Goal: Task Accomplishment & Management: Manage account settings

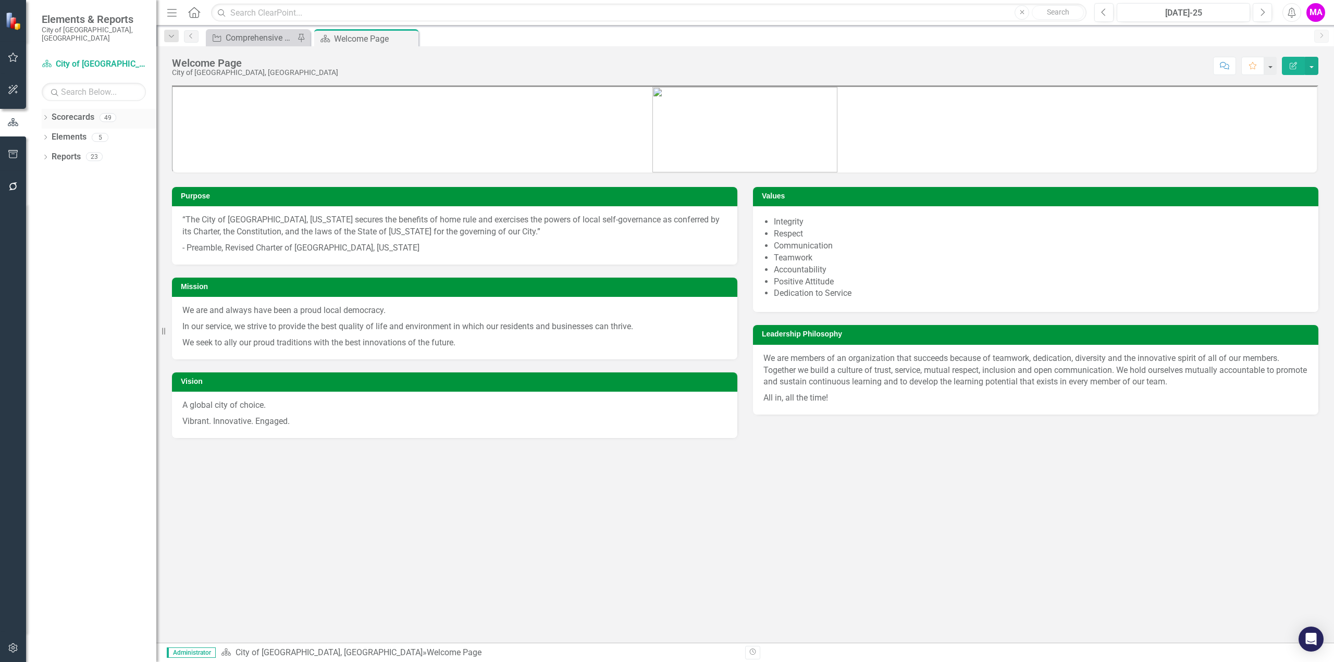
click at [46, 116] on icon "Dropdown" at bounding box center [45, 119] width 7 height 6
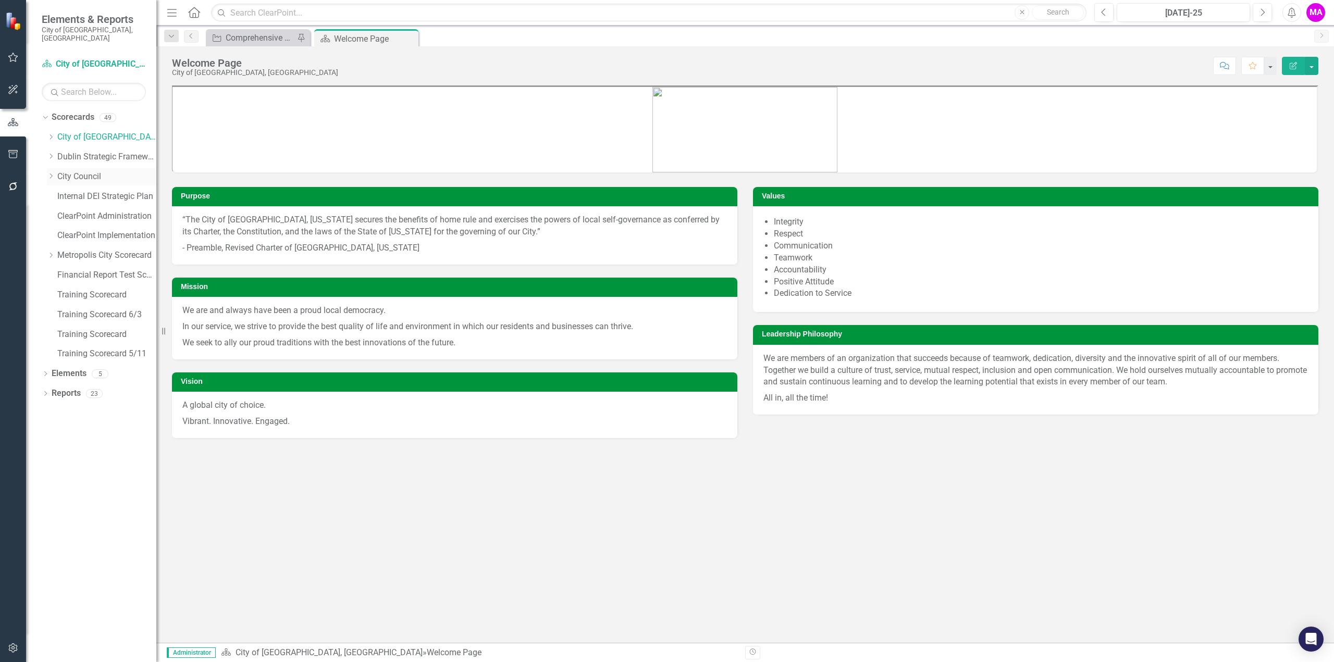
click at [51, 173] on icon at bounding box center [51, 175] width 3 height 5
click at [50, 171] on icon "Dropdown" at bounding box center [50, 175] width 6 height 8
click at [51, 134] on icon "Dropdown" at bounding box center [51, 137] width 8 height 6
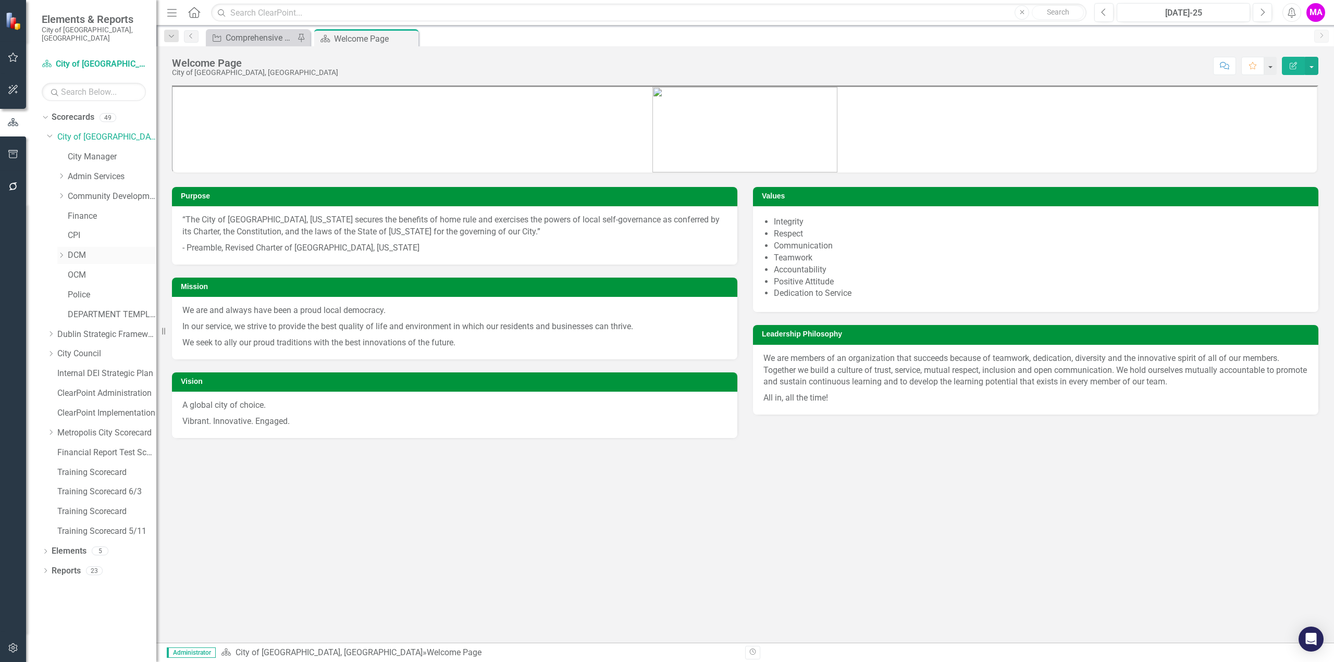
click at [60, 252] on icon "Dropdown" at bounding box center [61, 255] width 8 height 6
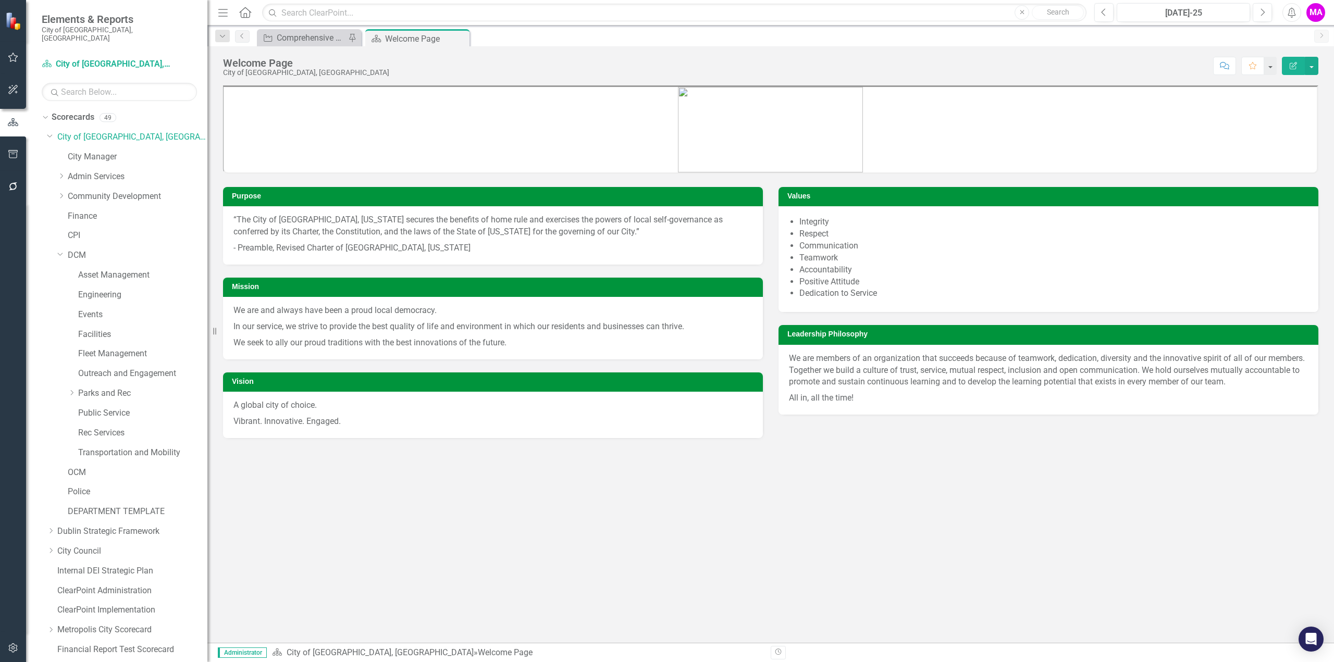
drag, startPoint x: 163, startPoint y: 330, endPoint x: 207, endPoint y: 341, distance: 45.5
click at [207, 341] on div "Resize" at bounding box center [211, 331] width 8 height 662
click at [143, 289] on link "Engineering" at bounding box center [142, 295] width 129 height 12
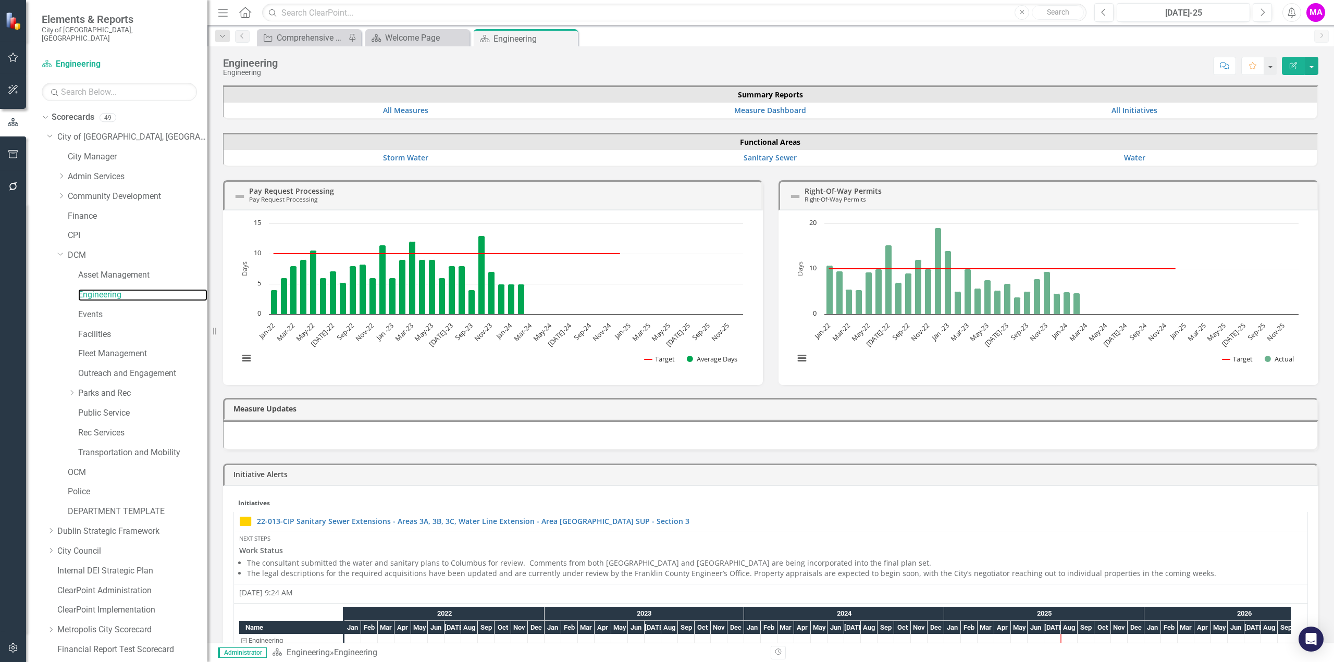
scroll to position [108, 0]
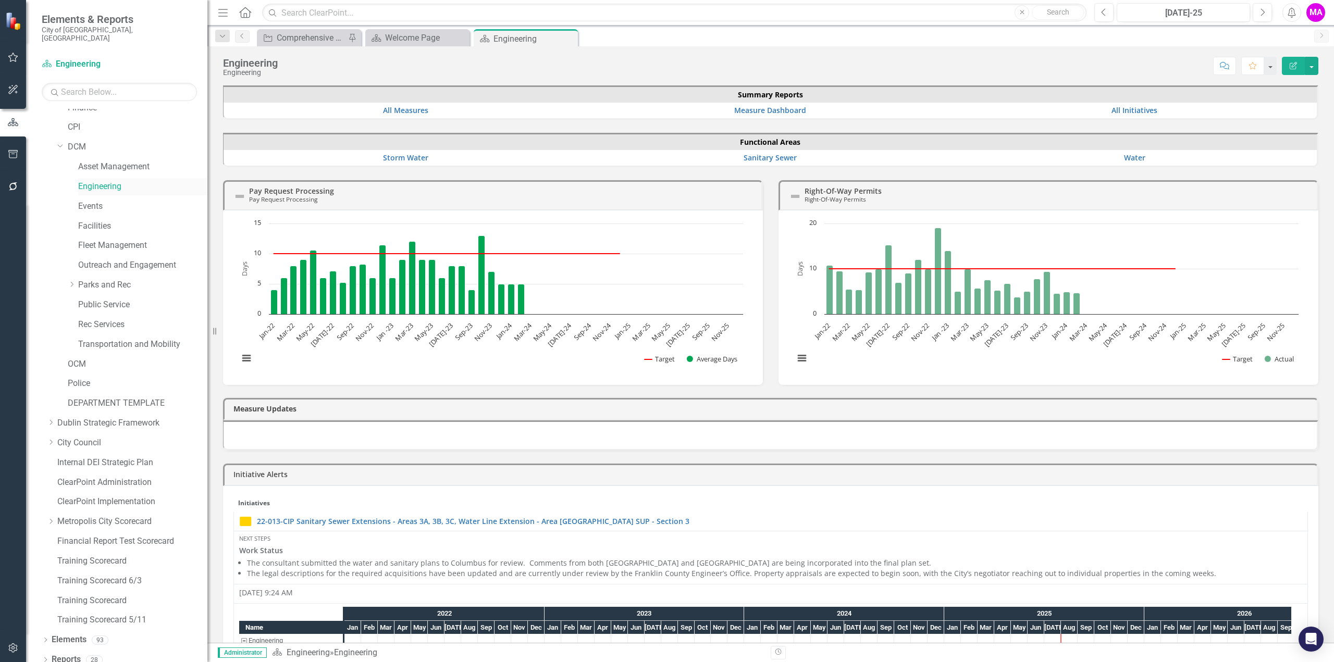
drag, startPoint x: 115, startPoint y: 181, endPoint x: 170, endPoint y: 170, distance: 55.8
click at [170, 178] on div "Engineering" at bounding box center [142, 186] width 129 height 17
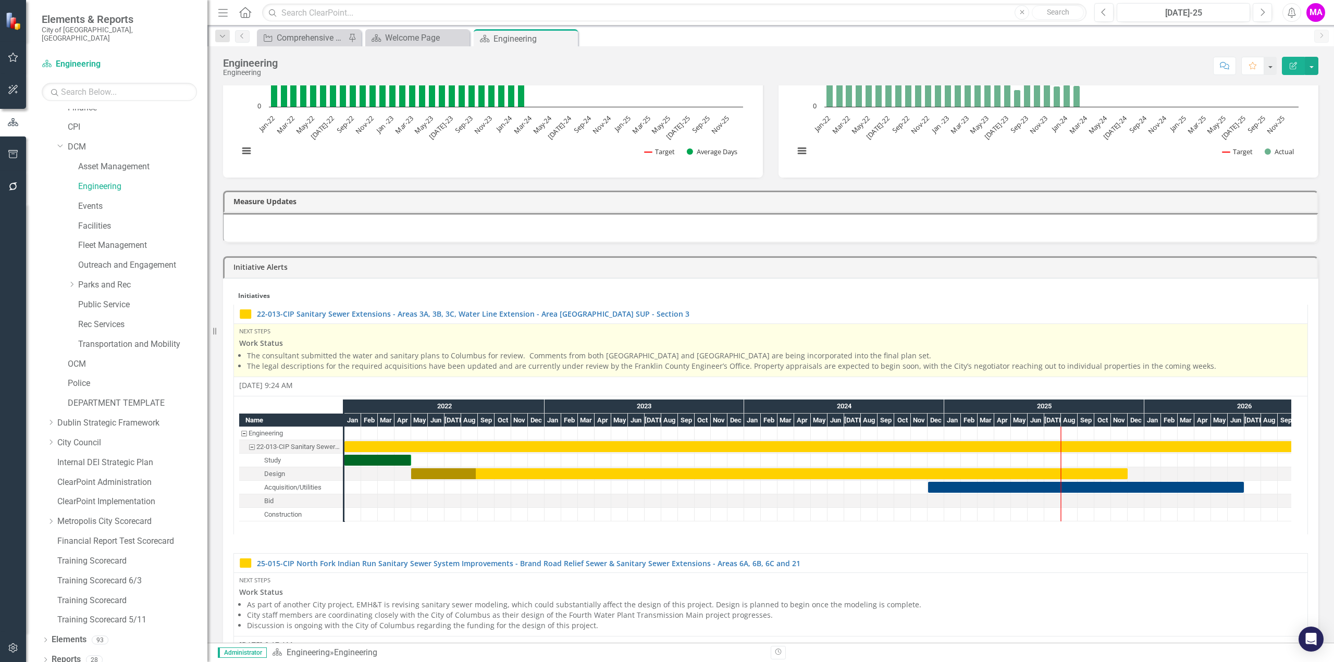
scroll to position [208, 0]
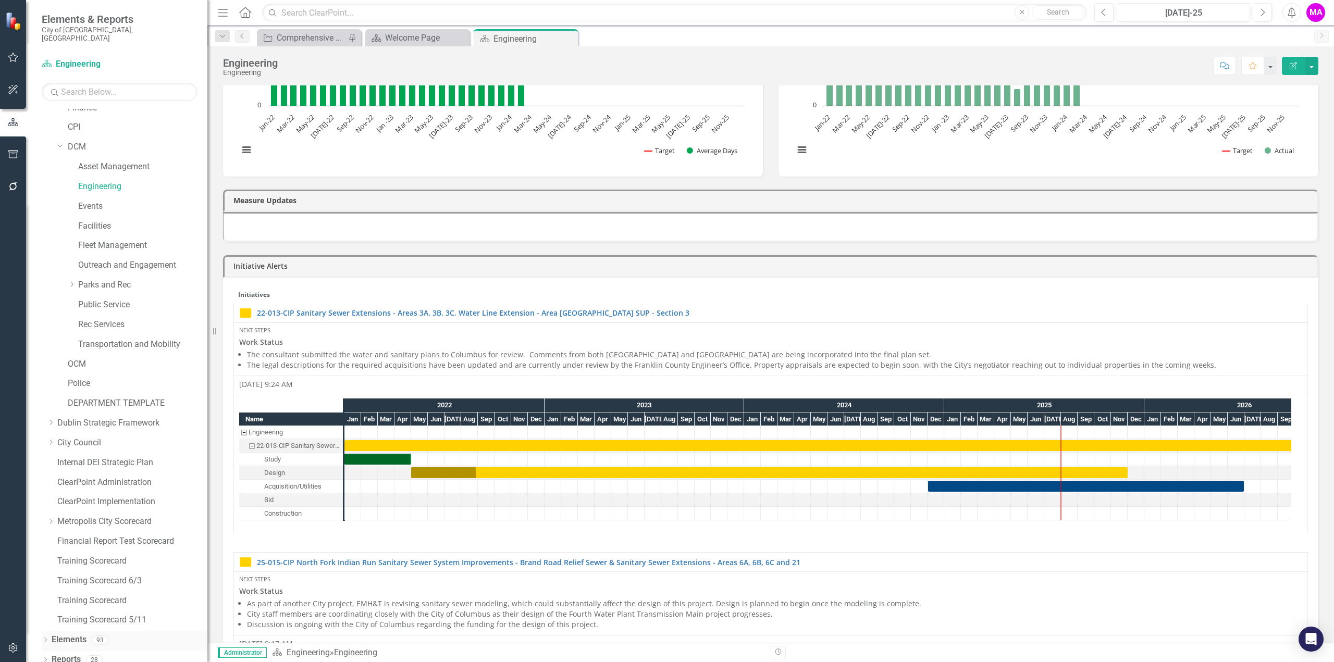
click at [45, 638] on icon "Dropdown" at bounding box center [45, 641] width 7 height 6
click at [46, 658] on icon "Dropdown" at bounding box center [45, 661] width 7 height 6
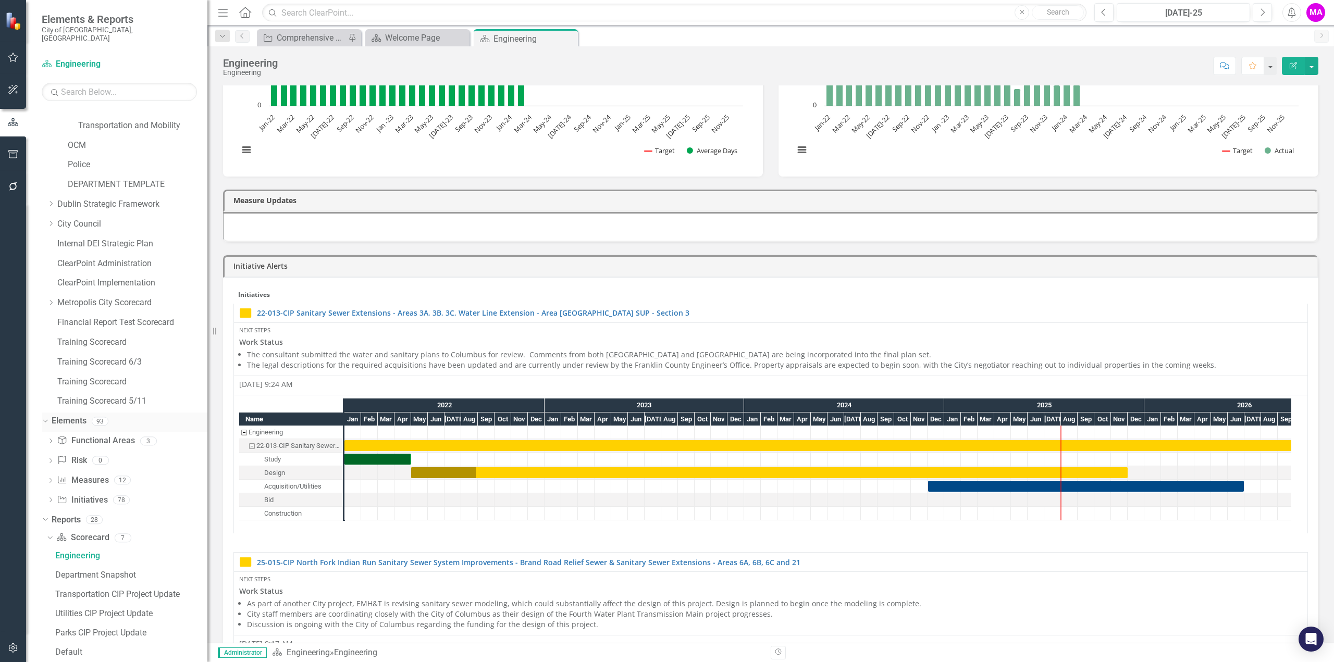
scroll to position [433, 0]
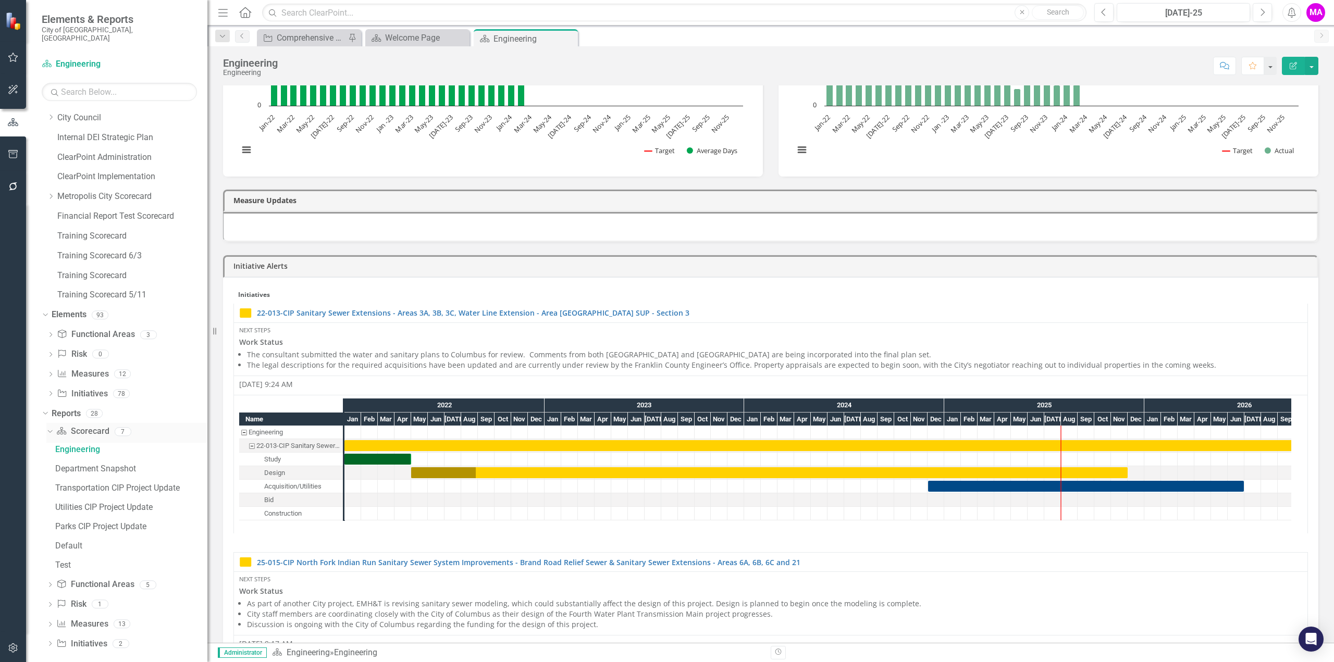
click at [54, 423] on div "Dropdown Scorecard Scorecard 7" at bounding box center [126, 433] width 161 height 20
click at [110, 445] on div "Engineering" at bounding box center [131, 449] width 152 height 9
click at [76, 426] on link "Scorecard Scorecard" at bounding box center [82, 432] width 53 height 12
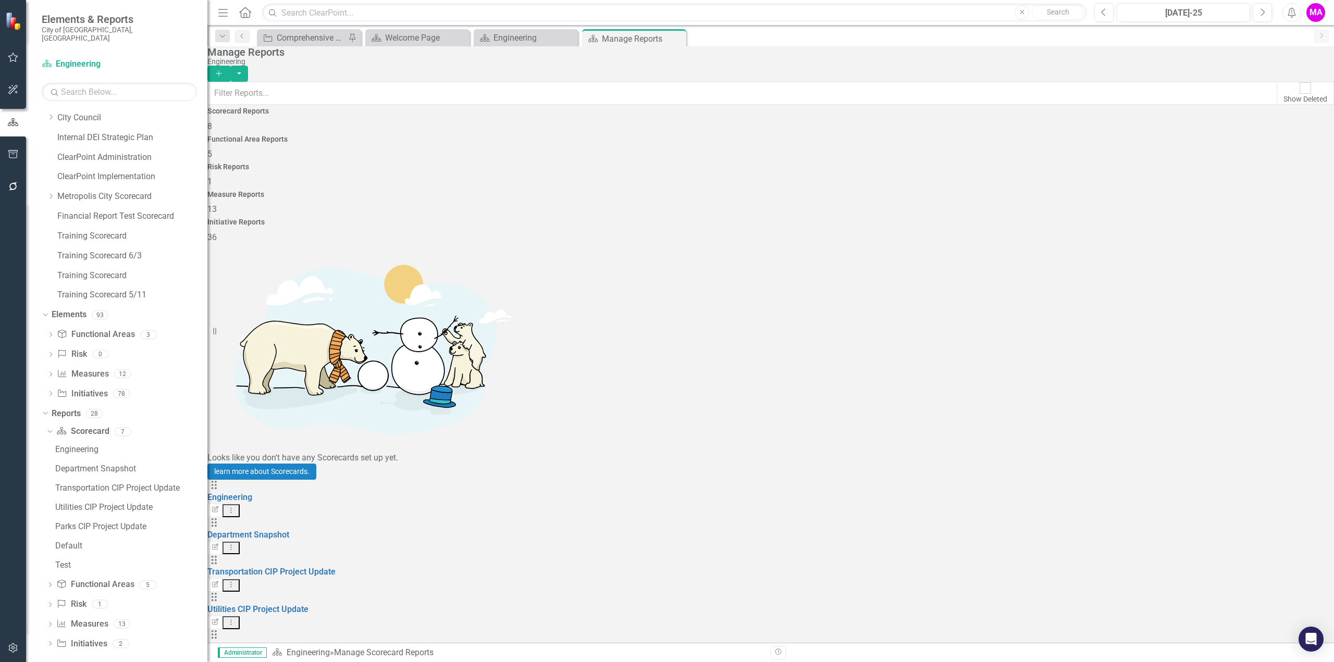
click at [235, 507] on icon "Dropdown Menu" at bounding box center [231, 510] width 9 height 7
click at [222, 504] on button "Edit Report" at bounding box center [214, 511] width 15 height 14
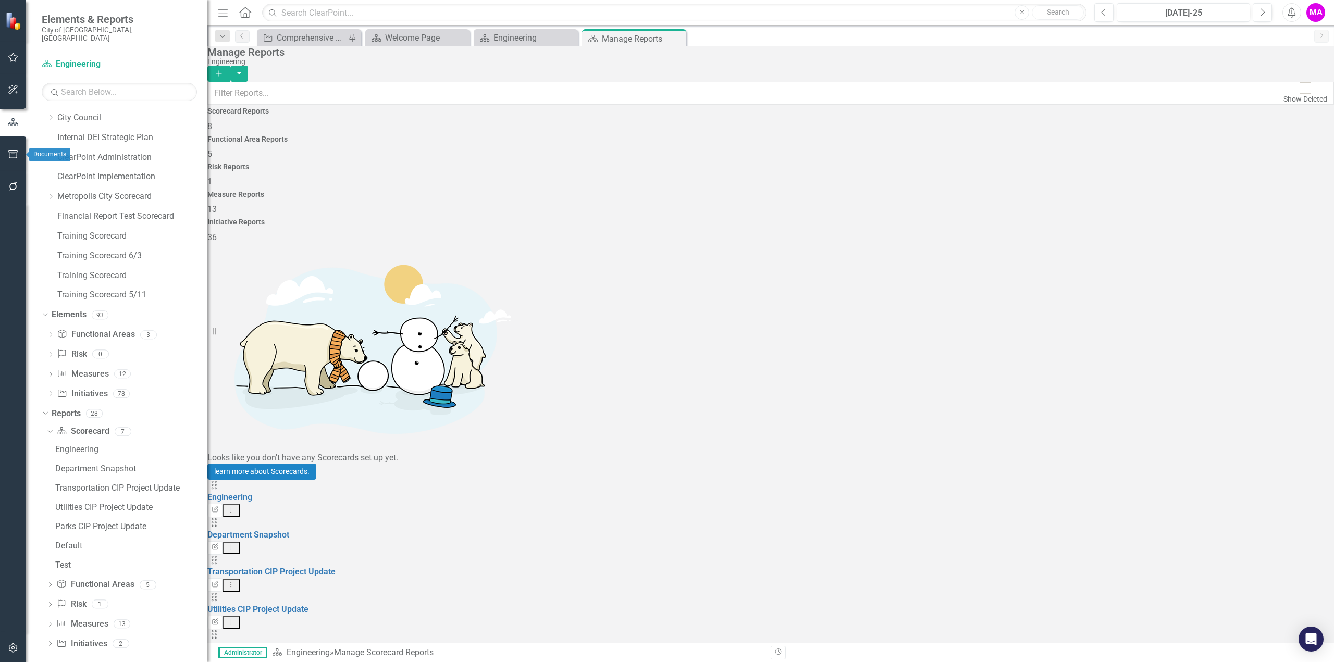
click at [9, 153] on icon "button" at bounding box center [13, 154] width 11 height 8
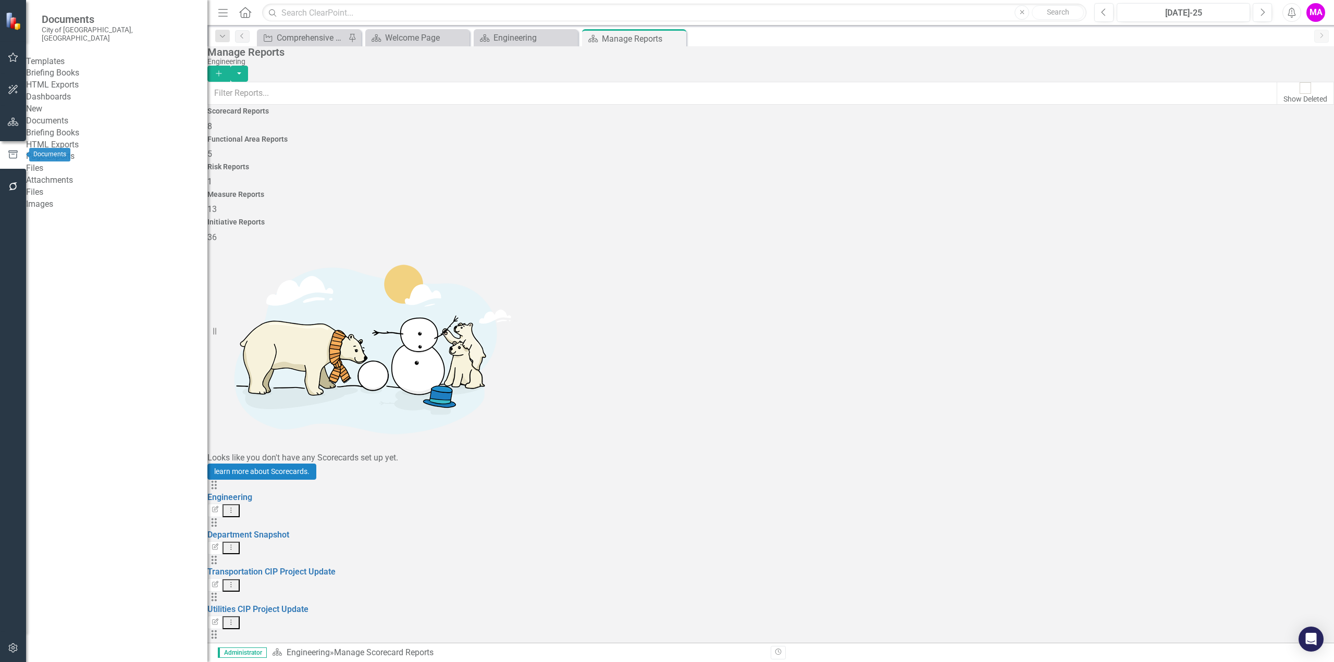
click at [12, 183] on icon "button" at bounding box center [13, 186] width 11 height 8
click at [15, 156] on icon "button" at bounding box center [13, 154] width 11 height 8
click at [96, 72] on link "Briefing Books" at bounding box center [116, 73] width 181 height 12
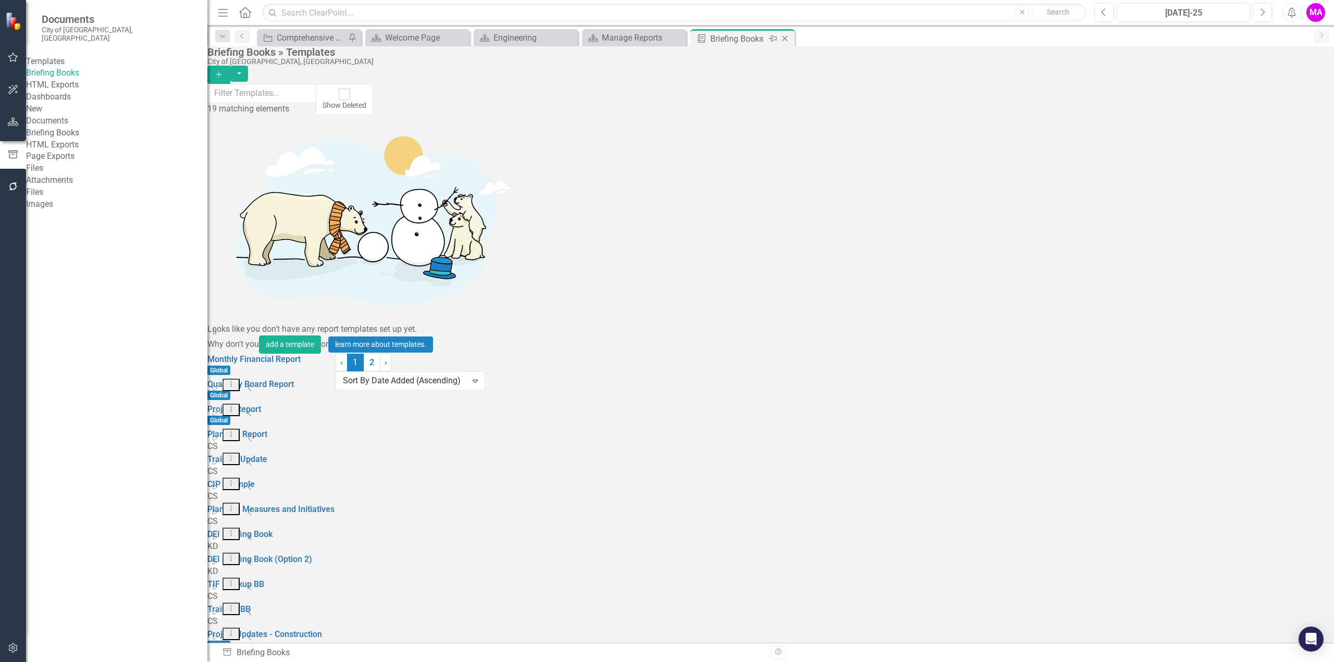
click at [785, 35] on icon "Close" at bounding box center [784, 38] width 10 height 8
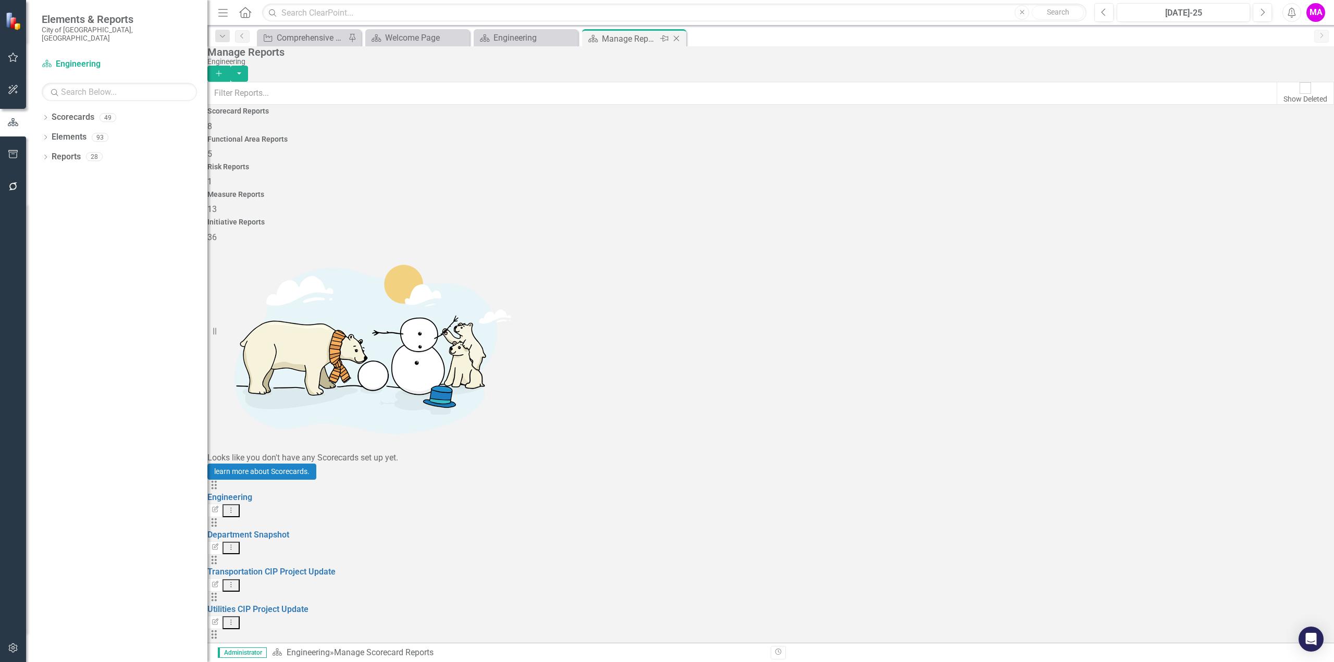
click at [676, 40] on icon "Close" at bounding box center [676, 38] width 10 height 8
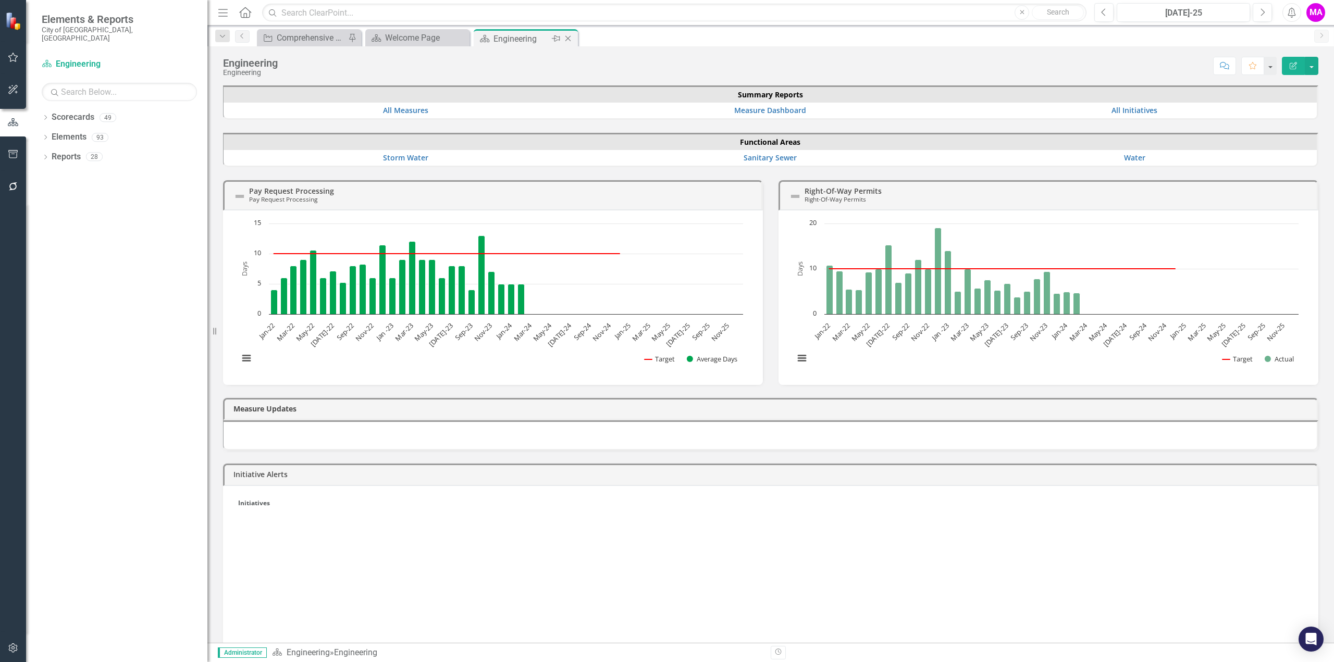
click at [514, 38] on div "Engineering" at bounding box center [521, 38] width 56 height 13
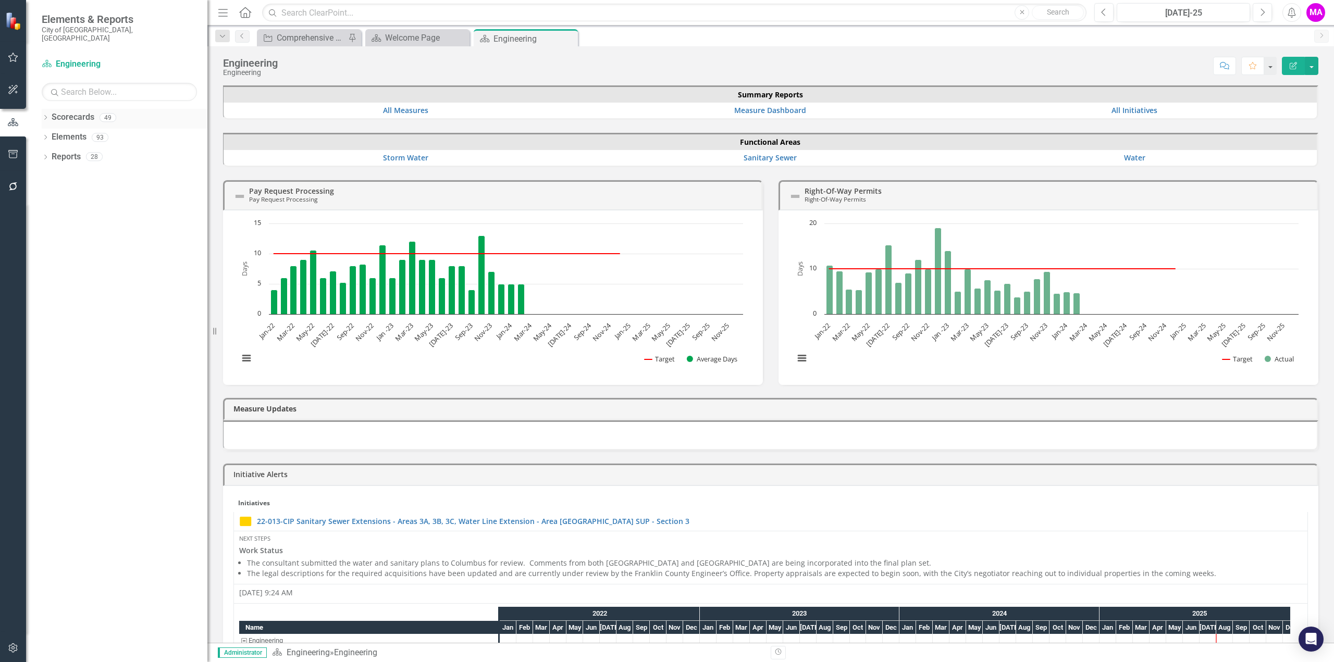
click at [87, 111] on link "Scorecards" at bounding box center [73, 117] width 43 height 12
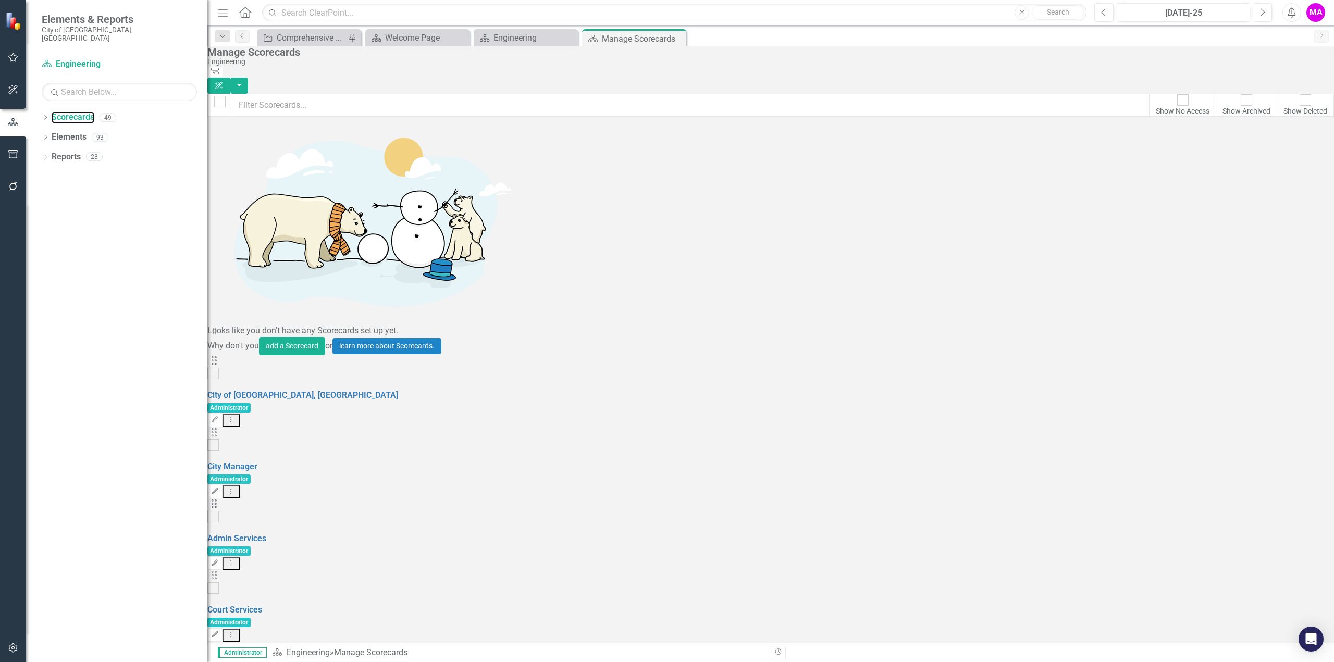
scroll to position [417, 0]
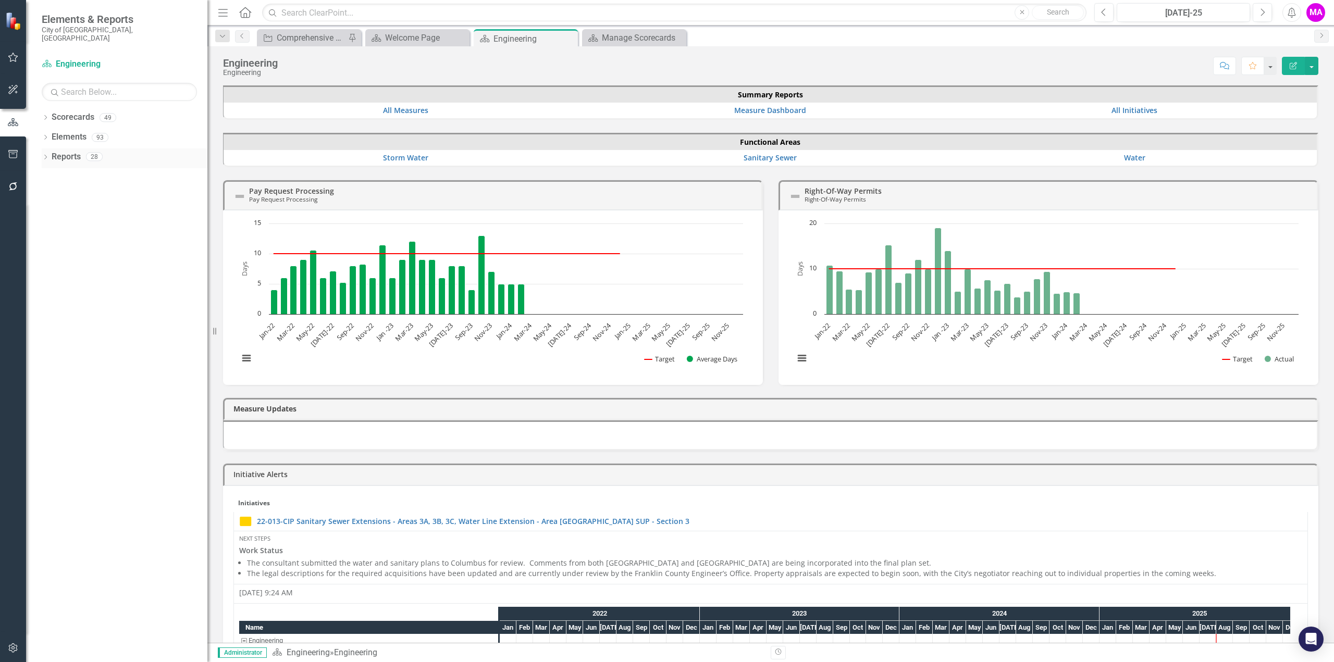
click at [47, 155] on icon "Dropdown" at bounding box center [45, 158] width 7 height 6
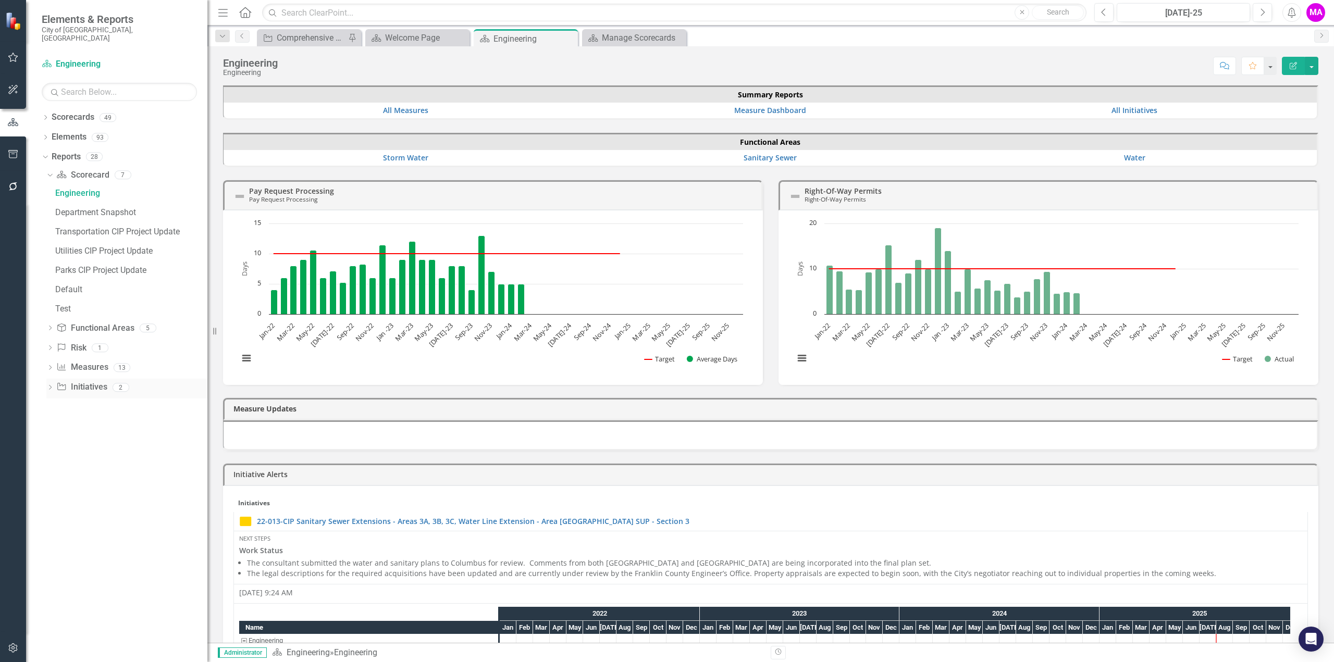
click at [83, 379] on div "Initiative Initiatives" at bounding box center [81, 387] width 51 height 17
click at [91, 381] on link "Initiative Initiatives" at bounding box center [81, 387] width 51 height 12
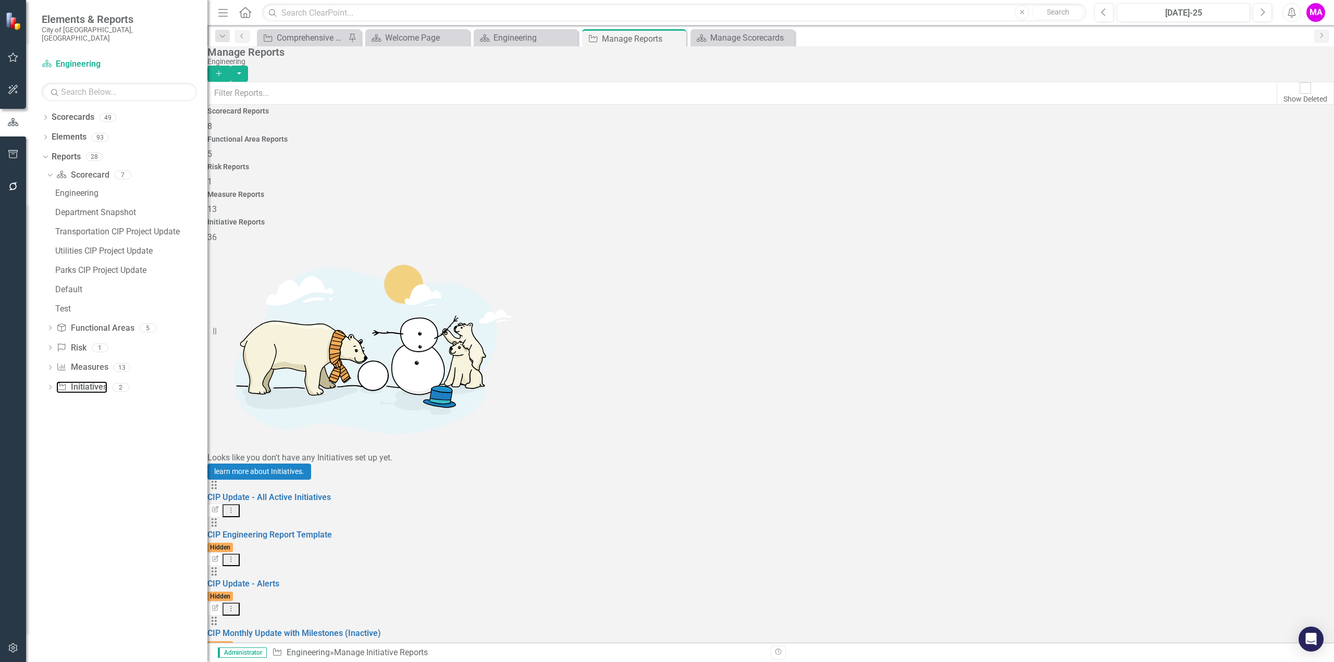
scroll to position [726, 0]
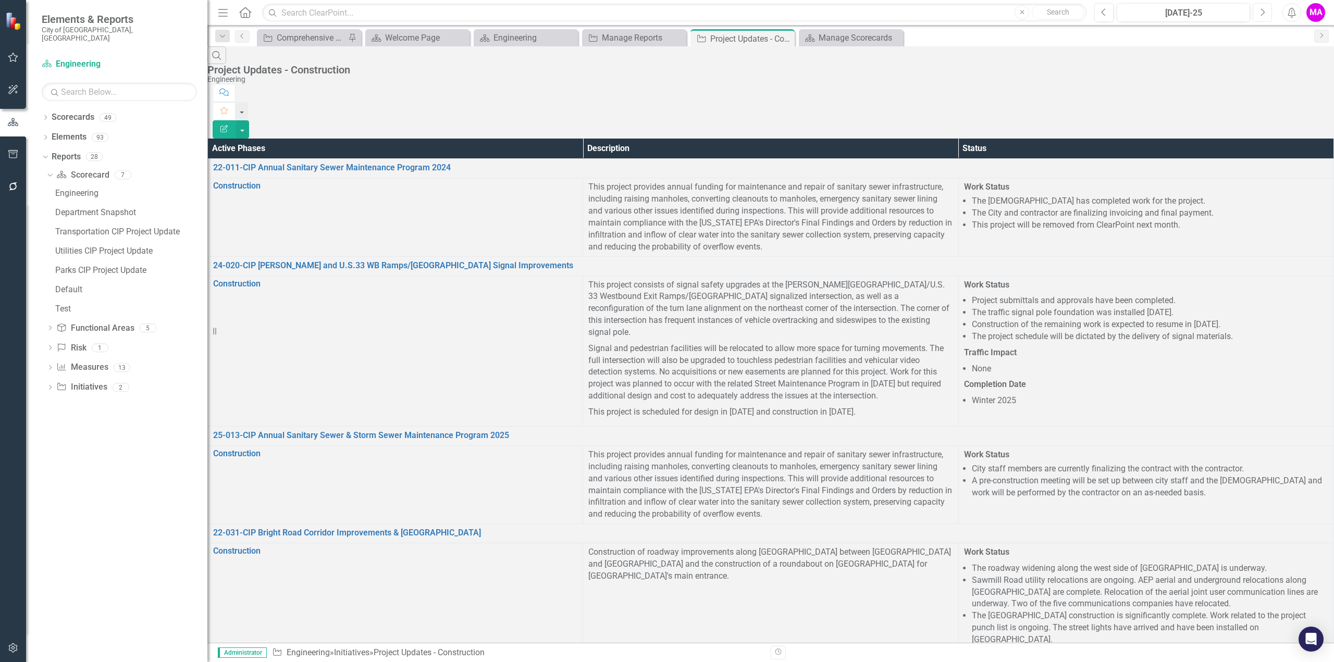
click at [1263, 17] on button "Next" at bounding box center [1261, 12] width 19 height 19
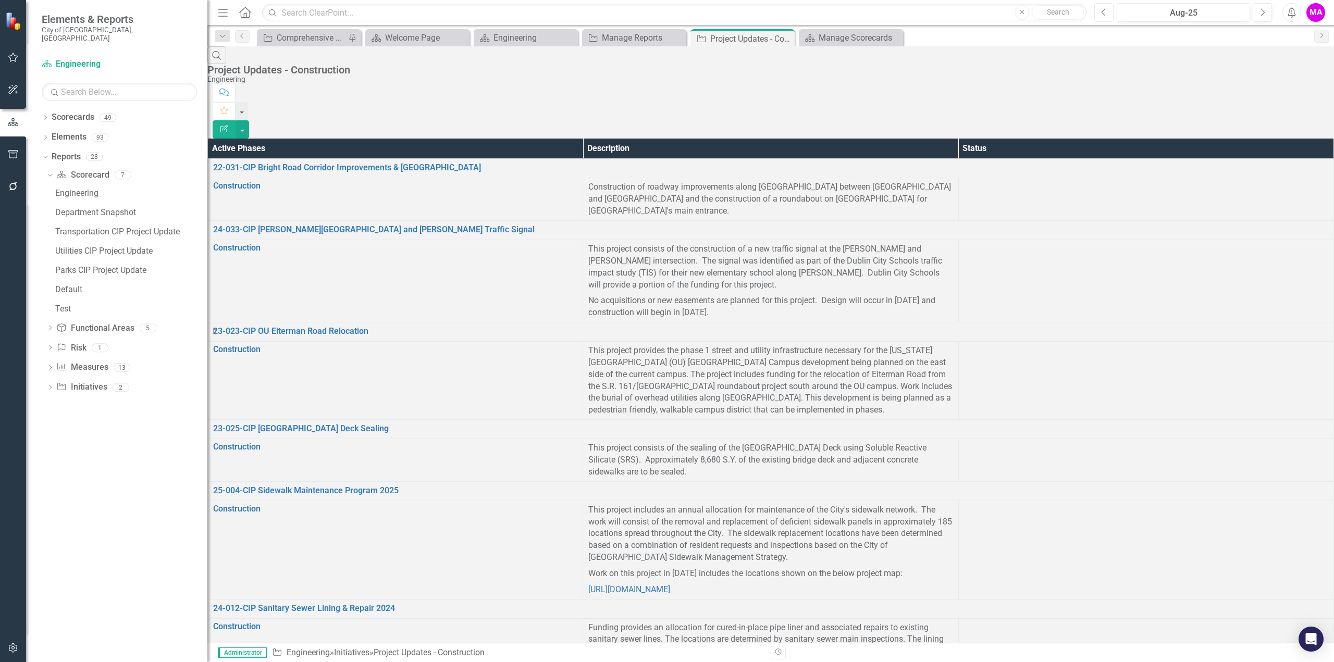
click at [1108, 14] on button "Previous" at bounding box center [1103, 12] width 19 height 19
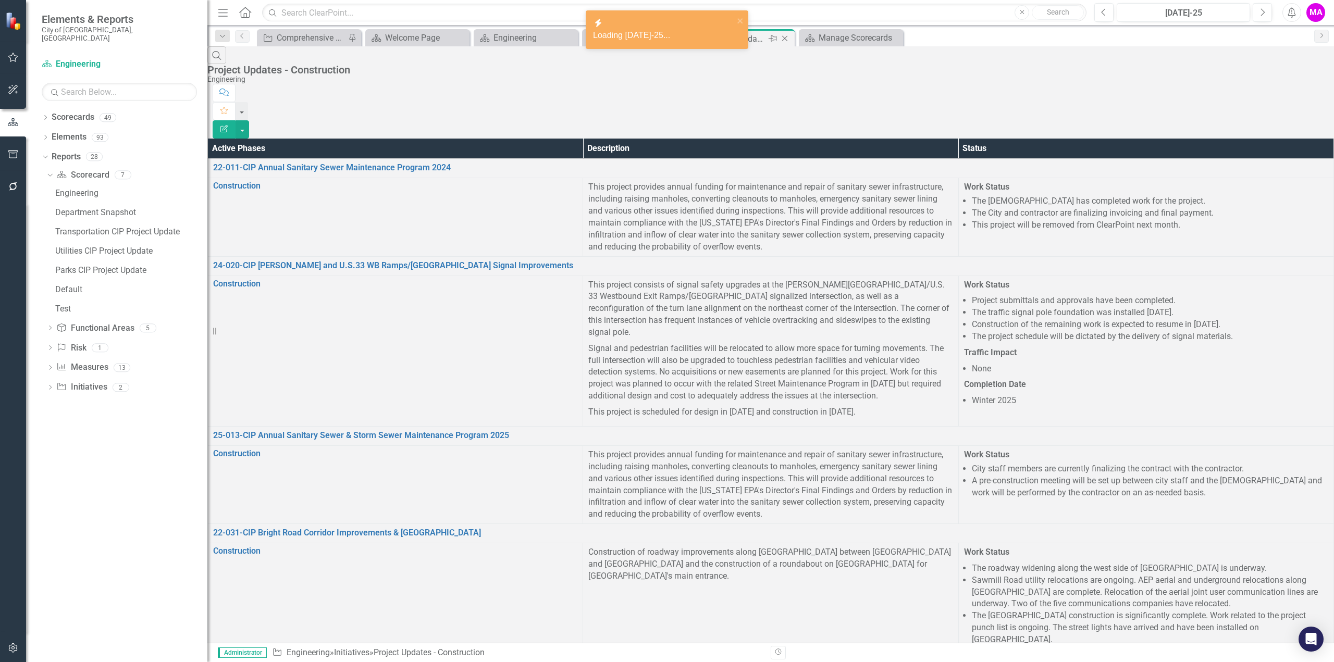
click at [786, 36] on icon "Close" at bounding box center [784, 38] width 10 height 8
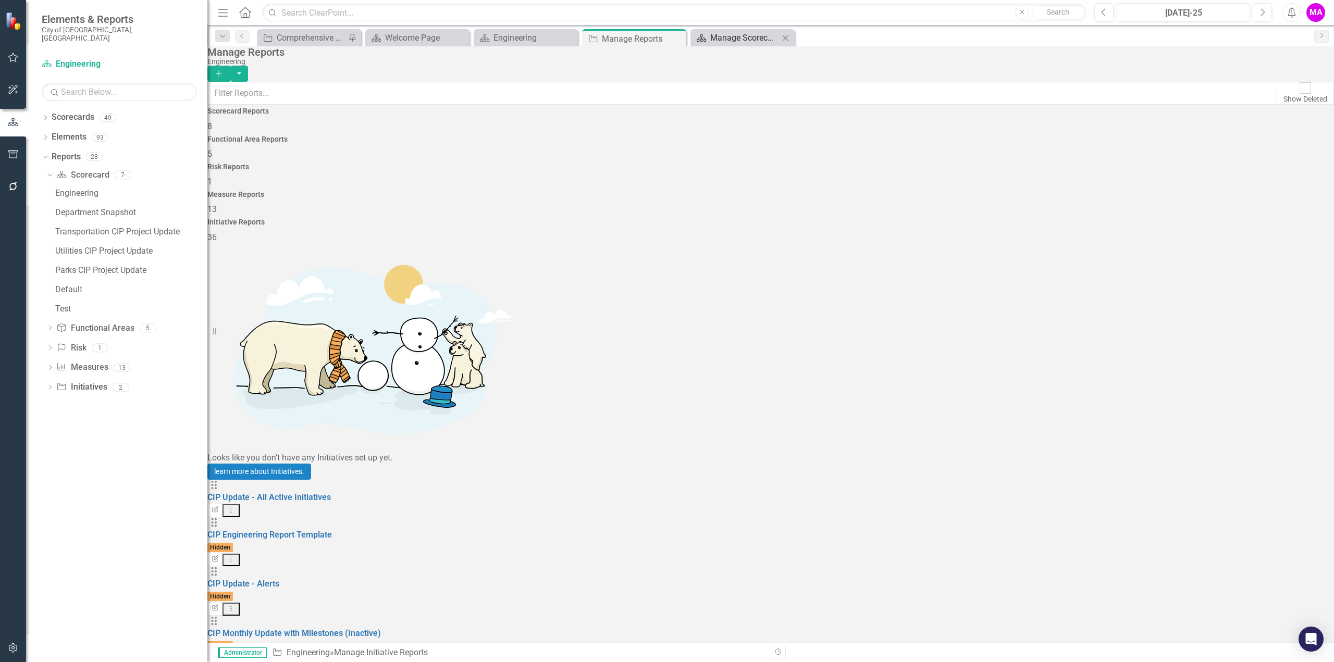
click at [755, 40] on div "Manage Scorecards" at bounding box center [744, 37] width 69 height 13
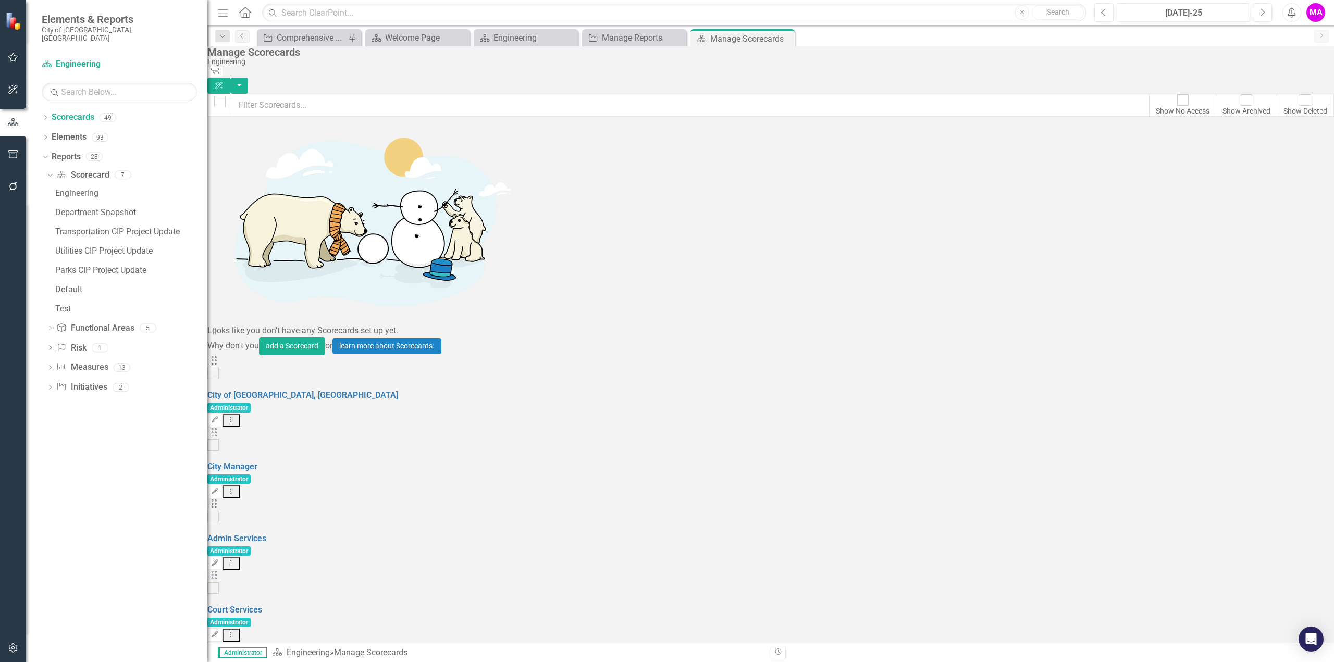
scroll to position [208, 0]
click at [1272, 500] on link "Copy Forward Copy Forward Scorecard" at bounding box center [1249, 498] width 115 height 19
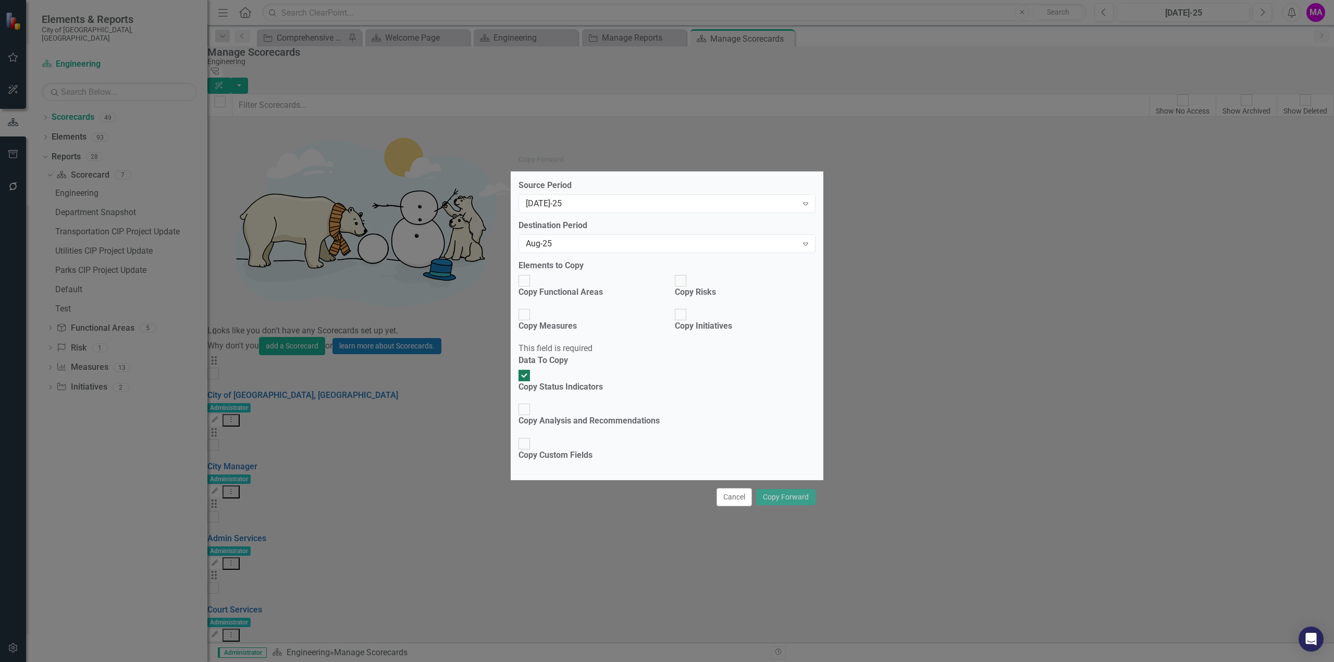
click at [531, 298] on div "Copy Functional Areas" at bounding box center [560, 287] width 84 height 24
click at [531, 289] on input "Copy Functional Areas" at bounding box center [524, 280] width 16 height 16
checkbox input "true"
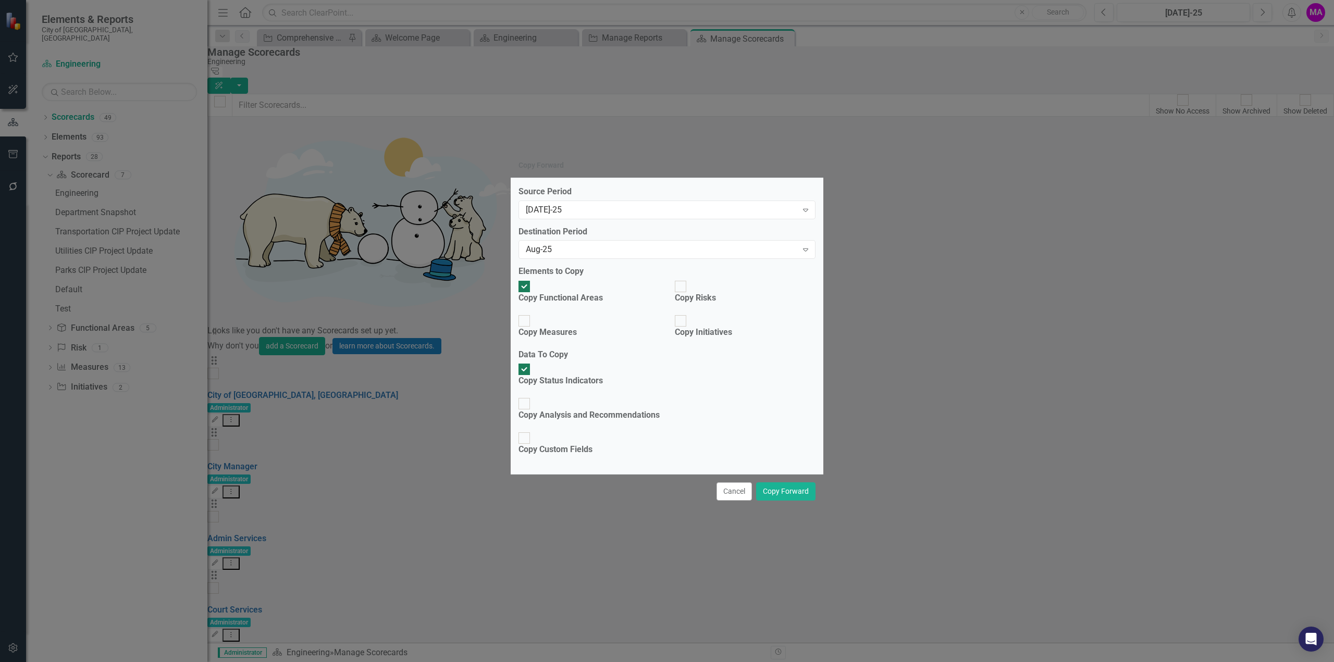
click at [704, 304] on div "Copy Risks" at bounding box center [695, 298] width 41 height 12
click at [689, 295] on input "Copy Risks" at bounding box center [681, 287] width 16 height 16
checkbox input "true"
click at [717, 339] on div "Copy Initiatives" at bounding box center [703, 333] width 57 height 12
click at [689, 329] on input "Copy Initiatives" at bounding box center [681, 321] width 16 height 16
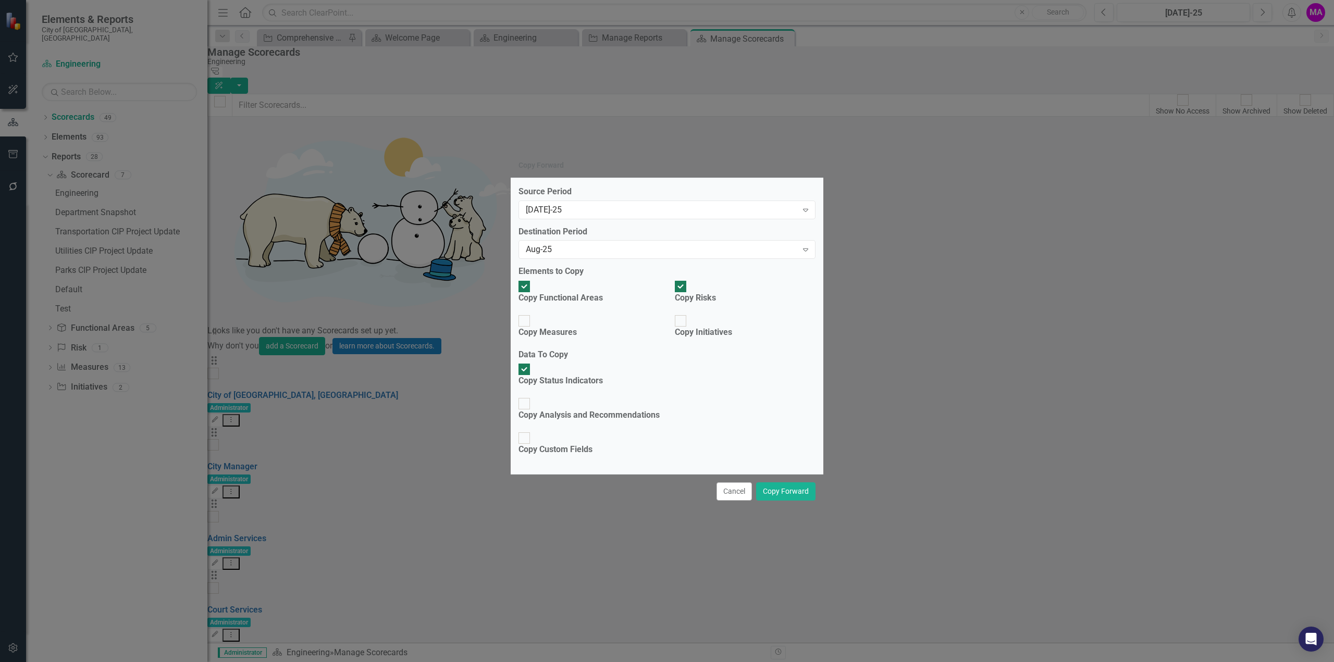
checkbox input "true"
click at [546, 339] on div "Copy Measures" at bounding box center [547, 333] width 58 height 12
click at [532, 329] on input "Copy Measures" at bounding box center [524, 321] width 16 height 16
checkbox input "true"
click at [620, 409] on div "Copy Analysis and Recommendations" at bounding box center [588, 415] width 141 height 12
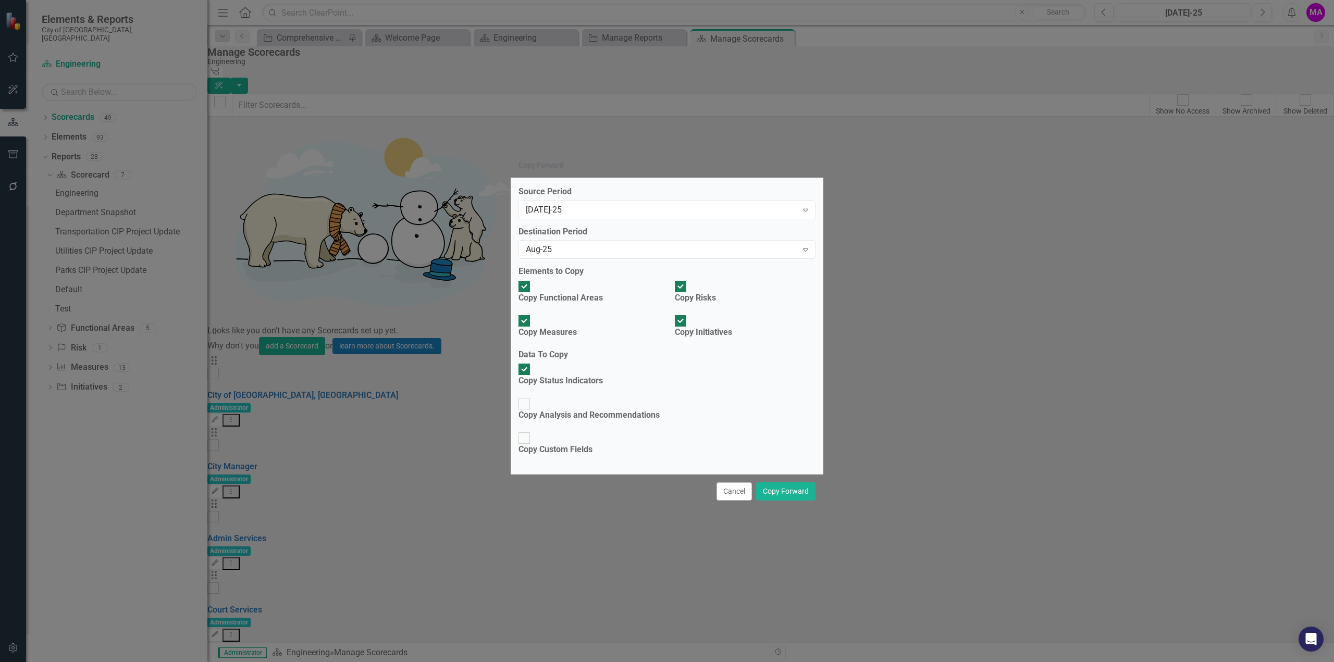
click at [532, 396] on input "Copy Analysis and Recommendations" at bounding box center [524, 404] width 16 height 16
checkbox input "true"
click at [788, 482] on button "Copy Forward" at bounding box center [785, 491] width 59 height 18
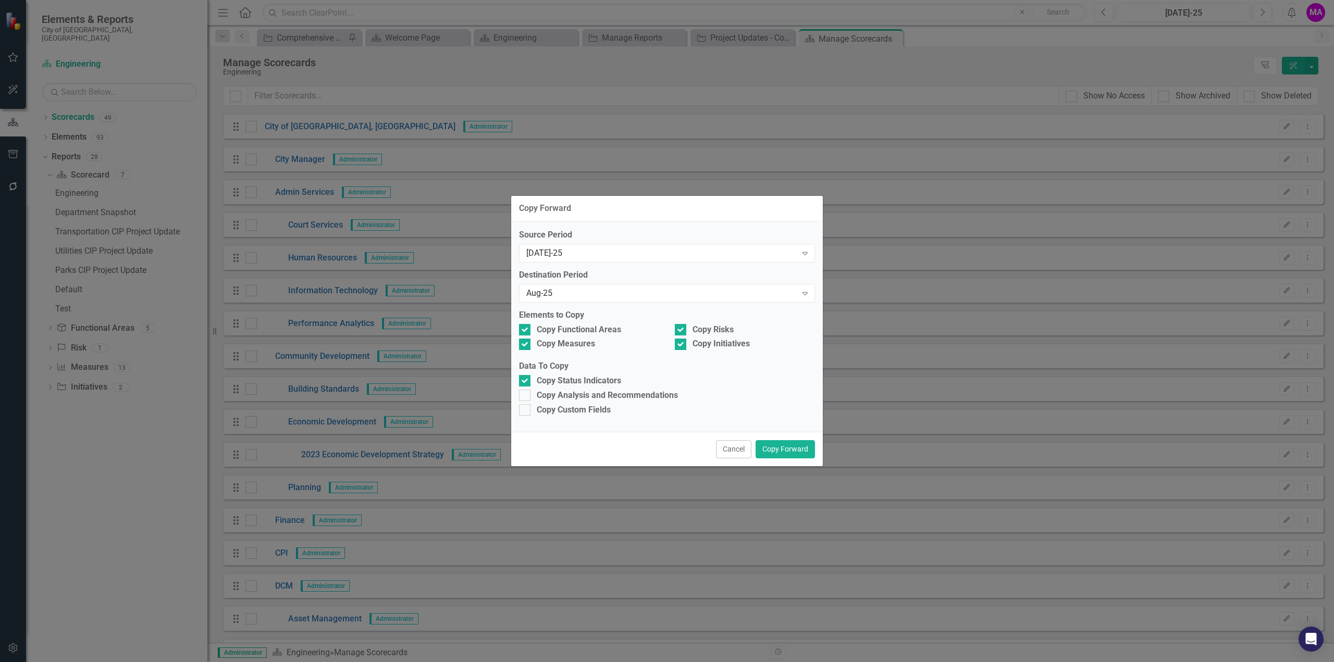
scroll to position [417, 0]
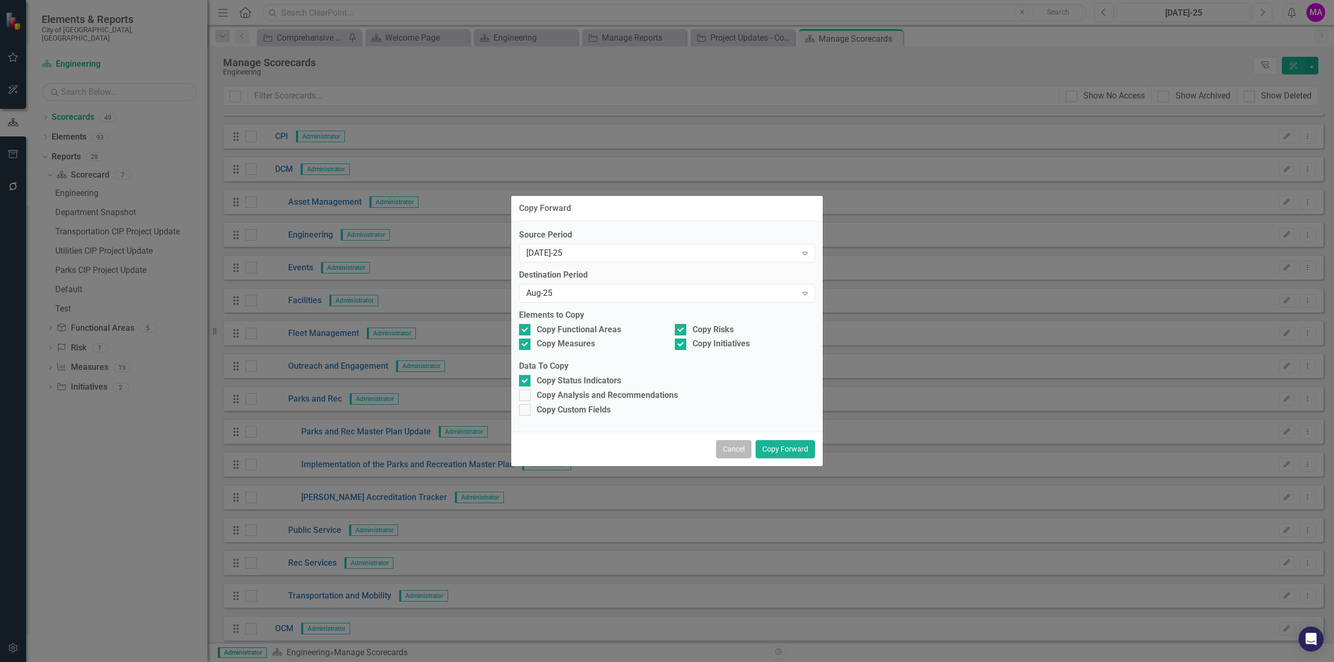
click at [736, 451] on button "Cancel" at bounding box center [733, 449] width 35 height 18
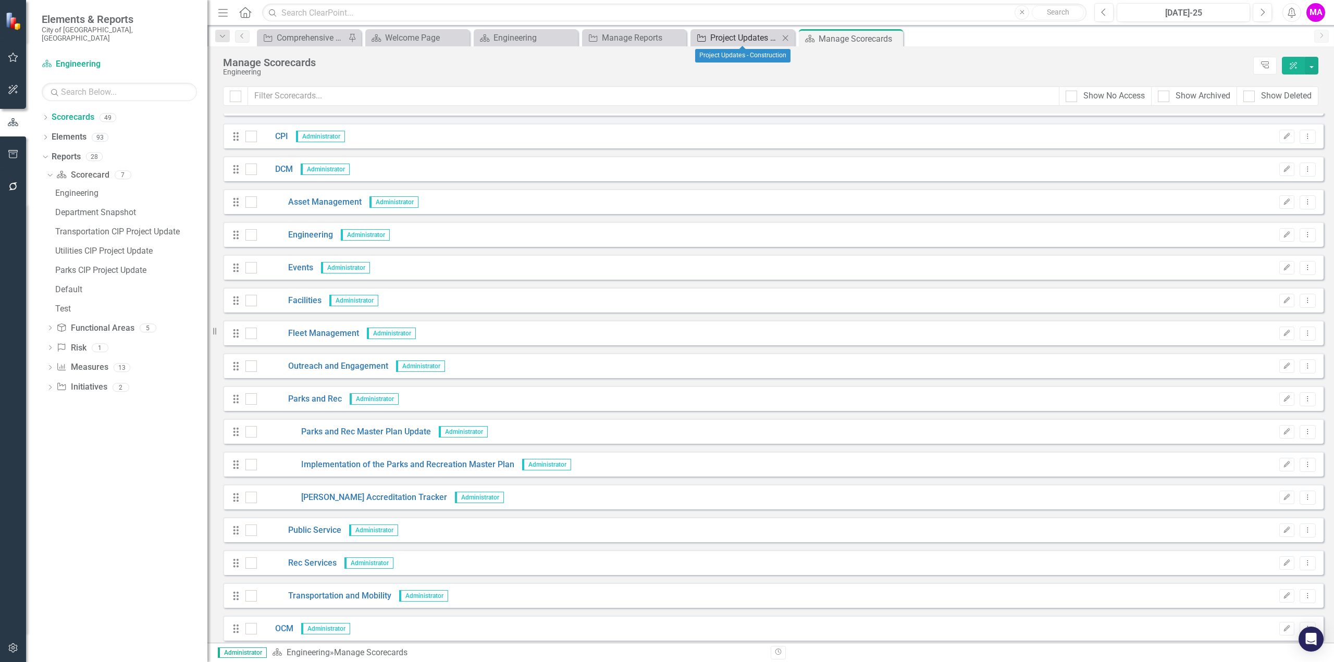
click at [761, 39] on div "Project Updates - Construction" at bounding box center [744, 37] width 69 height 13
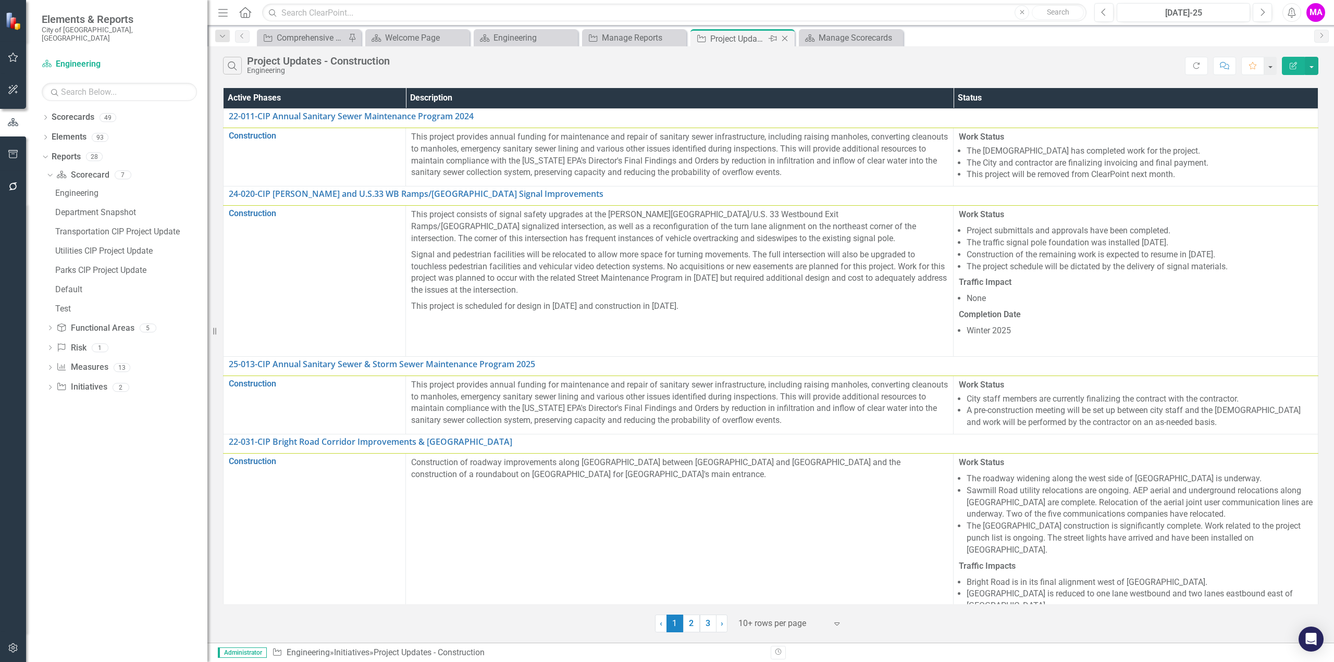
click at [782, 37] on icon at bounding box center [785, 39] width 6 height 6
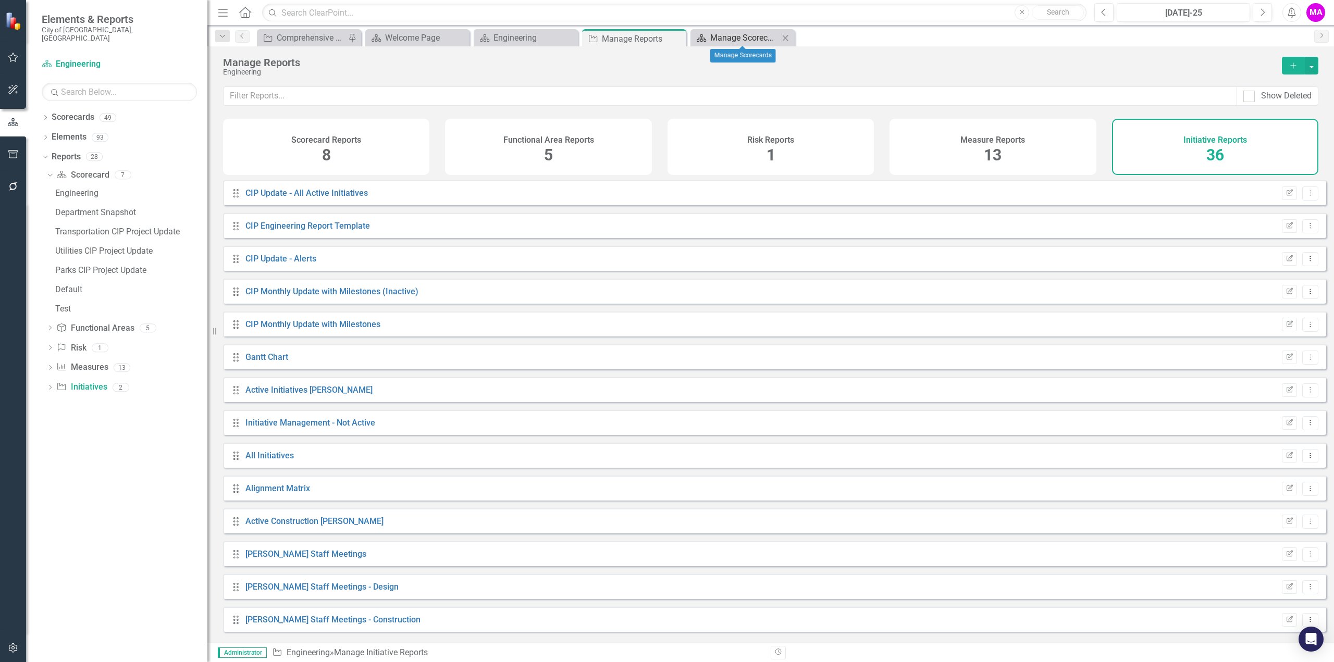
click at [738, 34] on div "Manage Scorecards" at bounding box center [744, 37] width 69 height 13
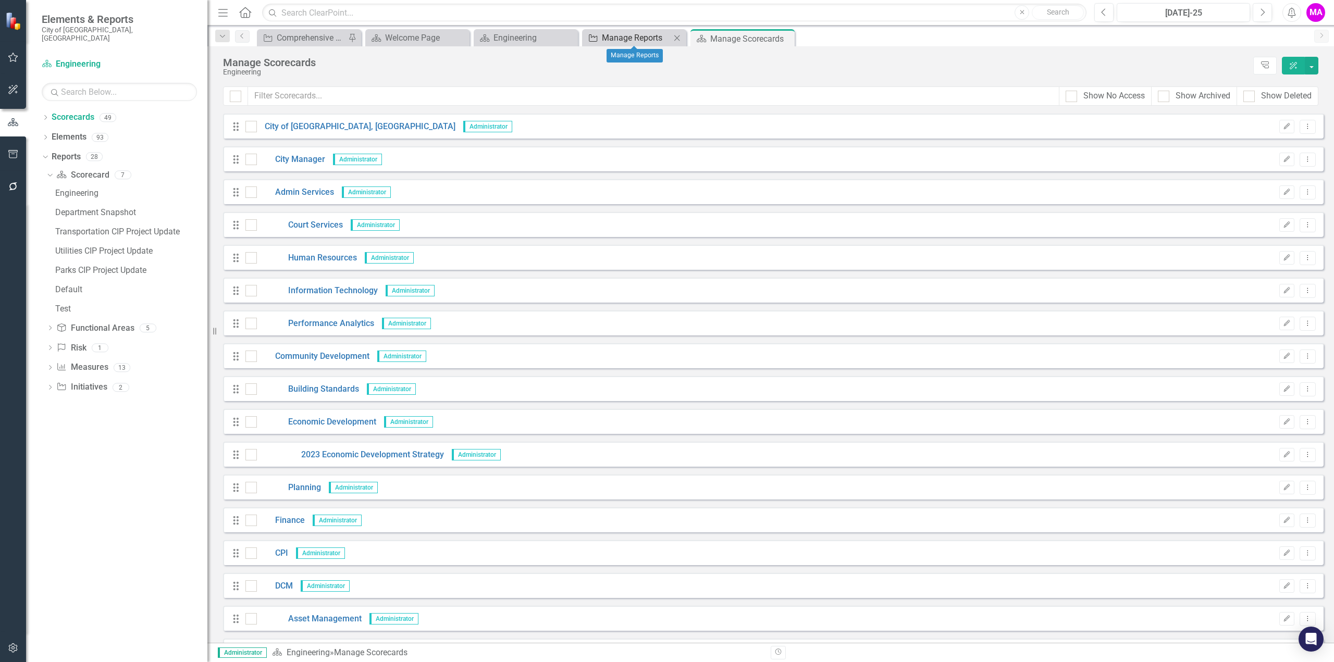
click at [614, 34] on div "Manage Reports" at bounding box center [636, 37] width 69 height 13
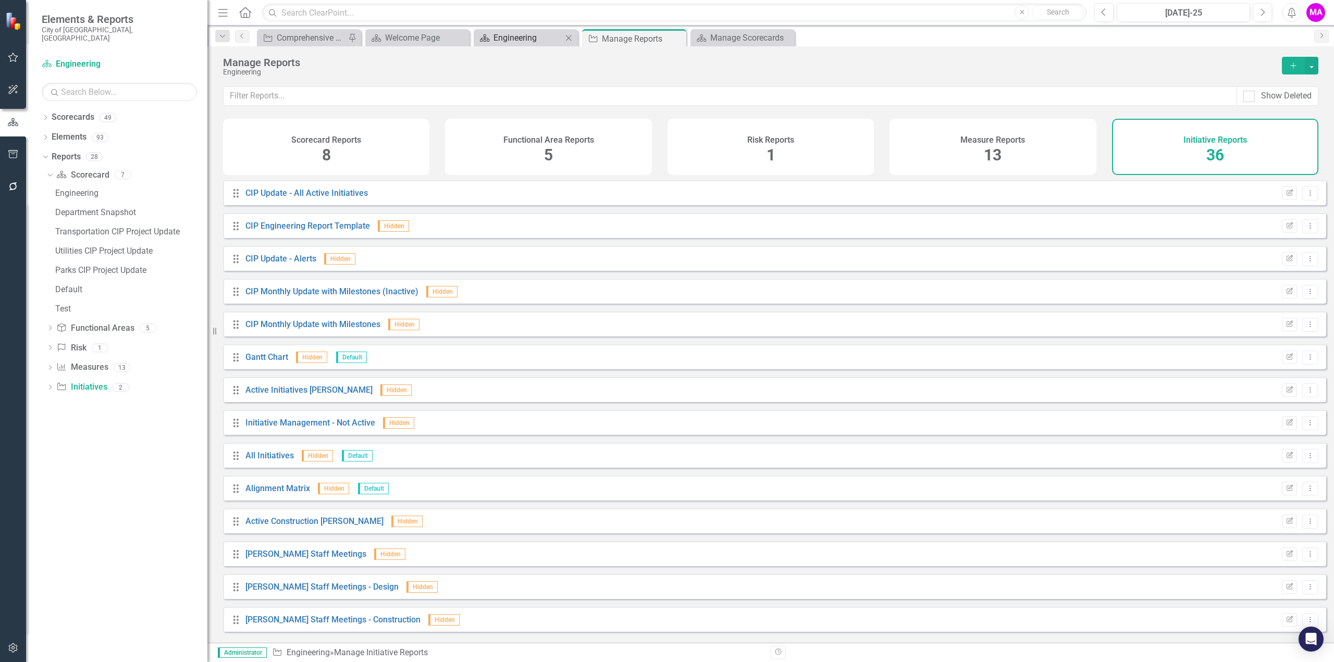
click at [489, 38] on icon "Scorecard" at bounding box center [484, 38] width 10 height 8
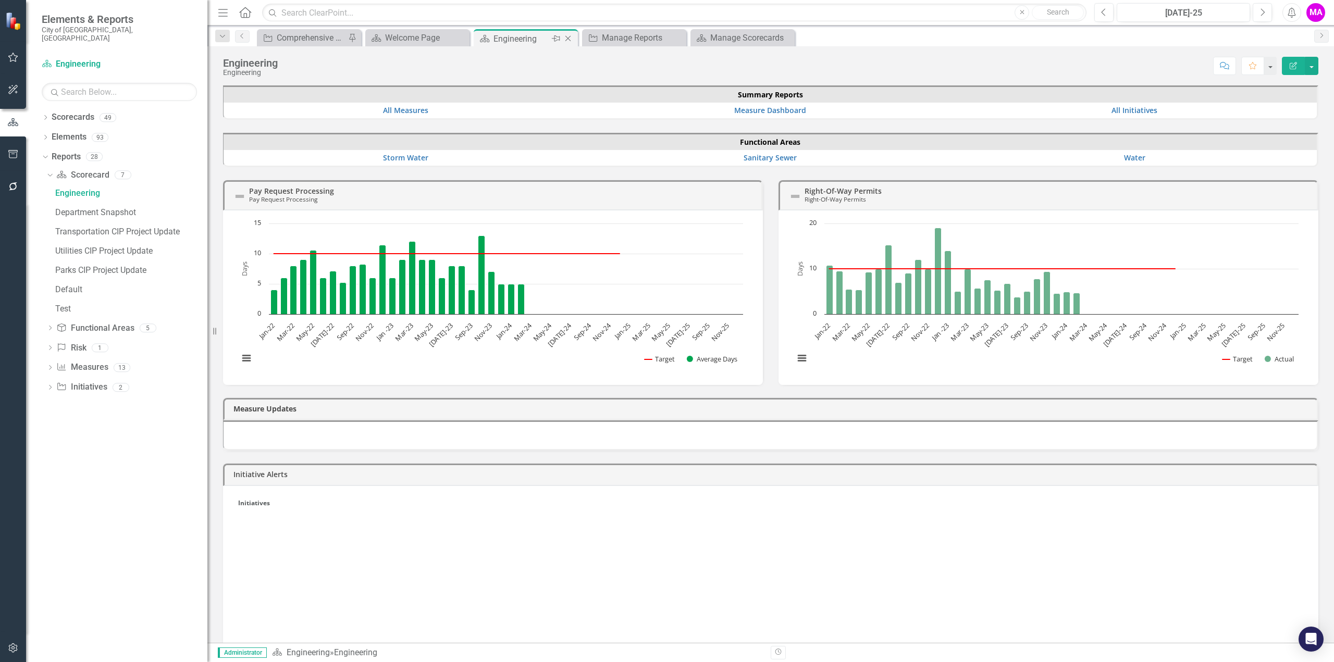
click at [566, 36] on icon at bounding box center [568, 39] width 6 height 6
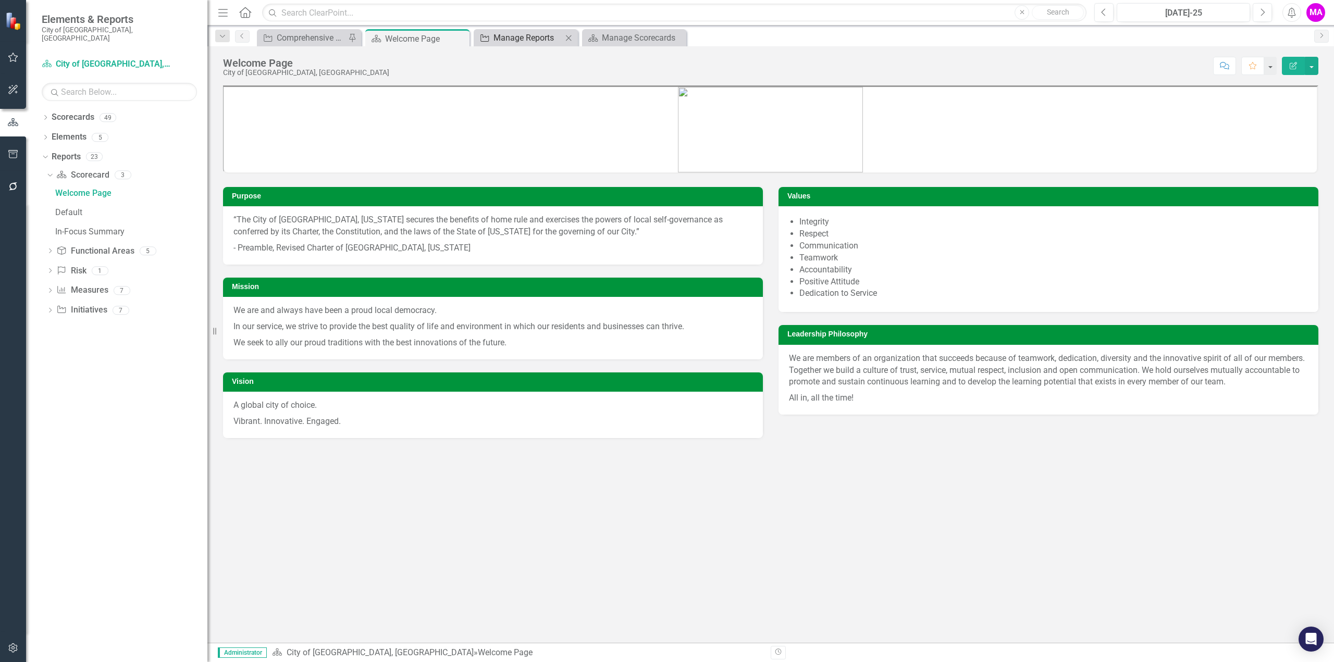
click at [524, 33] on div "Manage Reports" at bounding box center [527, 37] width 69 height 13
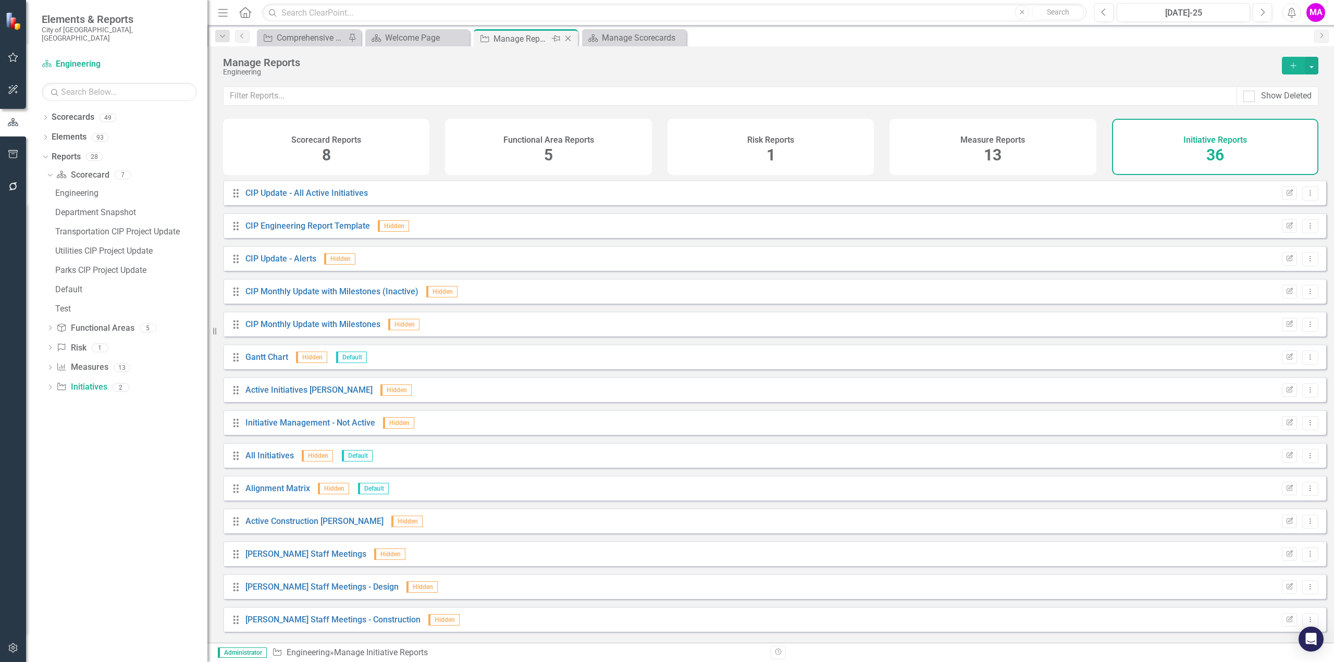
click at [568, 36] on icon "Close" at bounding box center [568, 38] width 10 height 8
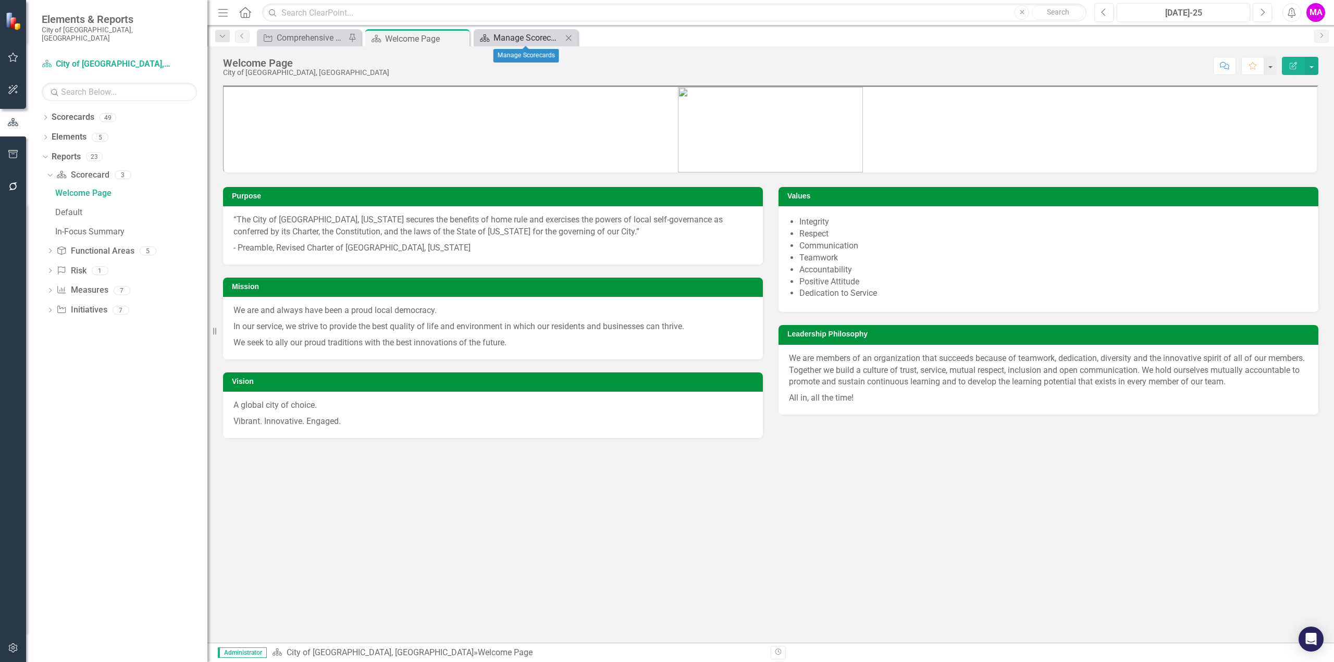
click at [508, 39] on div "Manage Scorecards" at bounding box center [527, 37] width 69 height 13
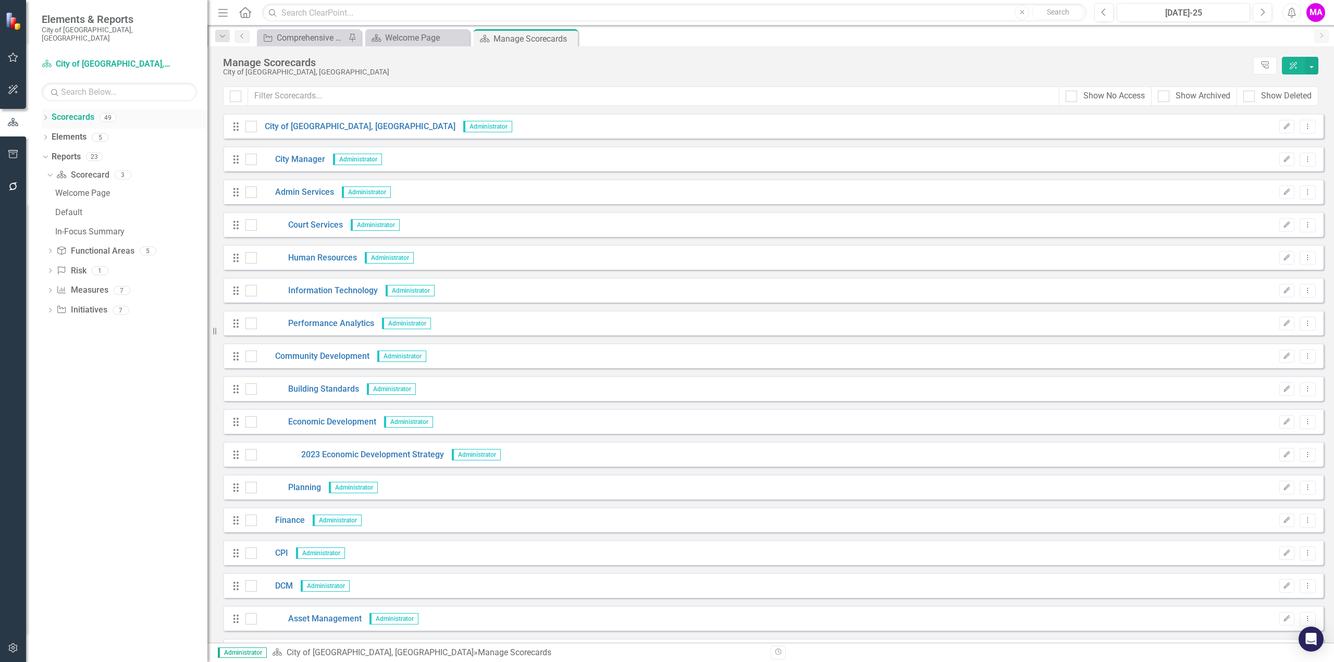
click at [47, 115] on icon at bounding box center [45, 117] width 3 height 5
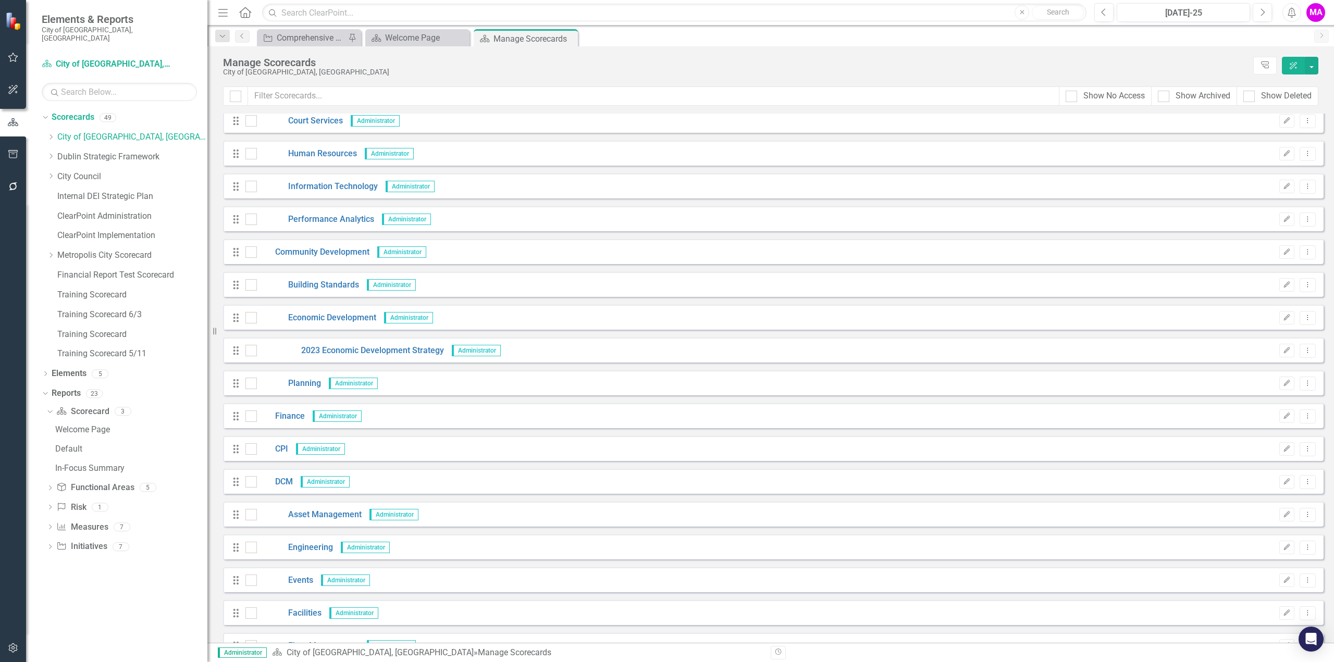
scroll to position [260, 0]
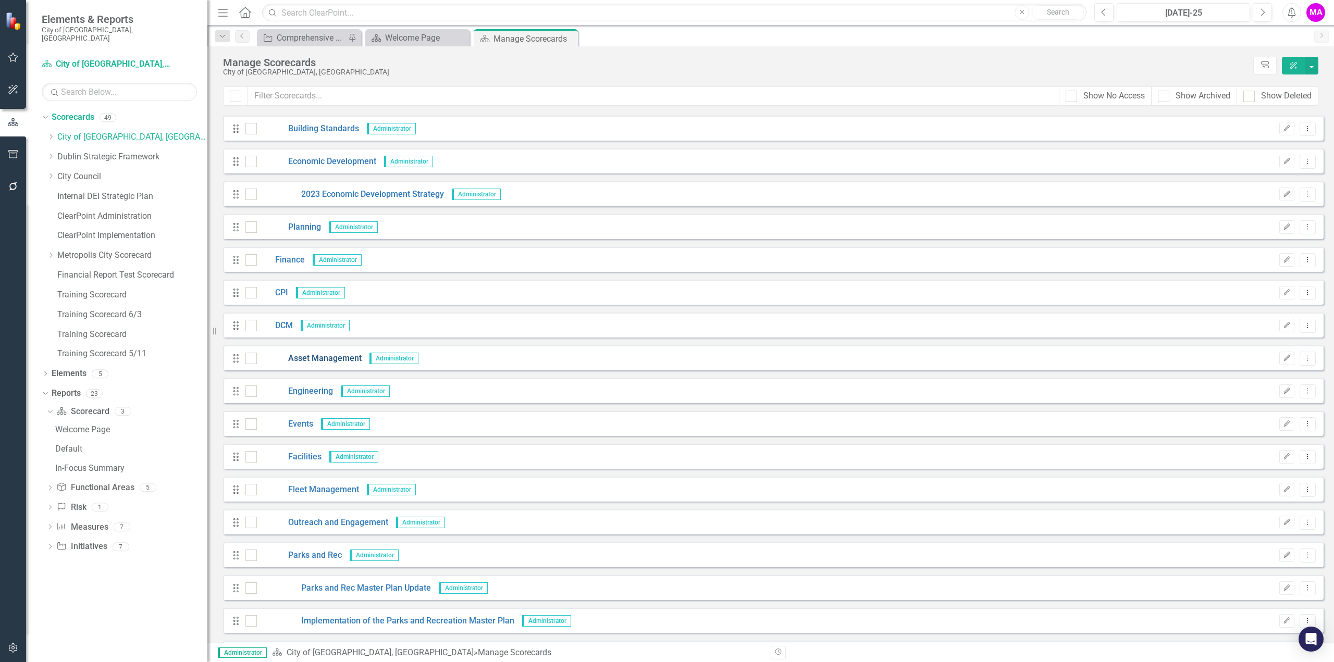
click at [316, 360] on link "Asset Management" at bounding box center [309, 359] width 105 height 12
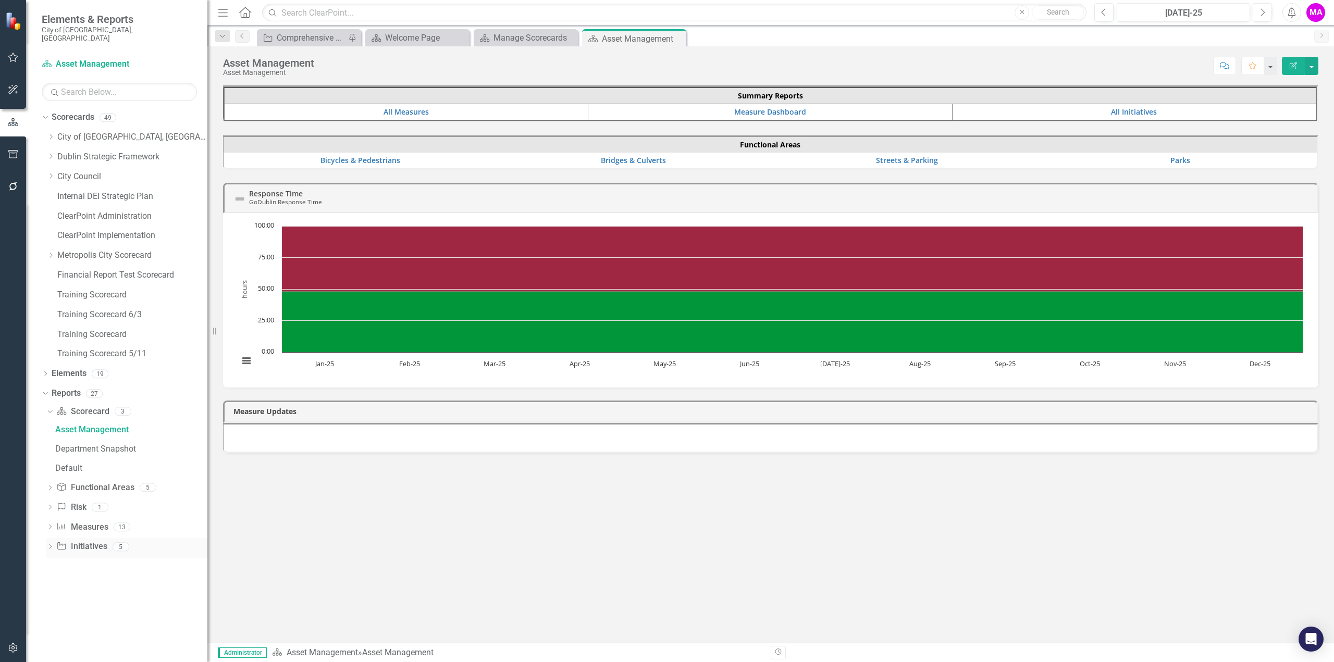
click at [76, 541] on link "Initiative Initiatives" at bounding box center [81, 547] width 51 height 12
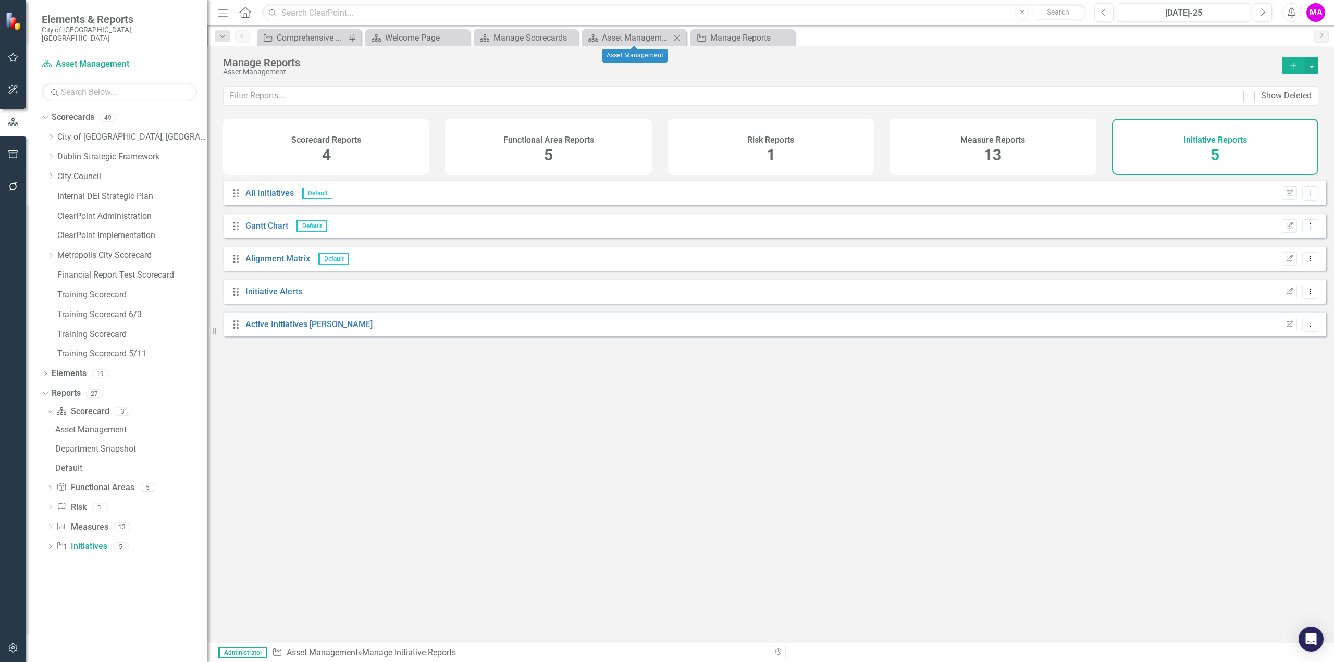
click at [678, 37] on icon "Close" at bounding box center [676, 38] width 10 height 8
click at [678, 38] on icon "Close" at bounding box center [676, 38] width 10 height 8
click at [677, 36] on icon "Close" at bounding box center [676, 38] width 10 height 8
click at [677, 37] on icon at bounding box center [677, 38] width 6 height 6
click at [538, 42] on div "Manage Scorecards" at bounding box center [527, 37] width 69 height 13
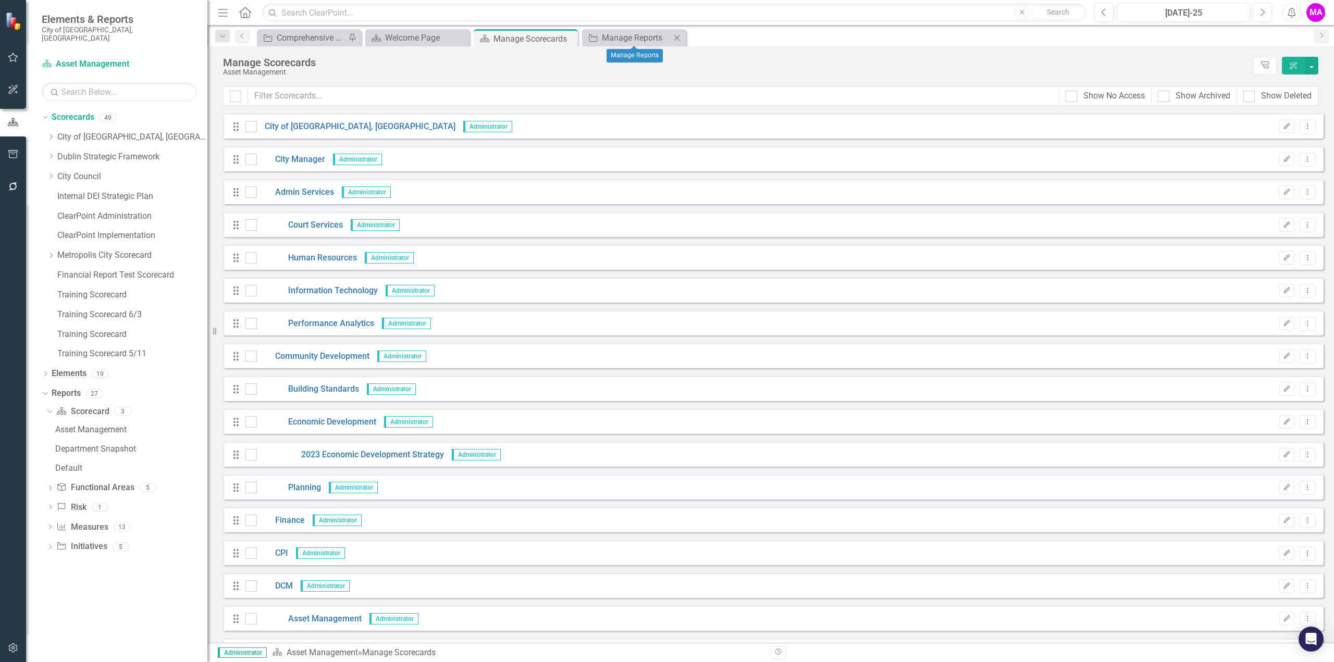
click at [677, 34] on icon "Close" at bounding box center [676, 38] width 10 height 8
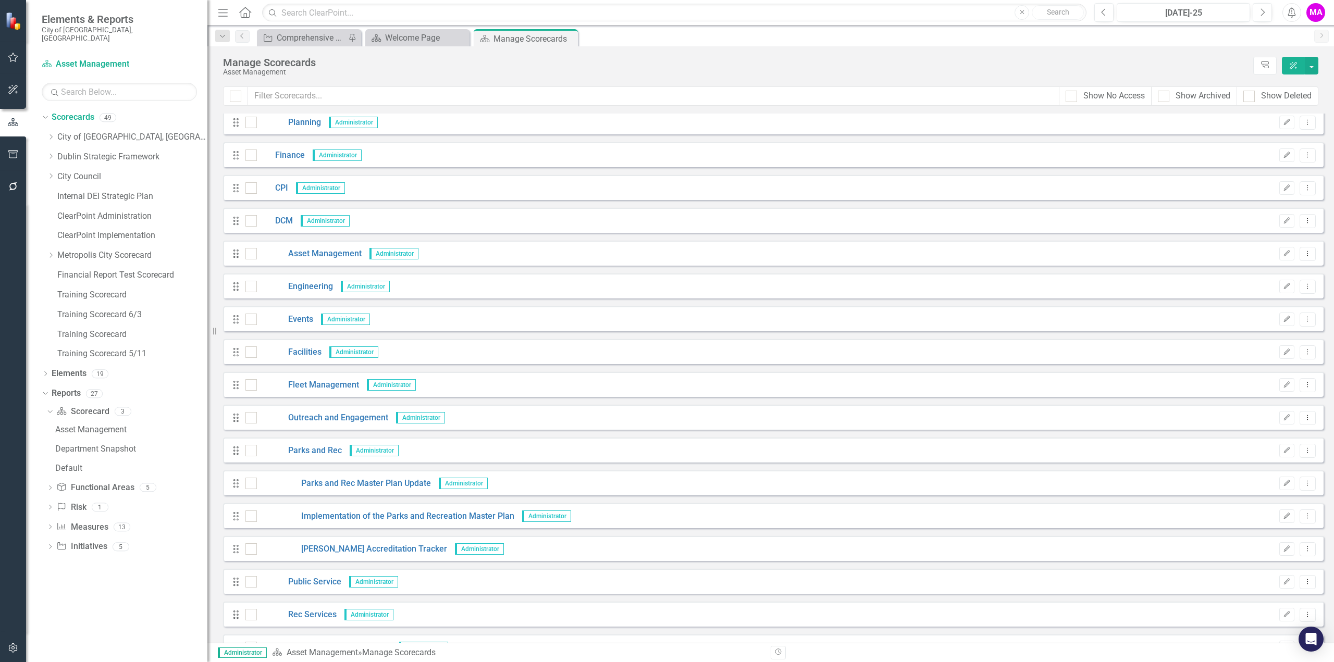
scroll to position [365, 0]
click at [310, 352] on link "Facilities" at bounding box center [289, 353] width 65 height 12
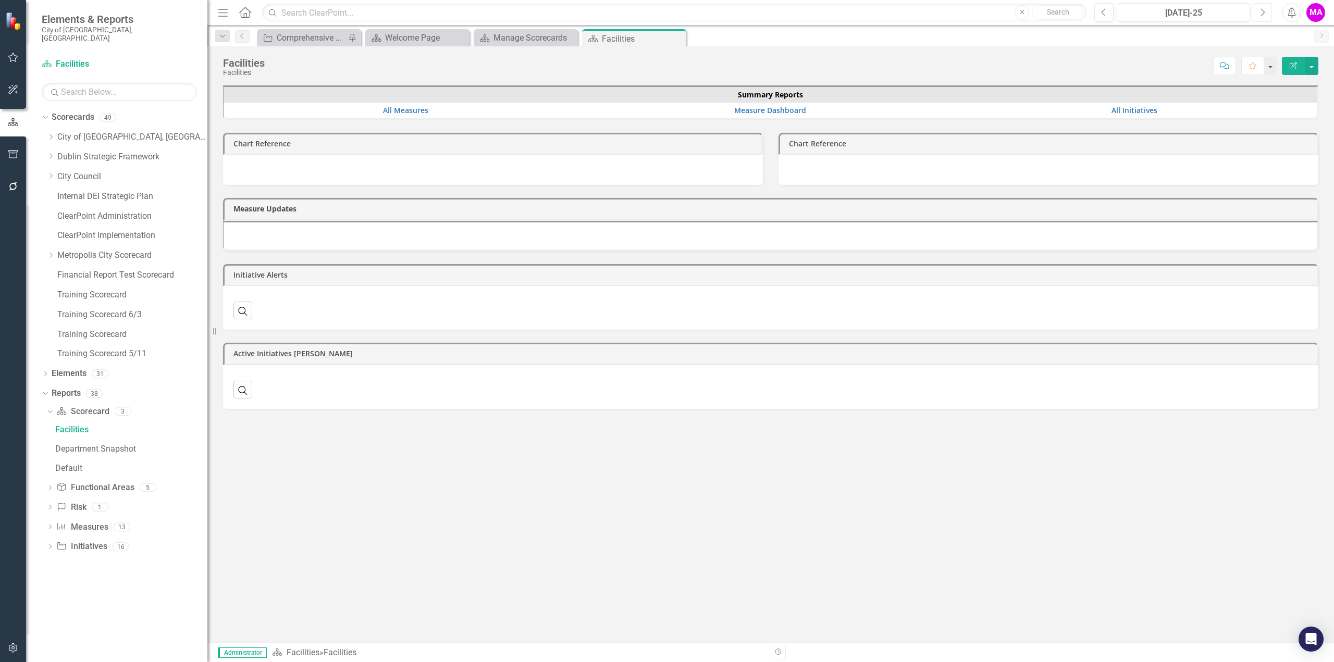
click at [1264, 14] on icon "Next" at bounding box center [1262, 12] width 6 height 9
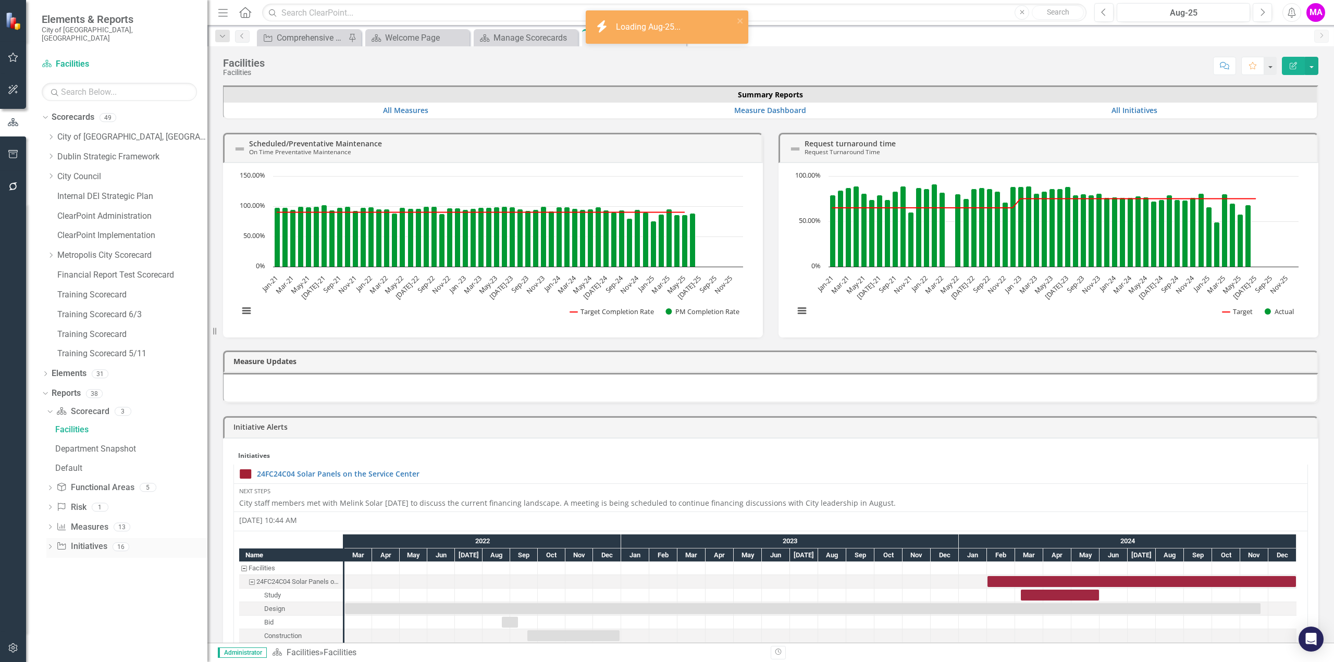
click at [98, 541] on link "Initiative Initiatives" at bounding box center [81, 547] width 51 height 12
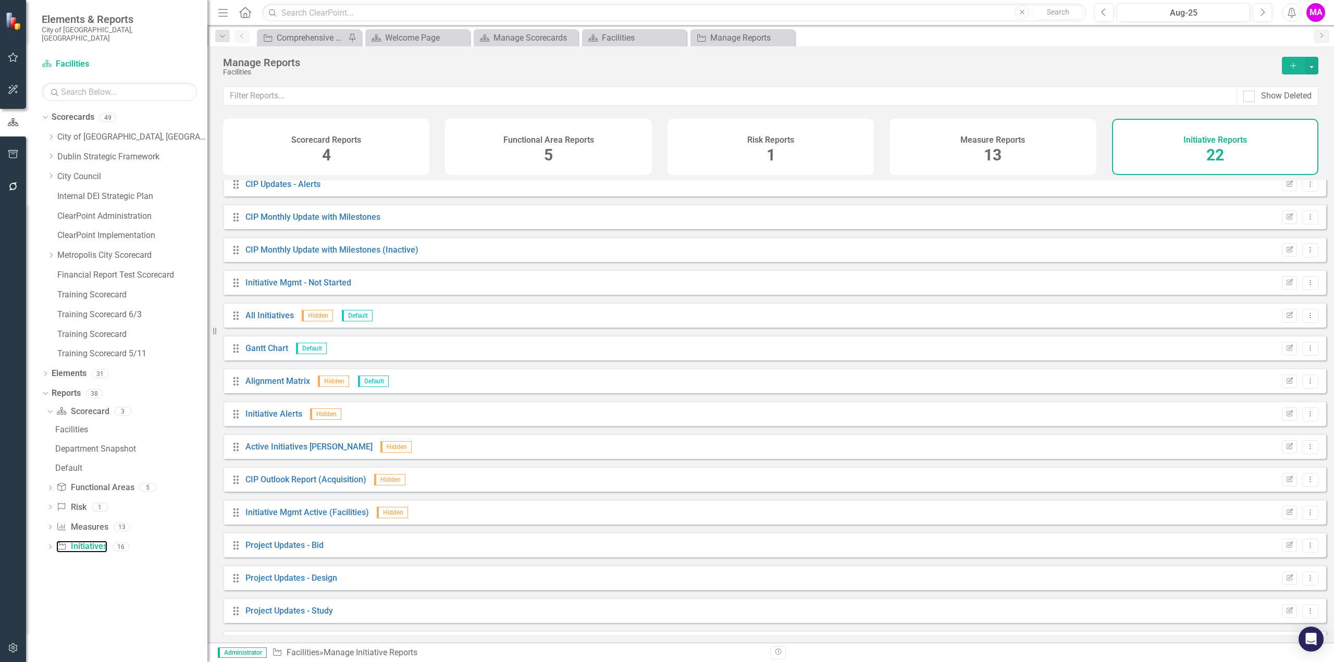
scroll to position [260, 0]
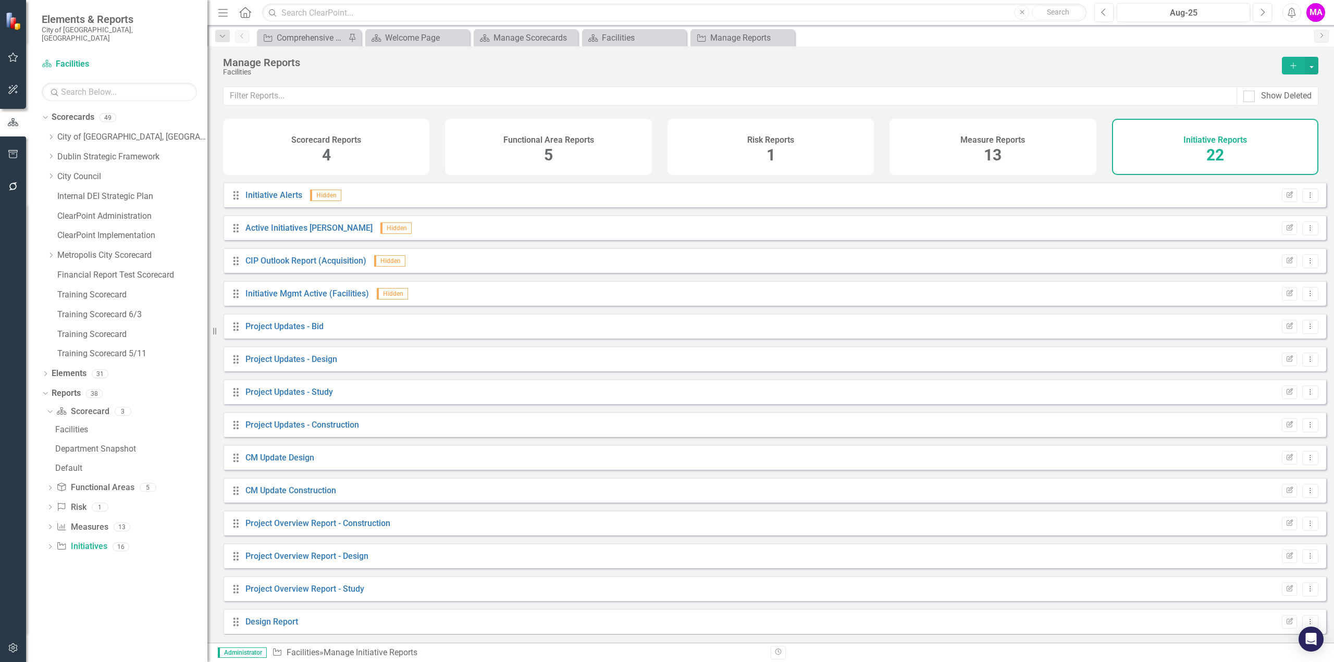
click at [277, 426] on div "Project Updates - Construction" at bounding box center [302, 425] width 114 height 12
click at [308, 430] on link "Project Updates - Construction" at bounding box center [302, 425] width 114 height 10
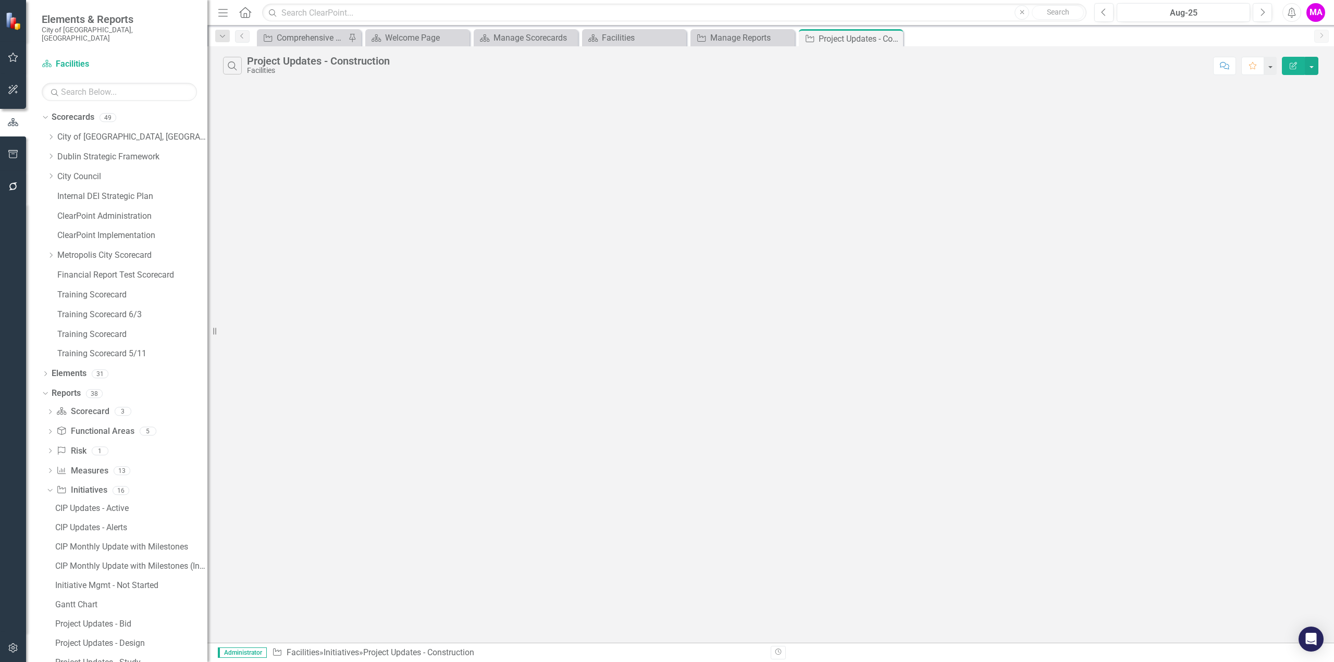
scroll to position [19, 0]
click at [893, 35] on icon "Close" at bounding box center [893, 38] width 10 height 8
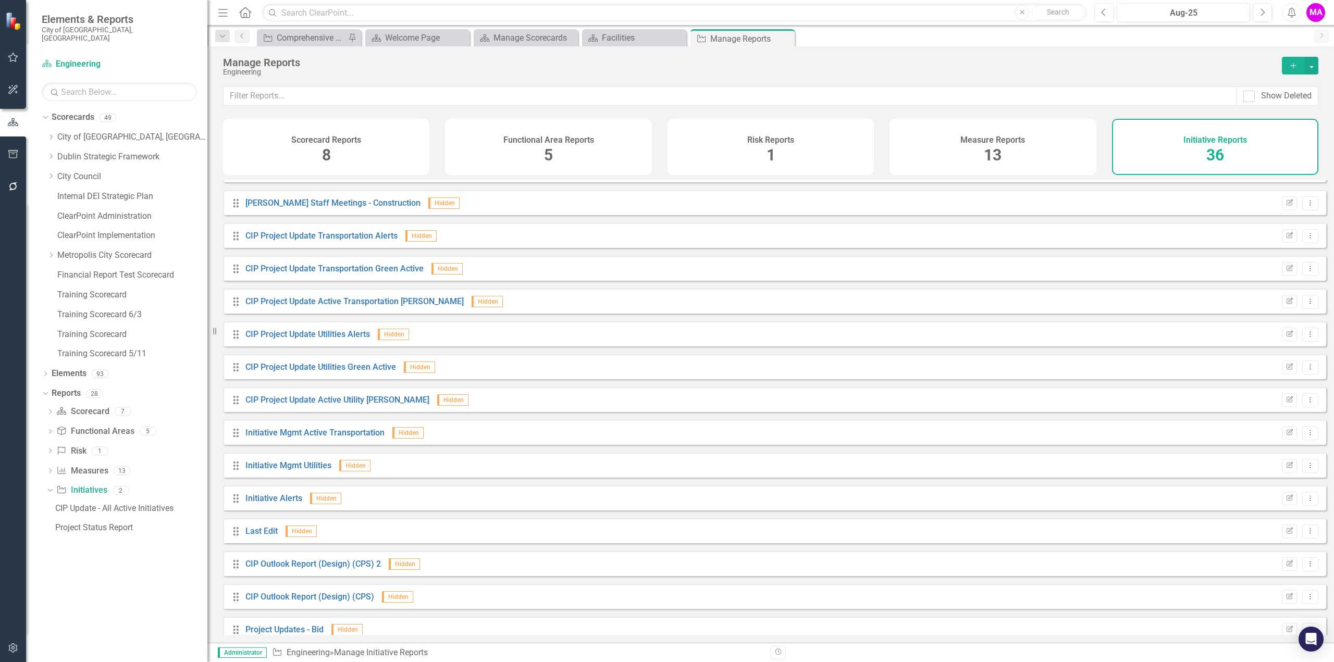
scroll to position [726, 0]
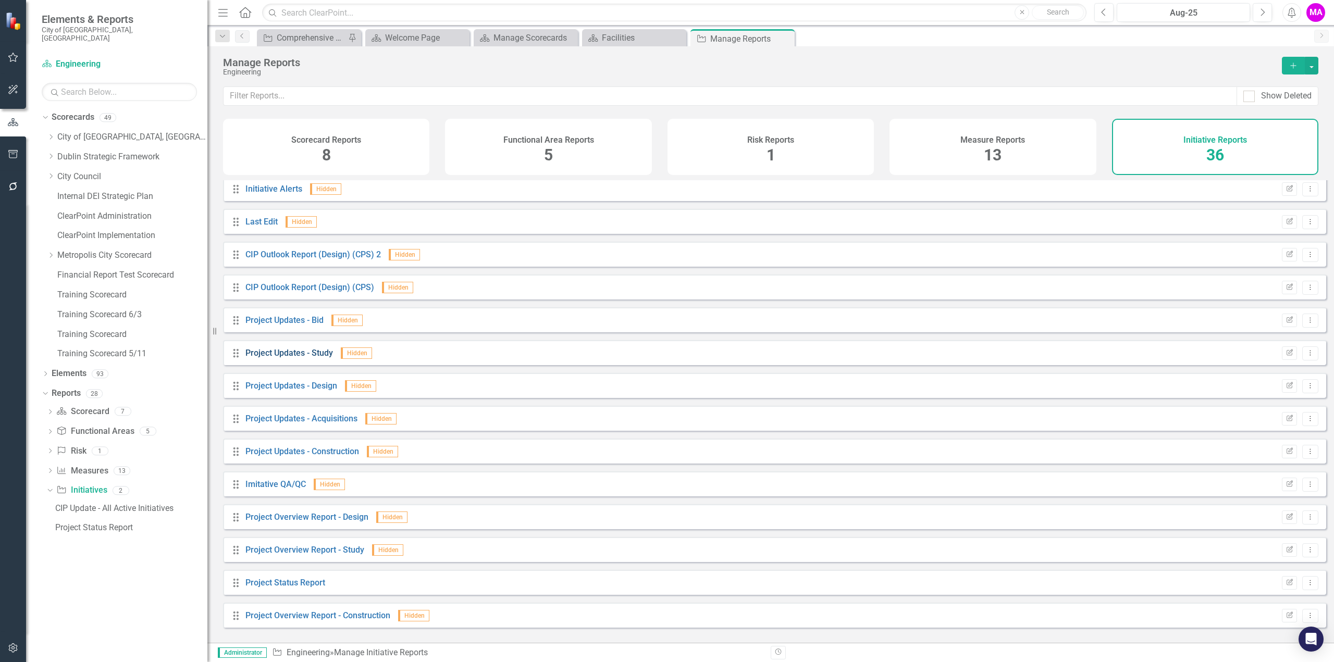
click at [326, 358] on link "Project Updates - Study" at bounding box center [289, 353] width 88 height 10
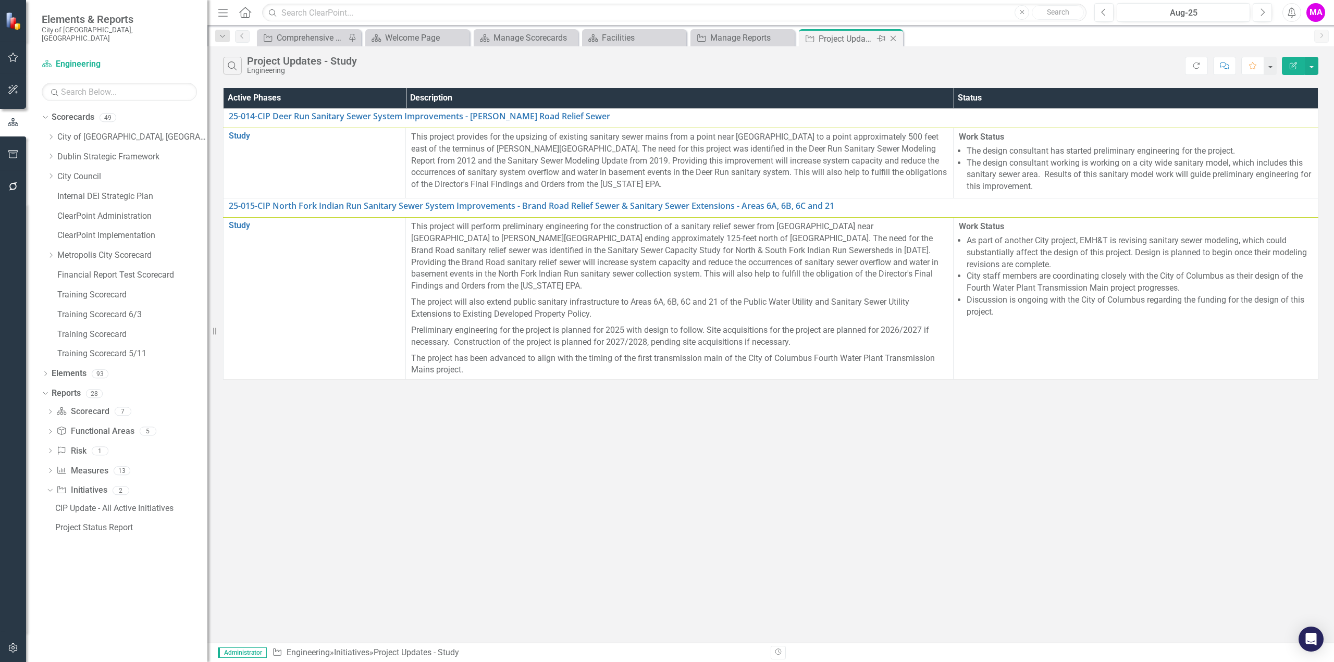
click at [894, 37] on icon at bounding box center [893, 39] width 6 height 6
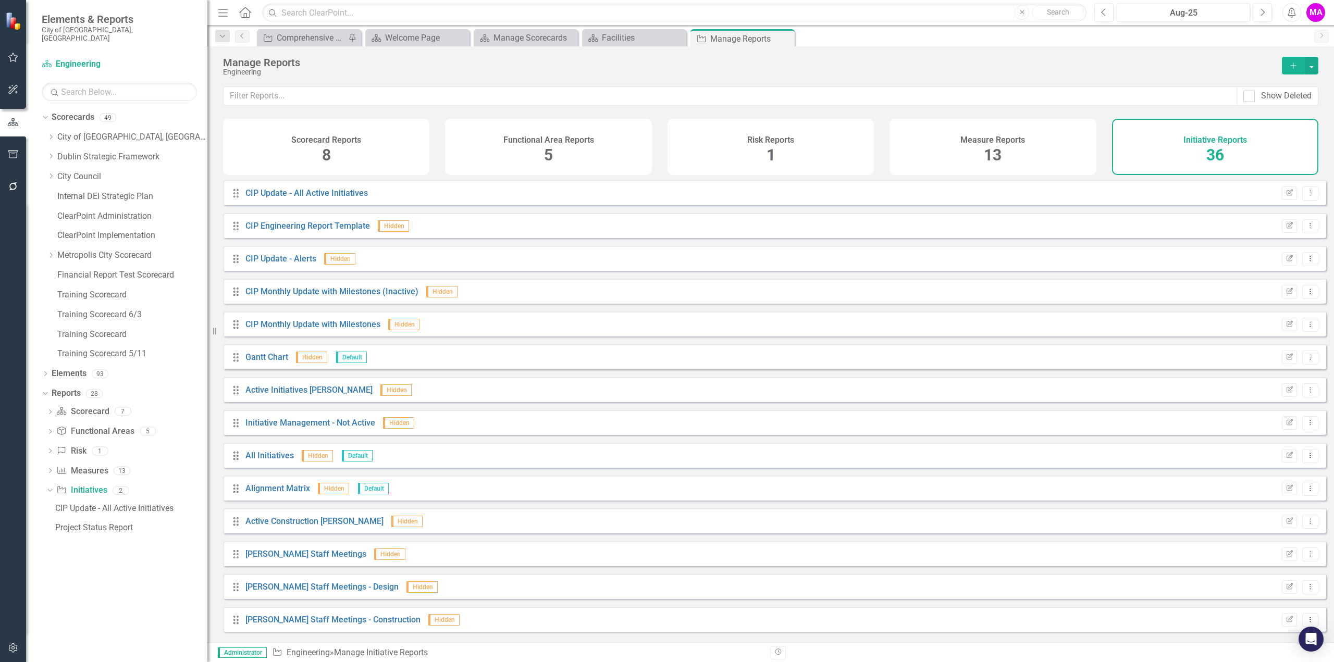
scroll to position [208, 0]
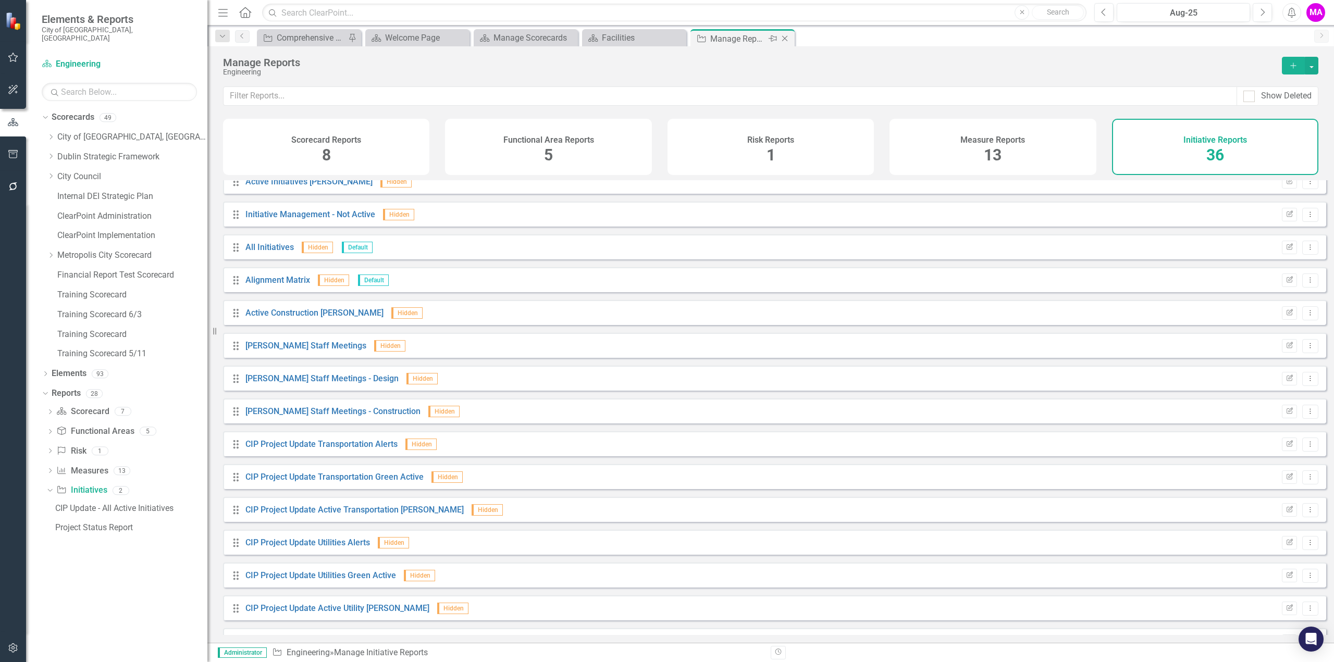
click at [785, 38] on icon at bounding box center [785, 39] width 6 height 6
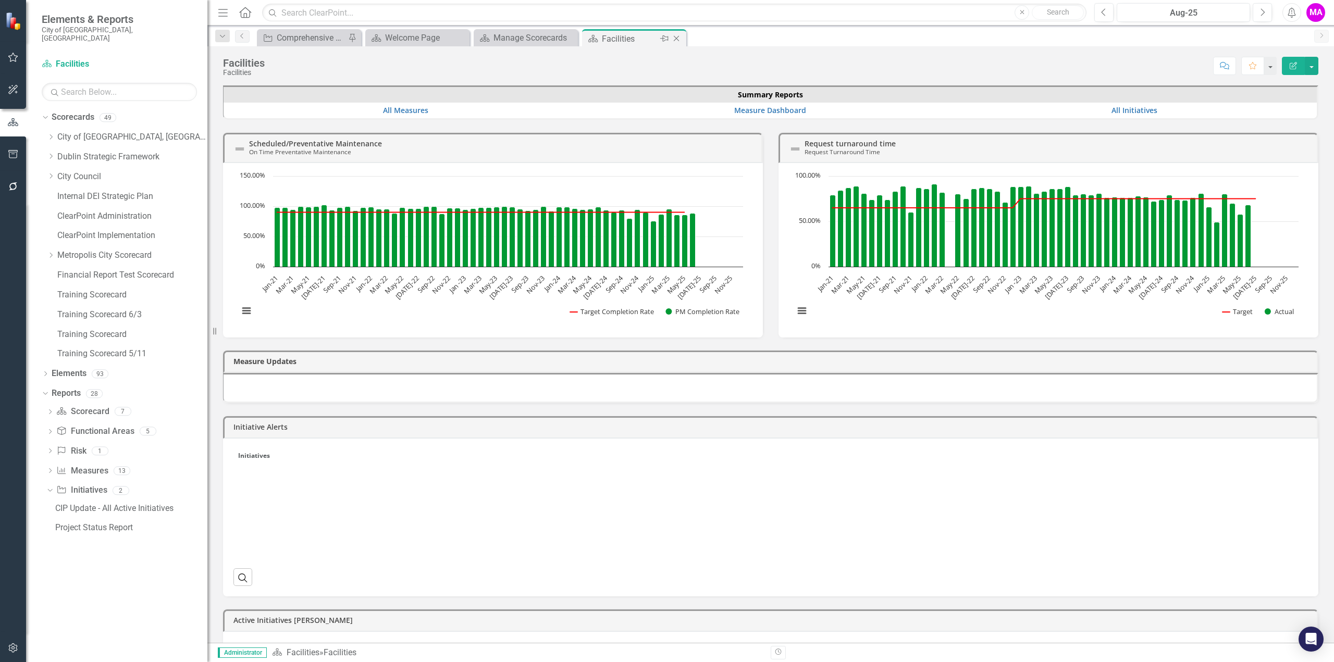
click at [638, 37] on div "Facilities" at bounding box center [630, 38] width 56 height 13
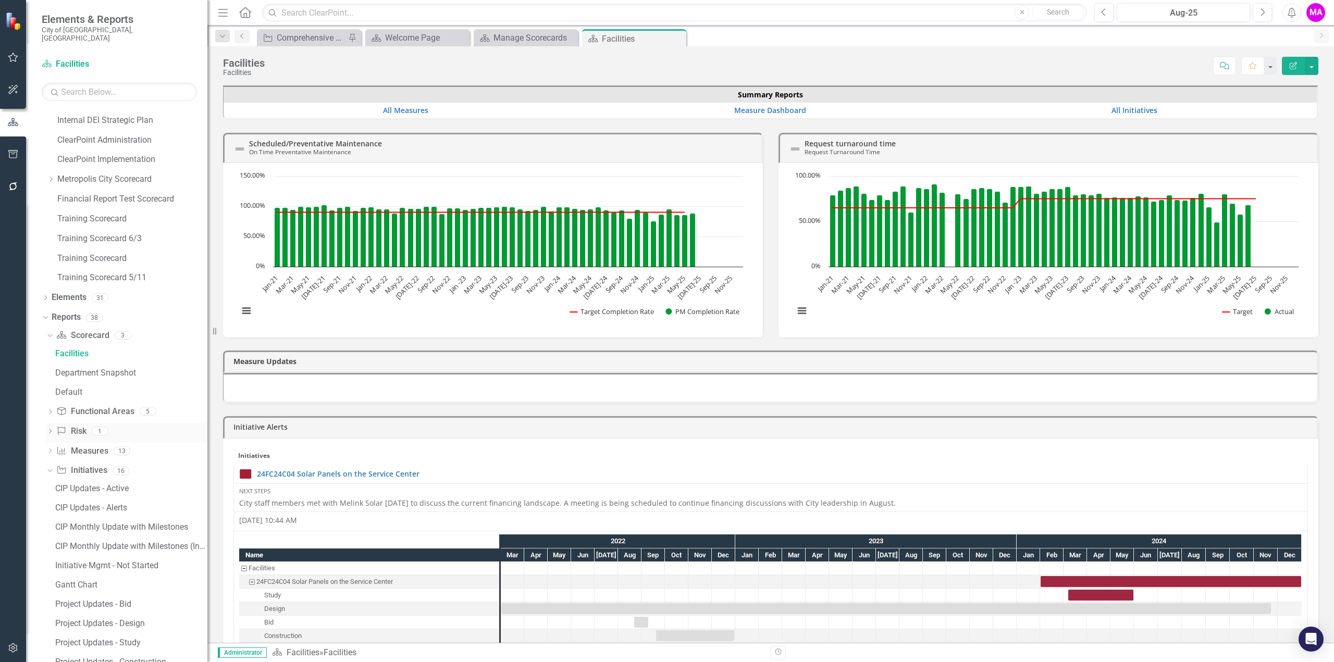
scroll to position [156, 0]
click at [52, 387] on div "Dropdown" at bounding box center [48, 390] width 9 height 7
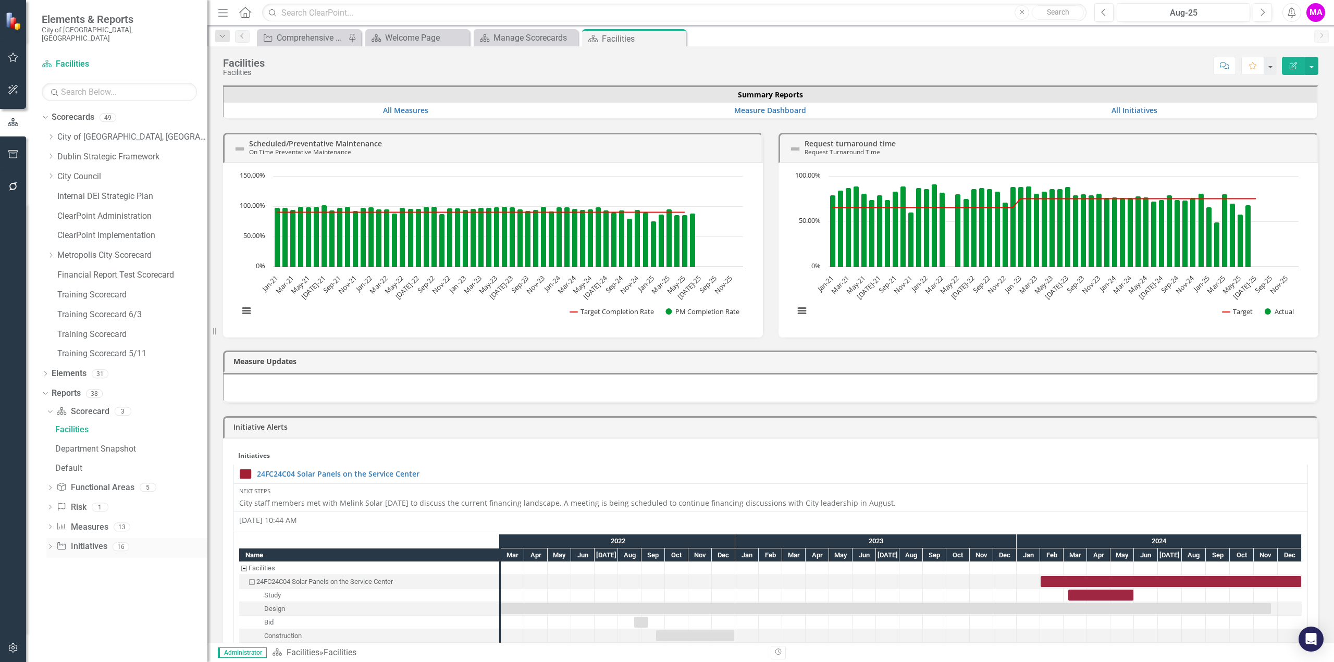
click at [61, 542] on icon "Initiative" at bounding box center [61, 546] width 10 height 8
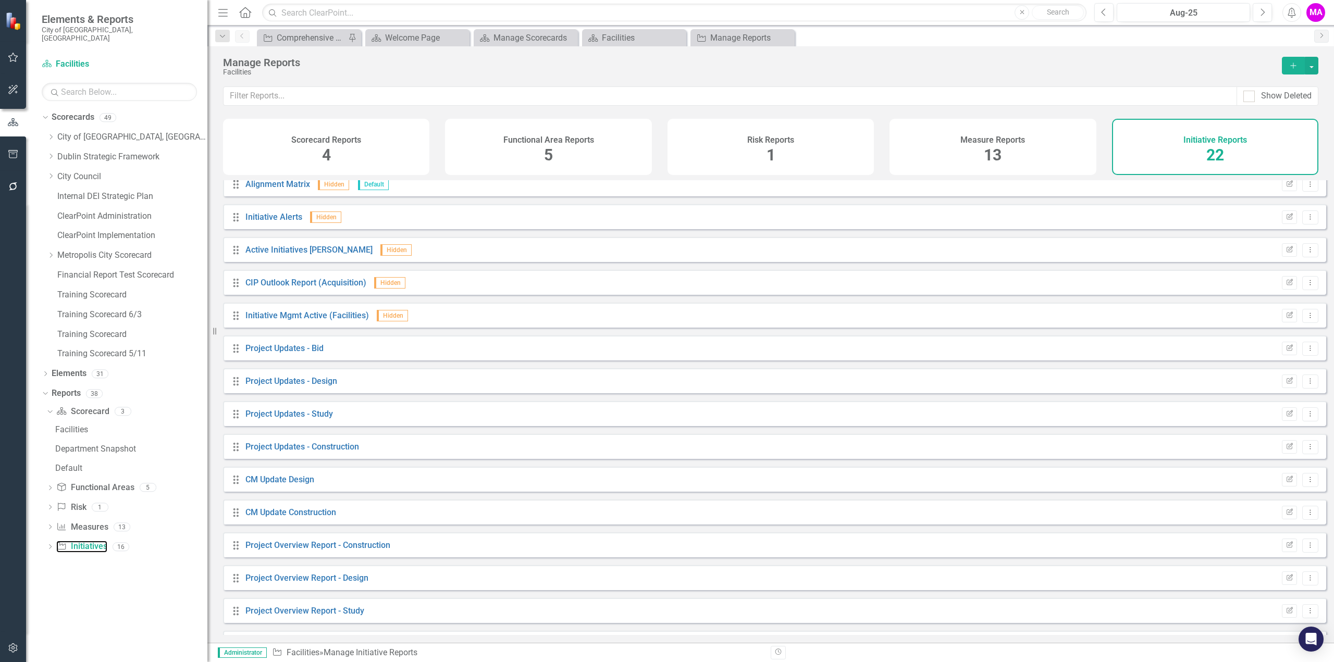
scroll to position [260, 0]
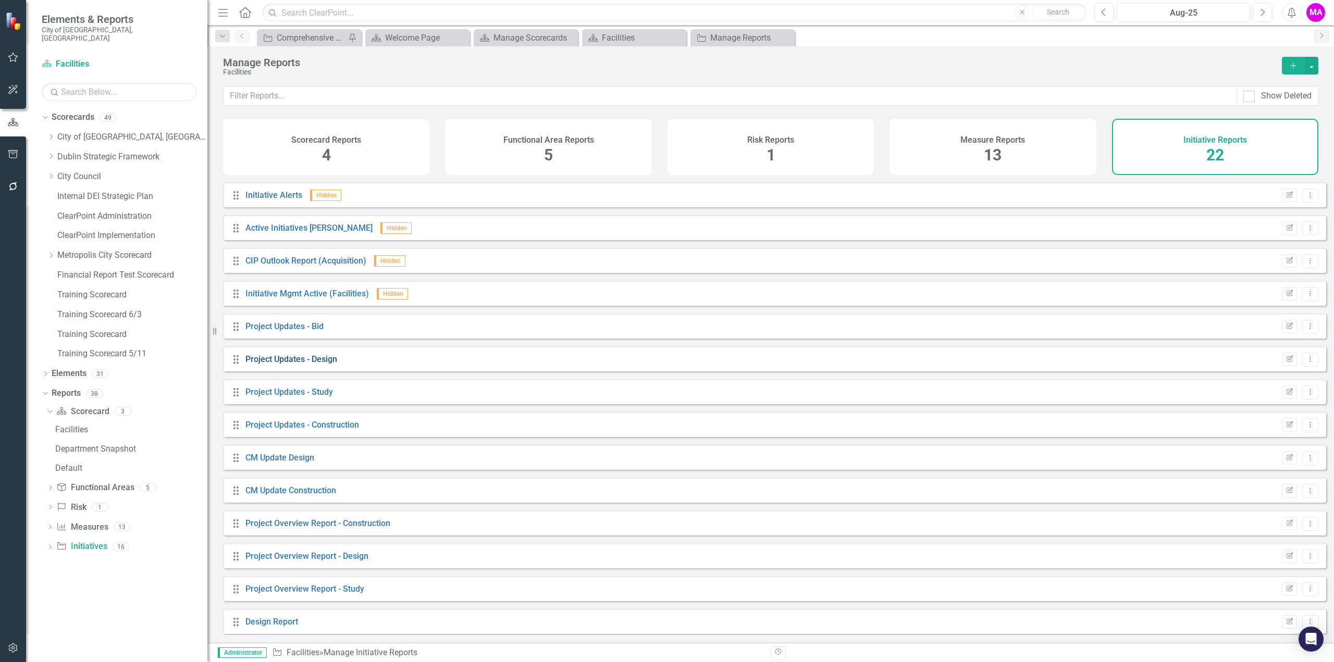
click at [307, 364] on link "Project Updates - Design" at bounding box center [291, 359] width 92 height 10
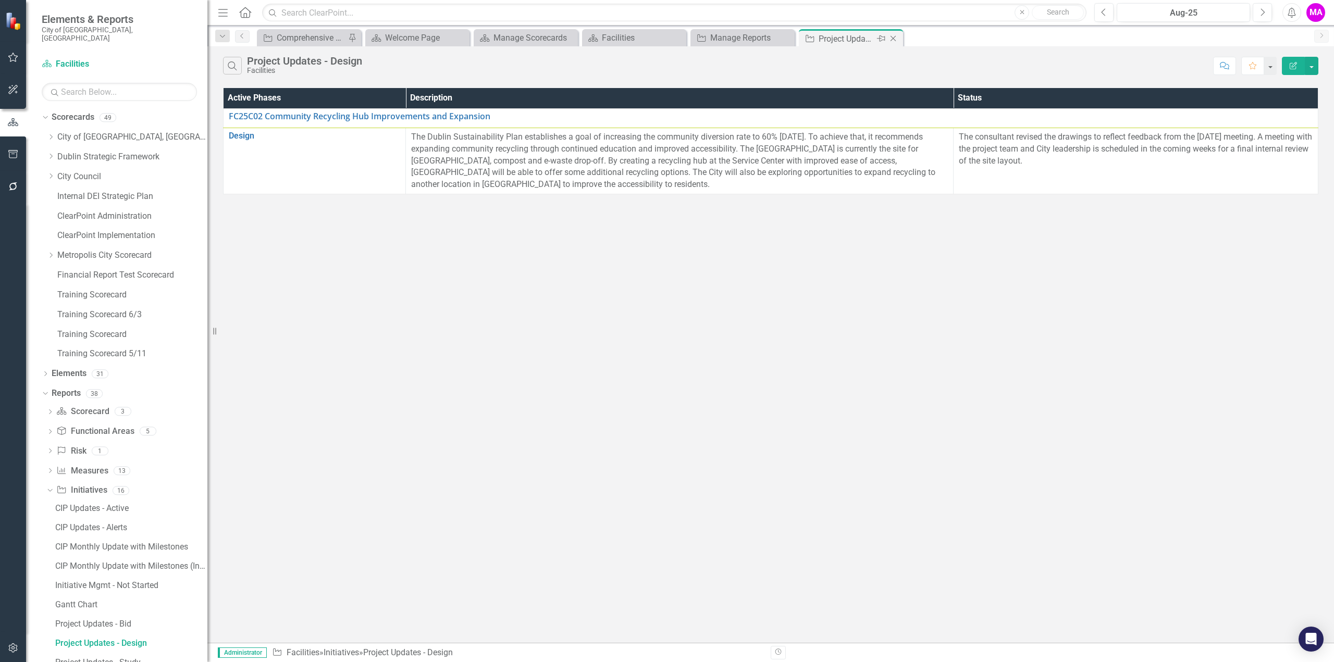
click at [893, 38] on icon "Close" at bounding box center [893, 38] width 10 height 8
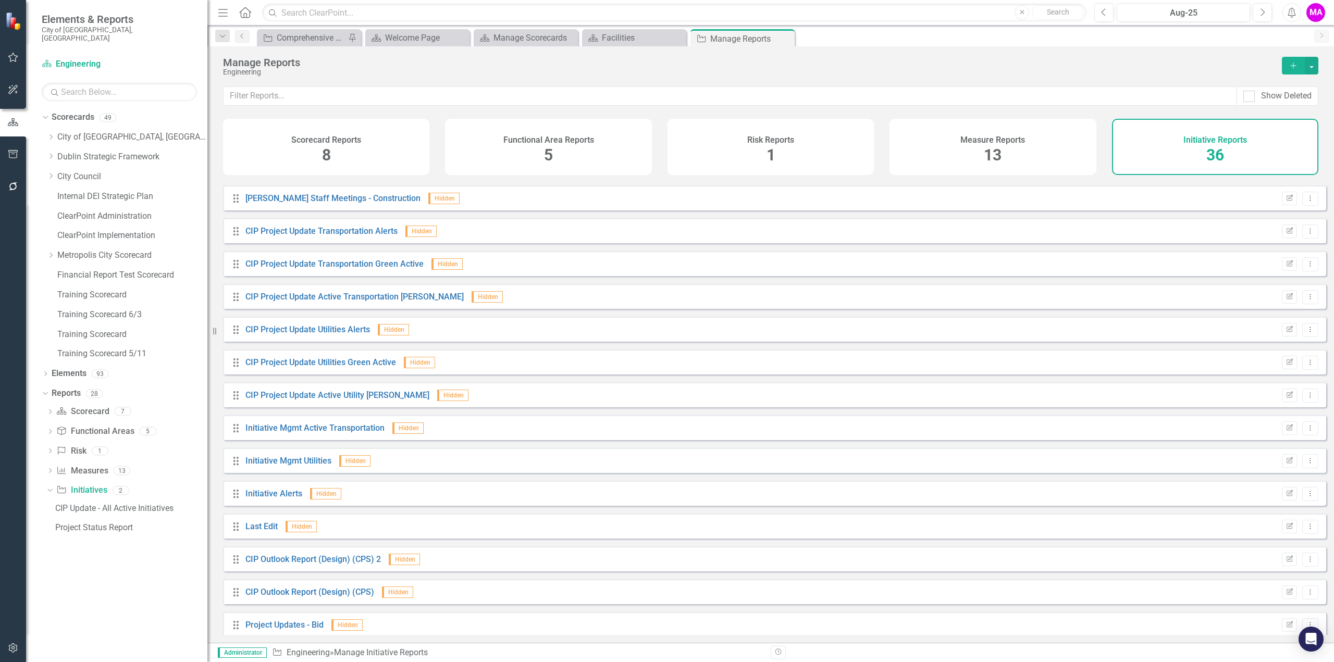
scroll to position [365, 0]
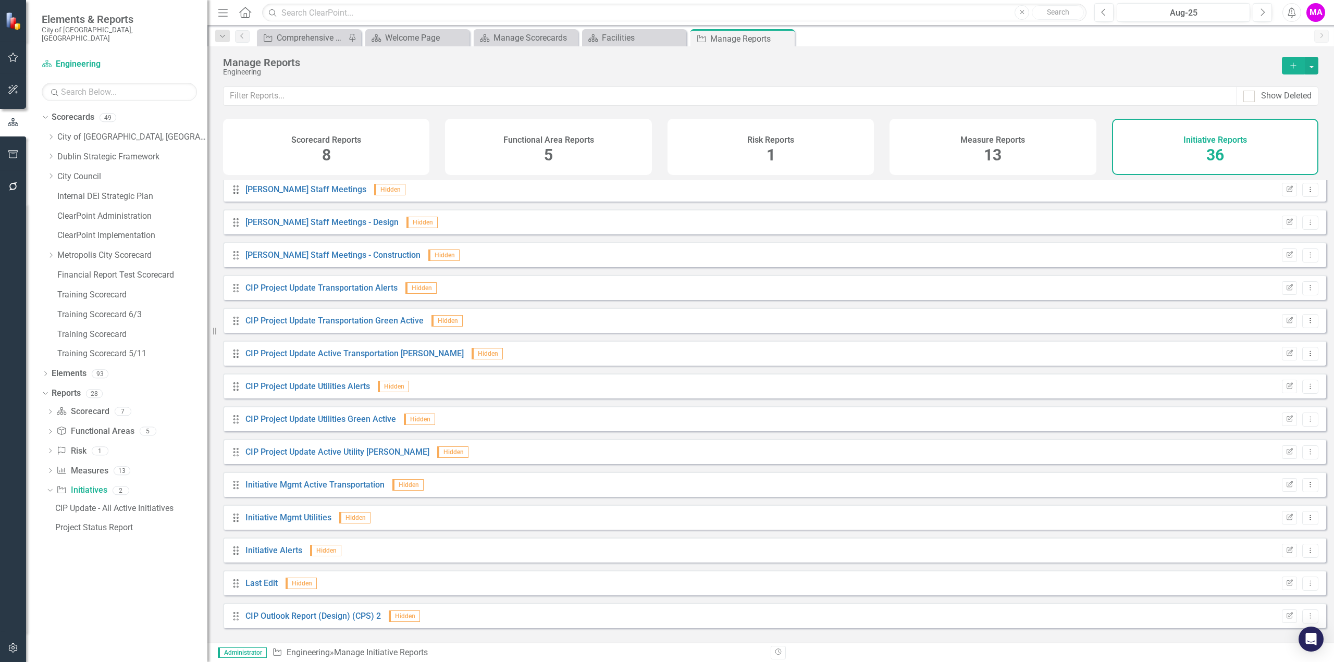
click at [1237, 157] on div "Initiative Reports 36" at bounding box center [1215, 147] width 206 height 56
click at [459, 39] on icon "Close" at bounding box center [460, 38] width 10 height 8
click at [537, 42] on div "Facilities" at bounding box center [527, 37] width 69 height 13
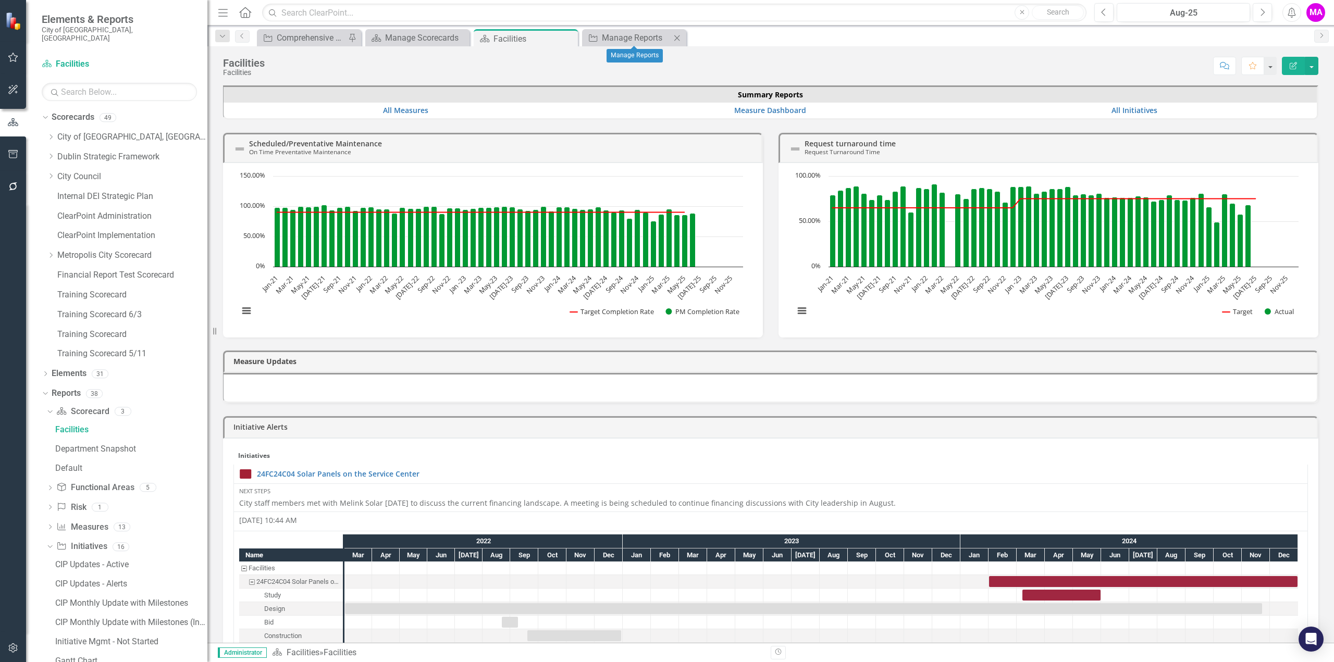
click at [676, 36] on icon "Close" at bounding box center [676, 38] width 10 height 8
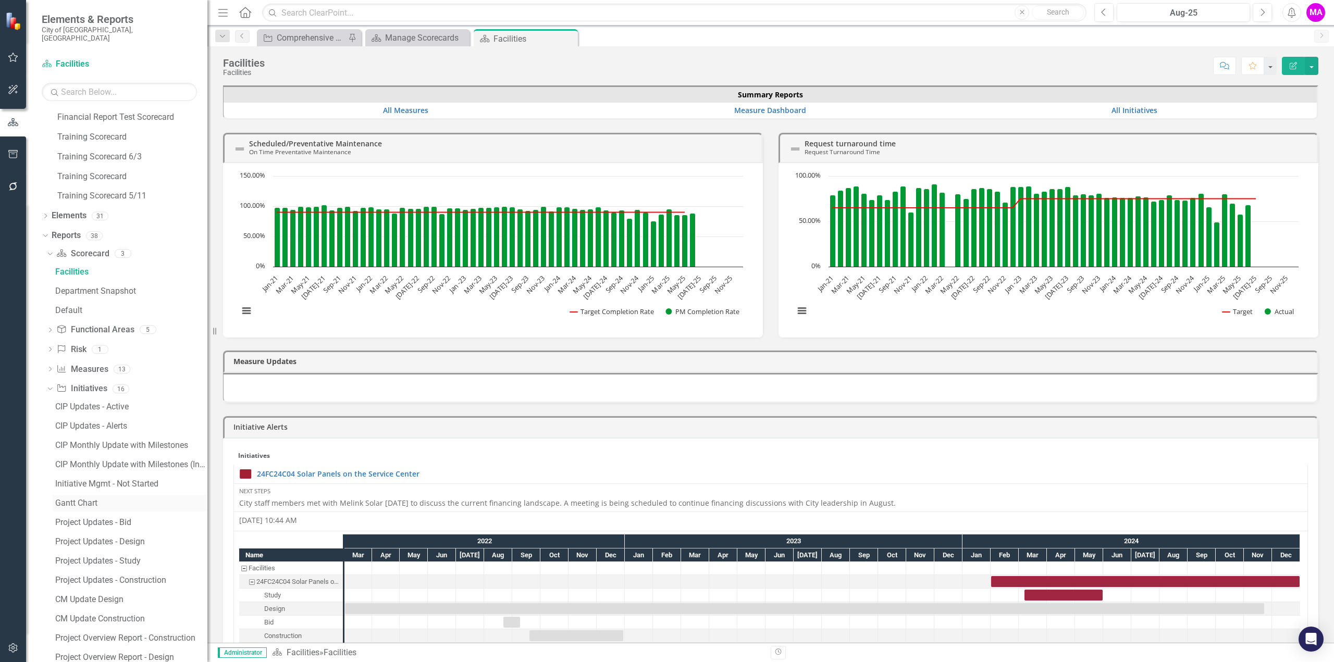
scroll to position [209, 0]
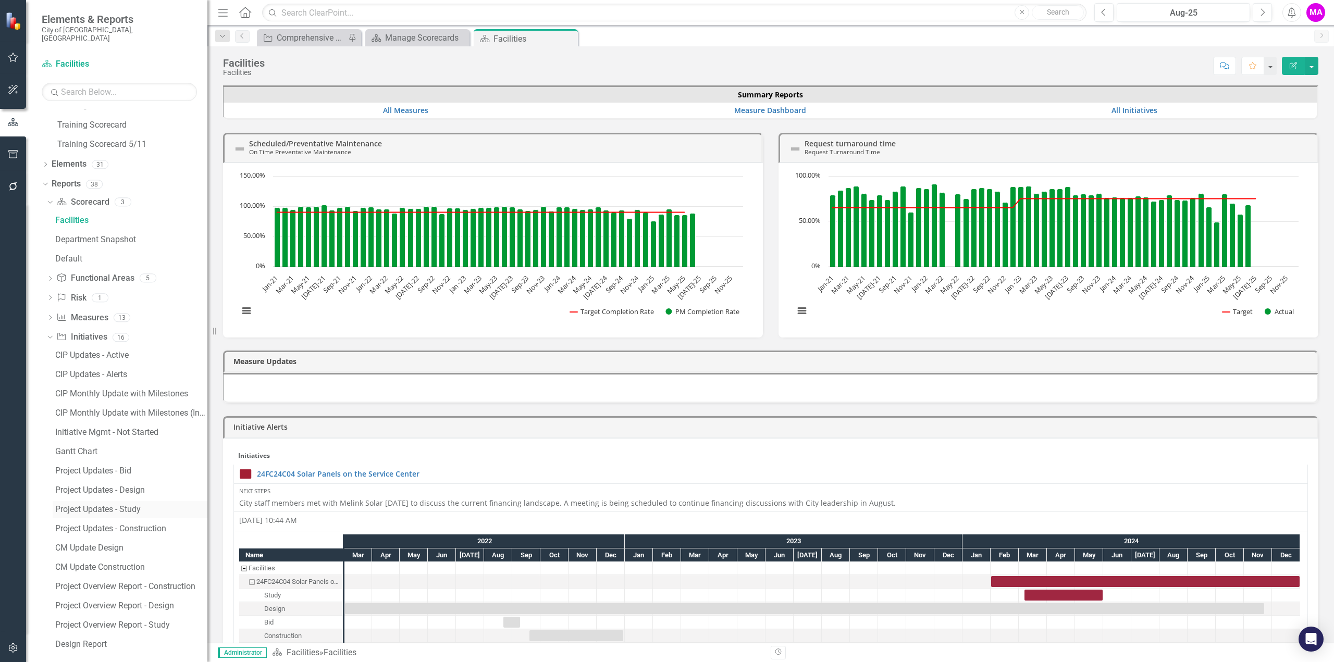
click at [150, 505] on div "Project Updates - Study" at bounding box center [131, 509] width 152 height 9
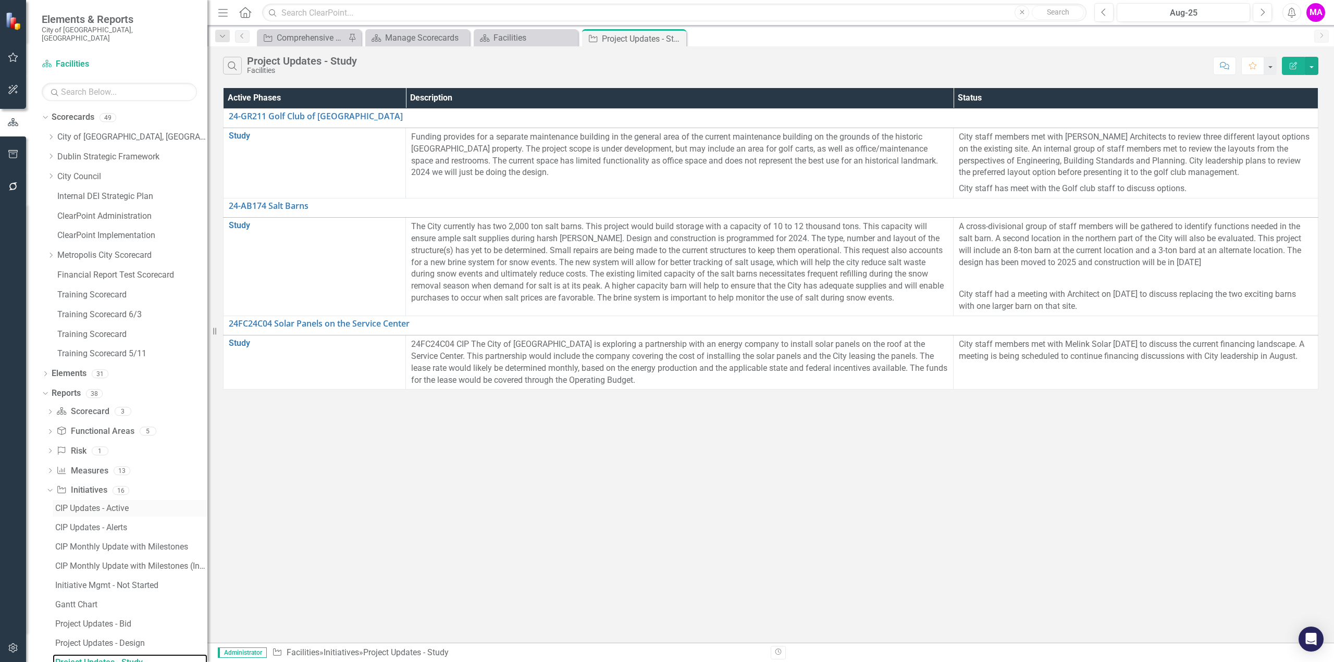
scroll to position [153, 0]
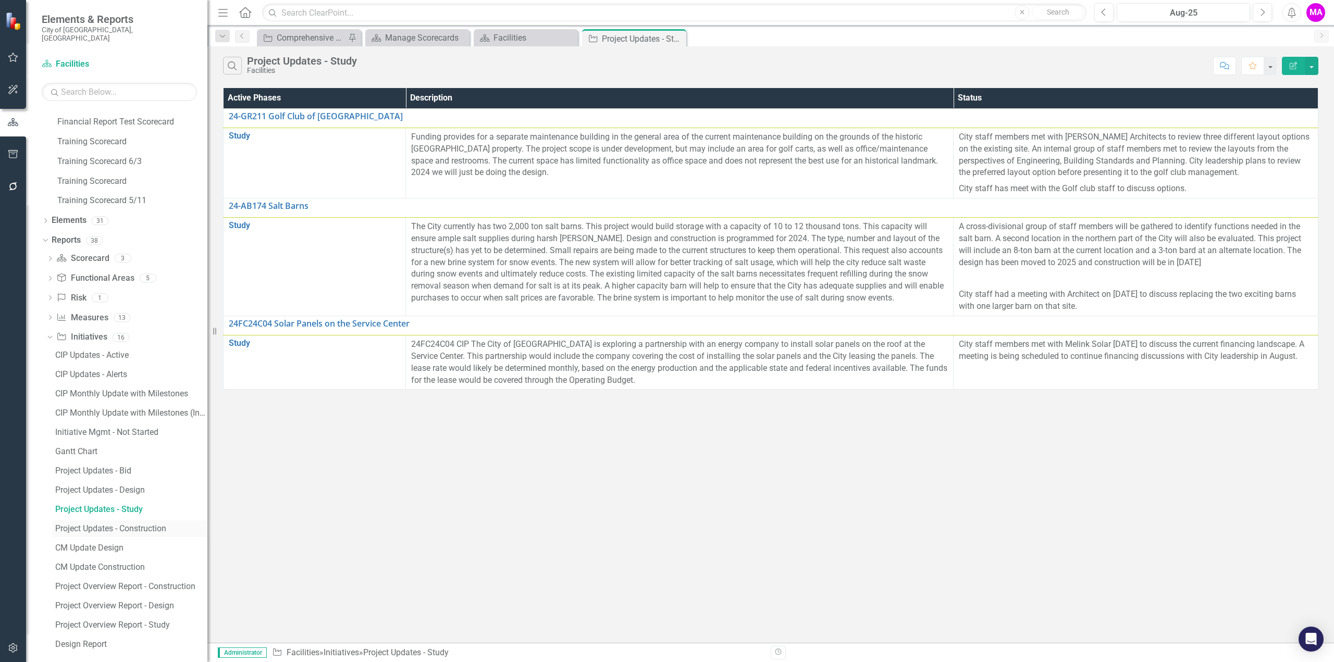
click at [159, 524] on div "Project Updates - Construction" at bounding box center [131, 528] width 152 height 9
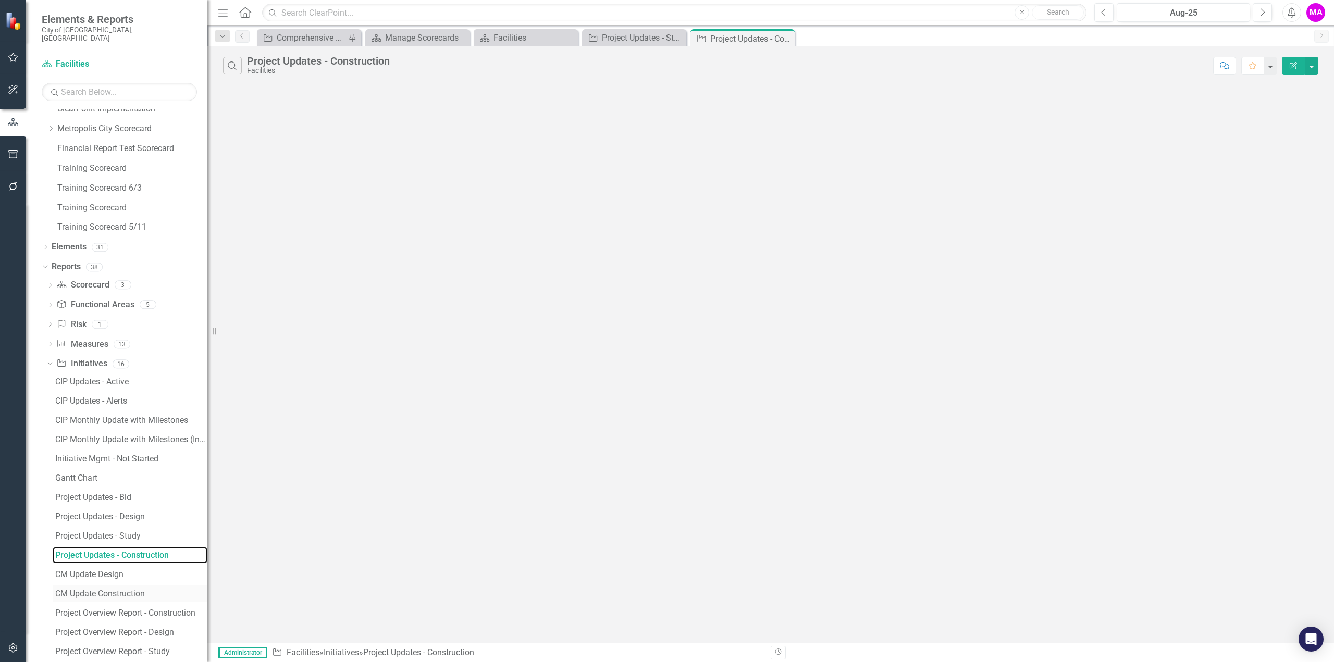
scroll to position [153, 0]
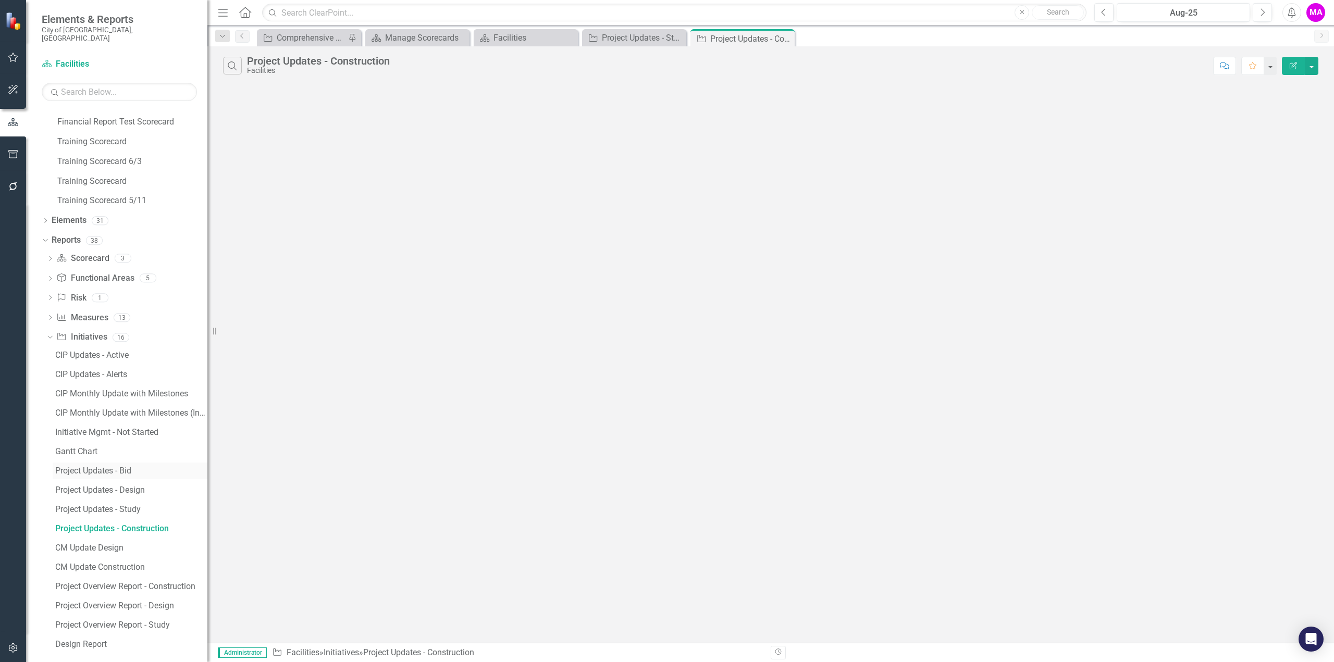
click at [138, 469] on link "Project Updates - Bid" at bounding box center [130, 471] width 155 height 17
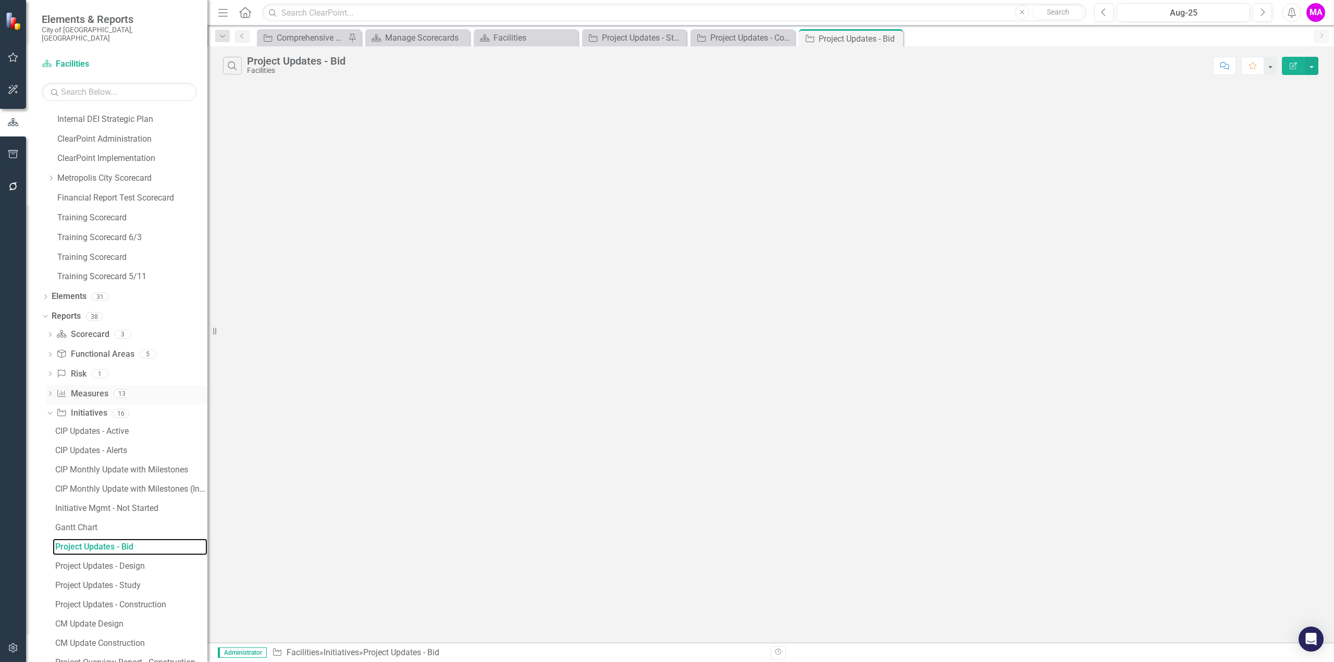
scroll to position [153, 0]
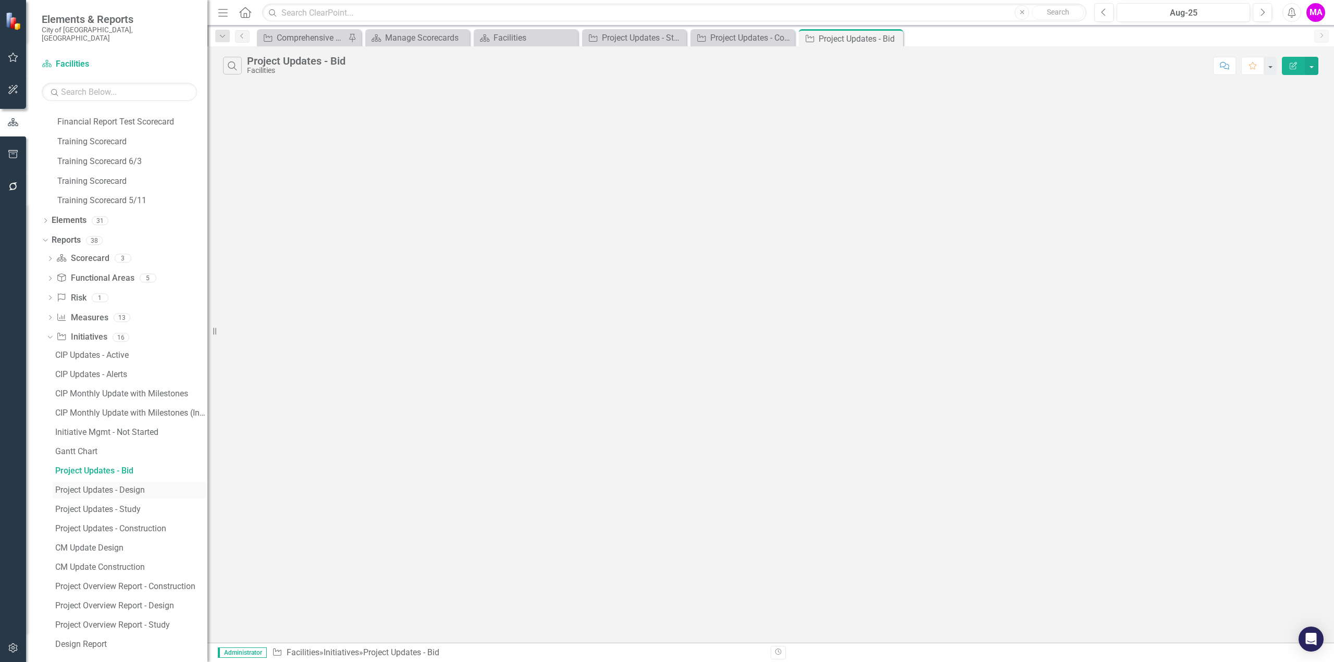
click at [148, 486] on div "Project Updates - Design" at bounding box center [131, 490] width 152 height 9
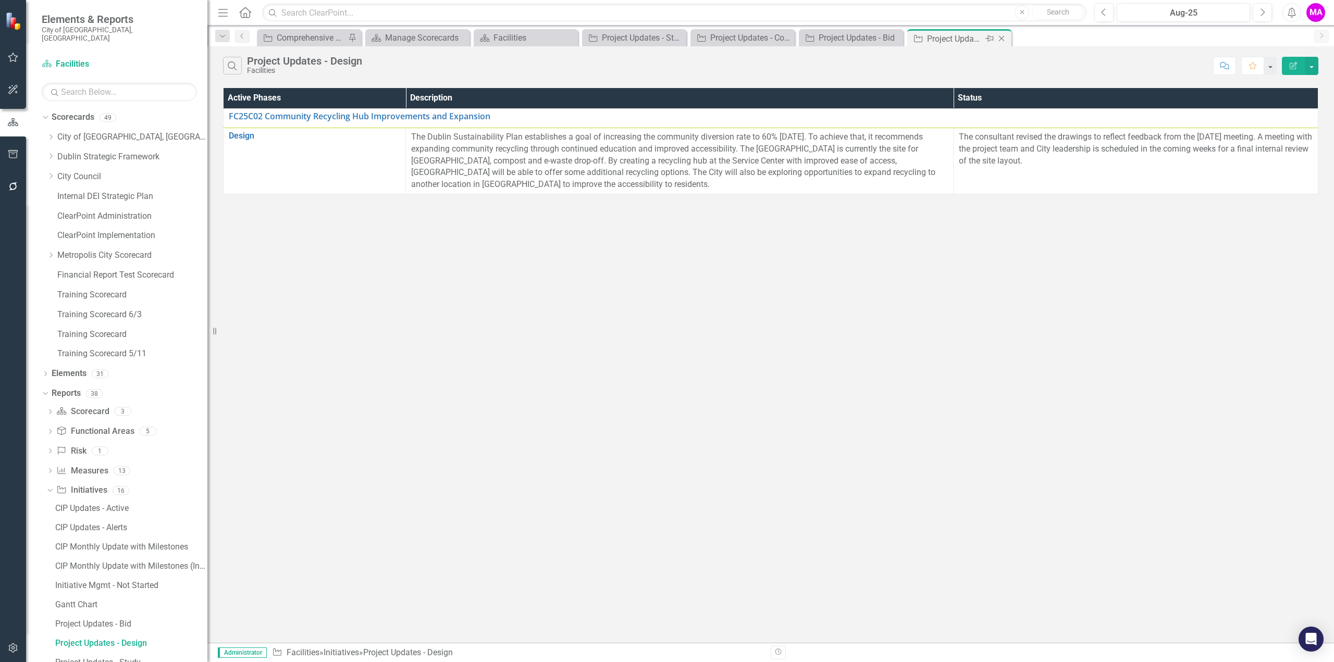
click at [1002, 38] on icon "Close" at bounding box center [1001, 38] width 10 height 8
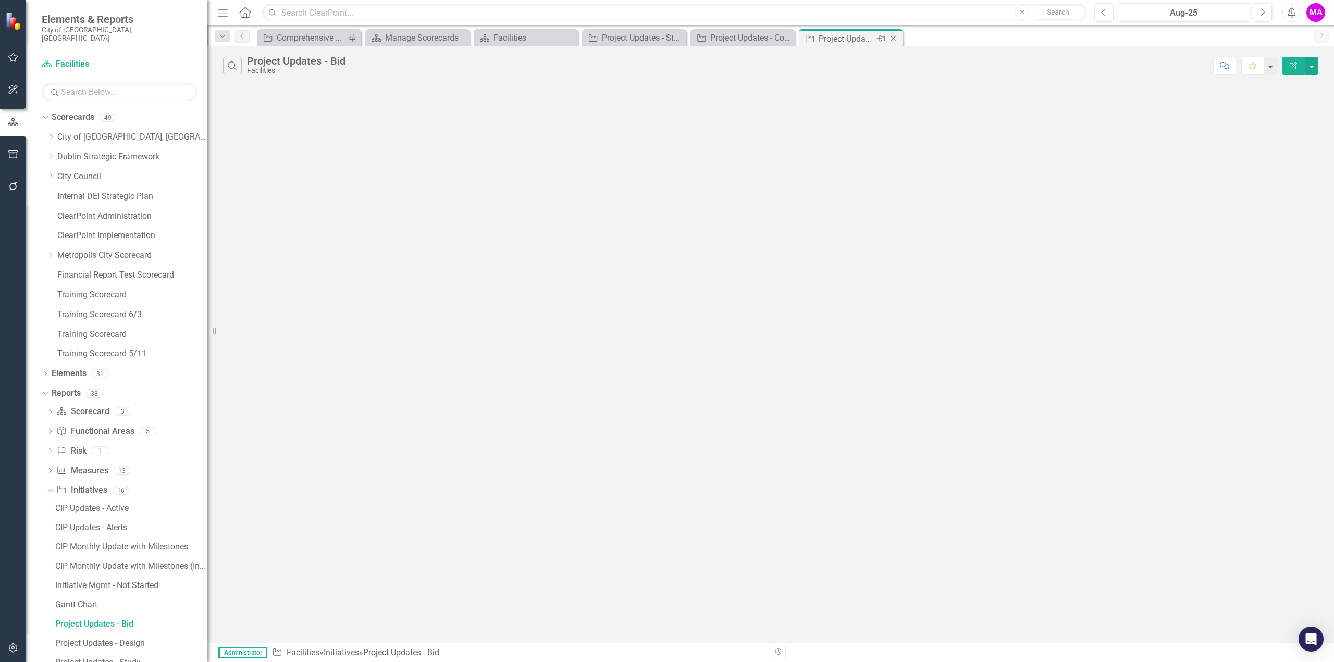
click at [894, 40] on icon at bounding box center [893, 39] width 6 height 6
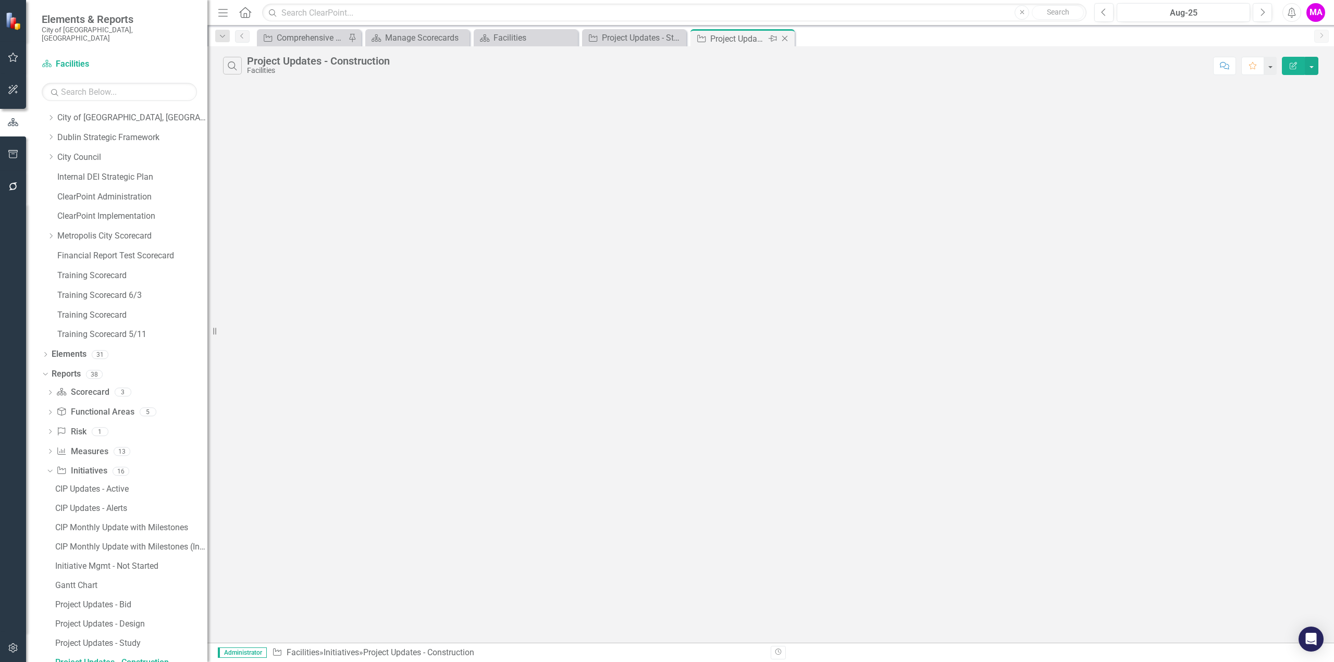
click at [783, 38] on icon "Close" at bounding box center [784, 38] width 10 height 8
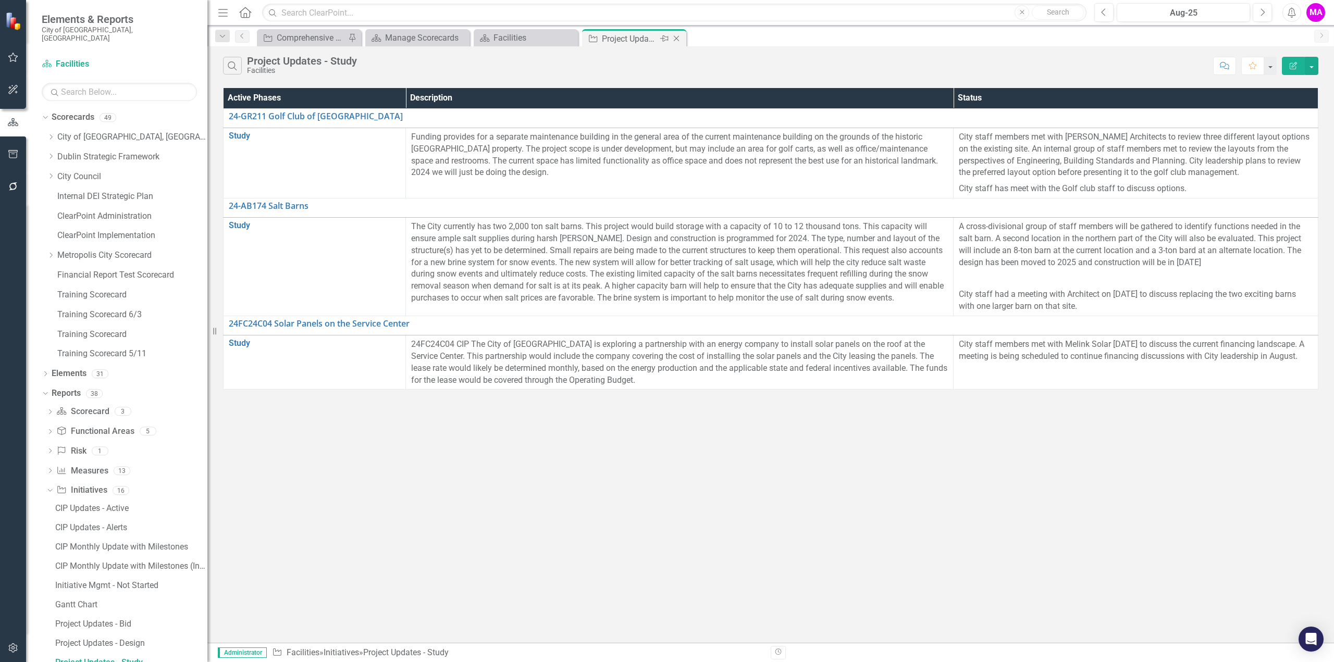
click at [679, 39] on icon "Close" at bounding box center [676, 38] width 10 height 8
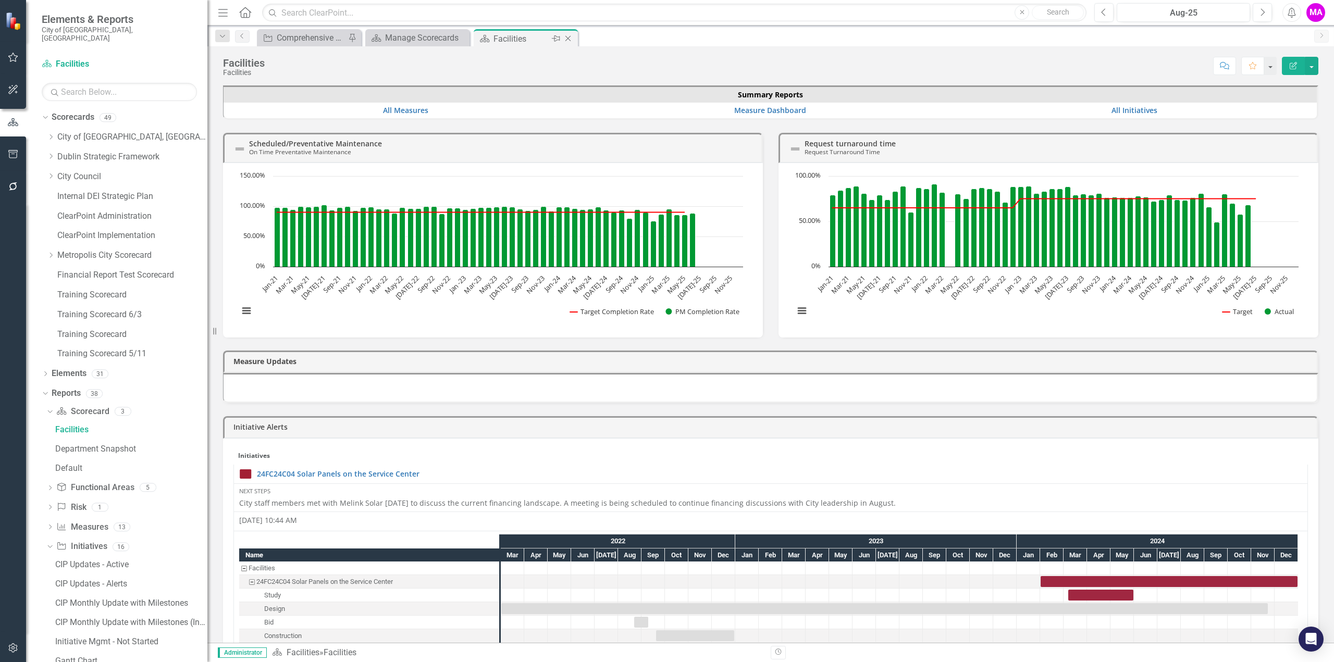
click at [570, 37] on icon "Close" at bounding box center [568, 38] width 10 height 8
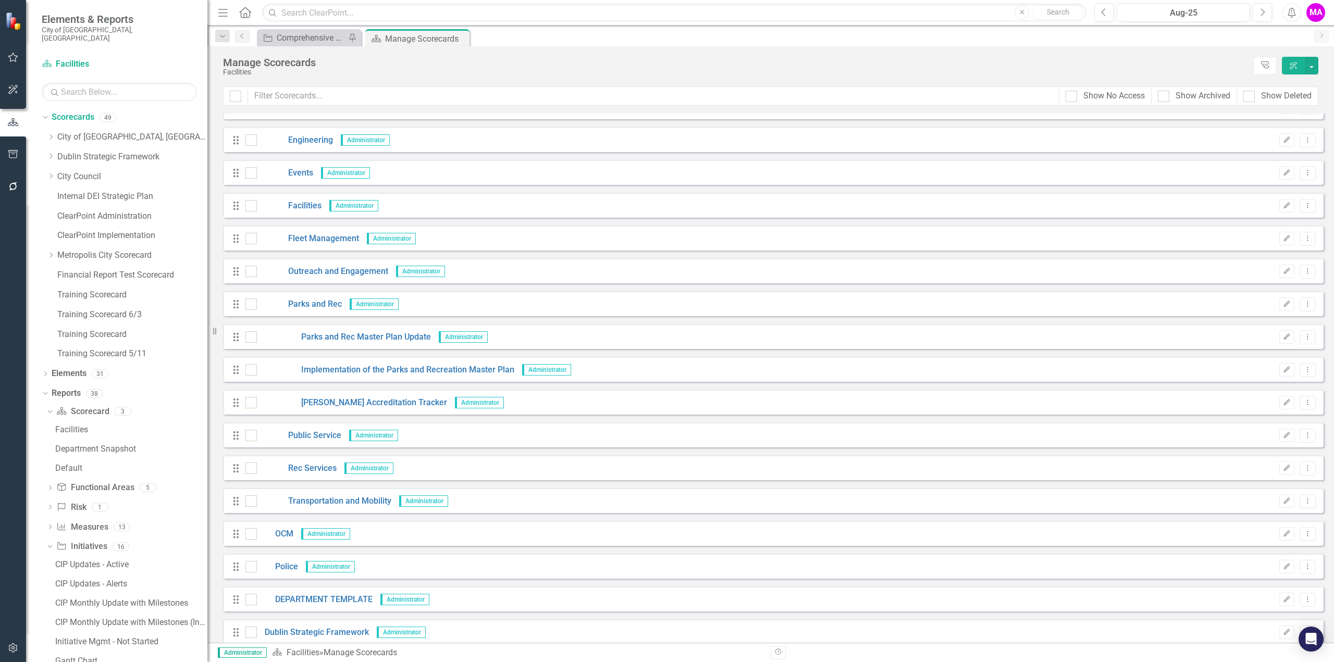
scroll to position [521, 0]
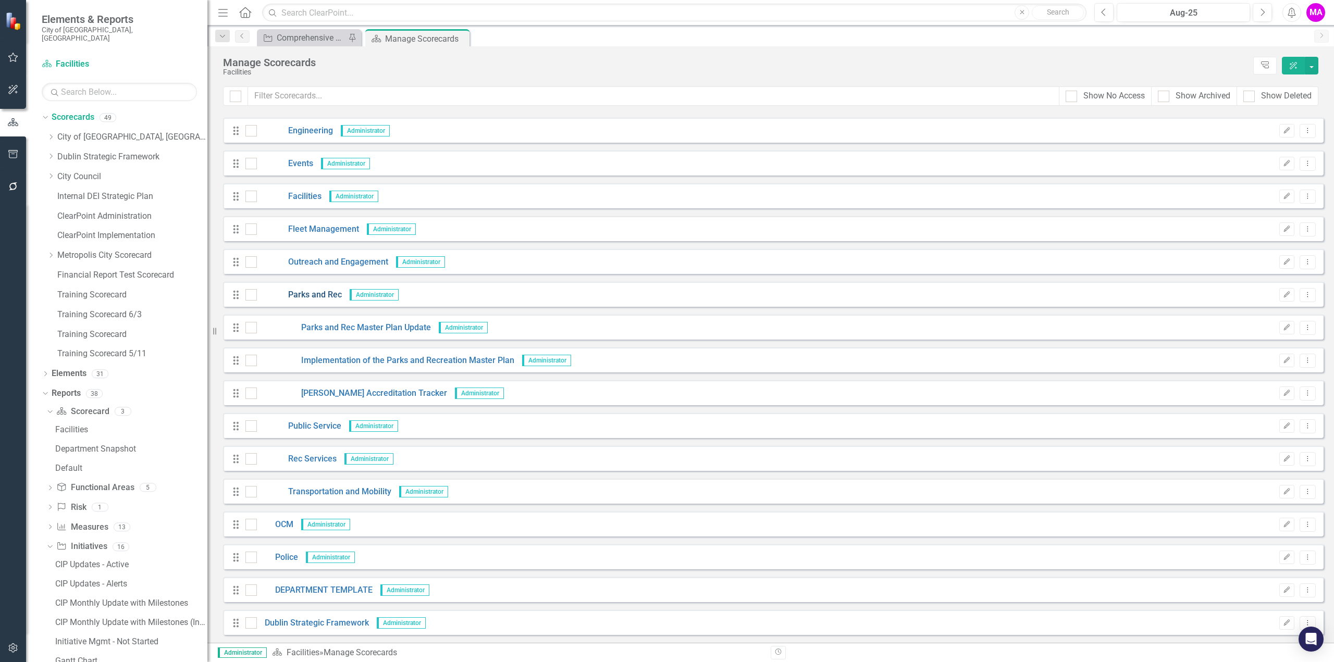
click at [320, 290] on link "Parks and Rec" at bounding box center [299, 295] width 85 height 12
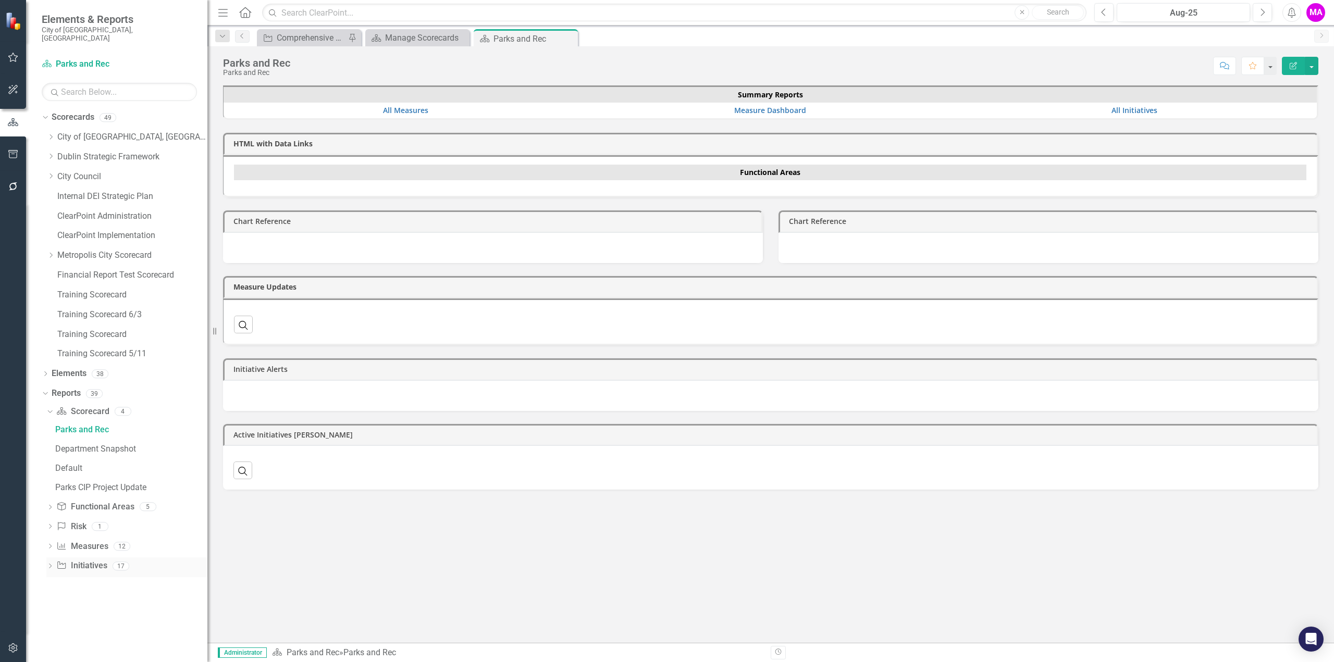
click at [88, 560] on link "Initiative Initiatives" at bounding box center [81, 566] width 51 height 12
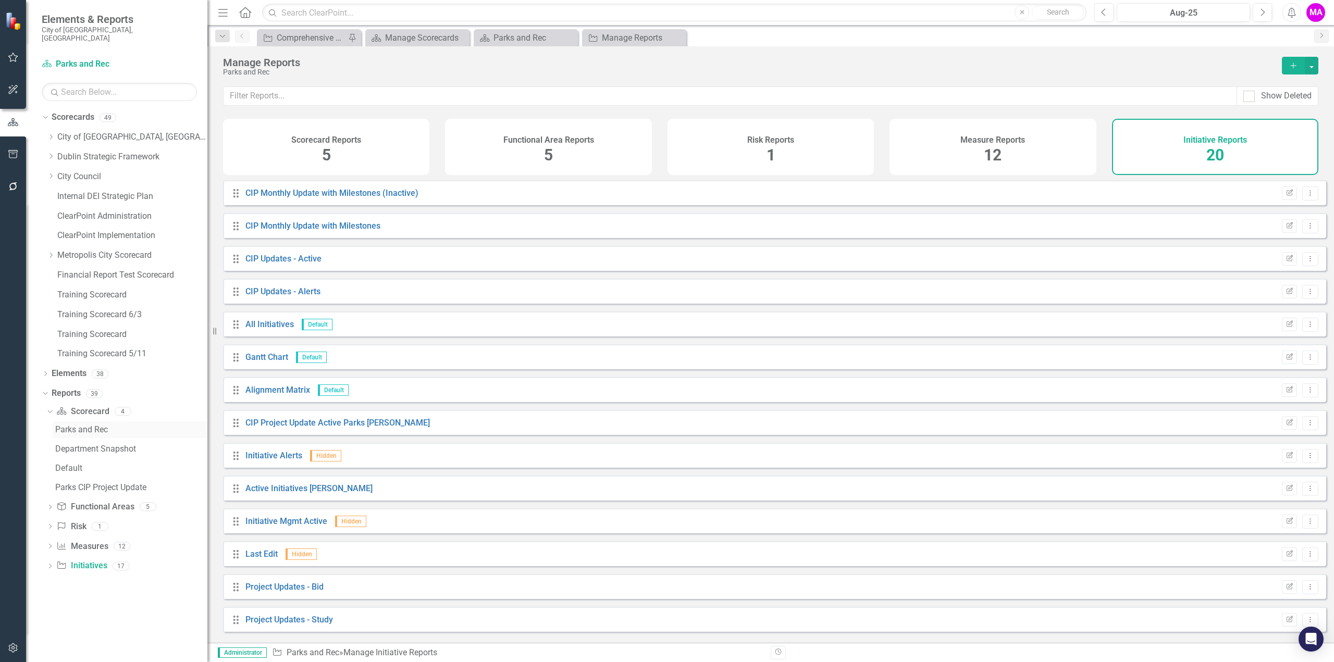
click at [85, 425] on div "Parks and Rec" at bounding box center [131, 429] width 152 height 9
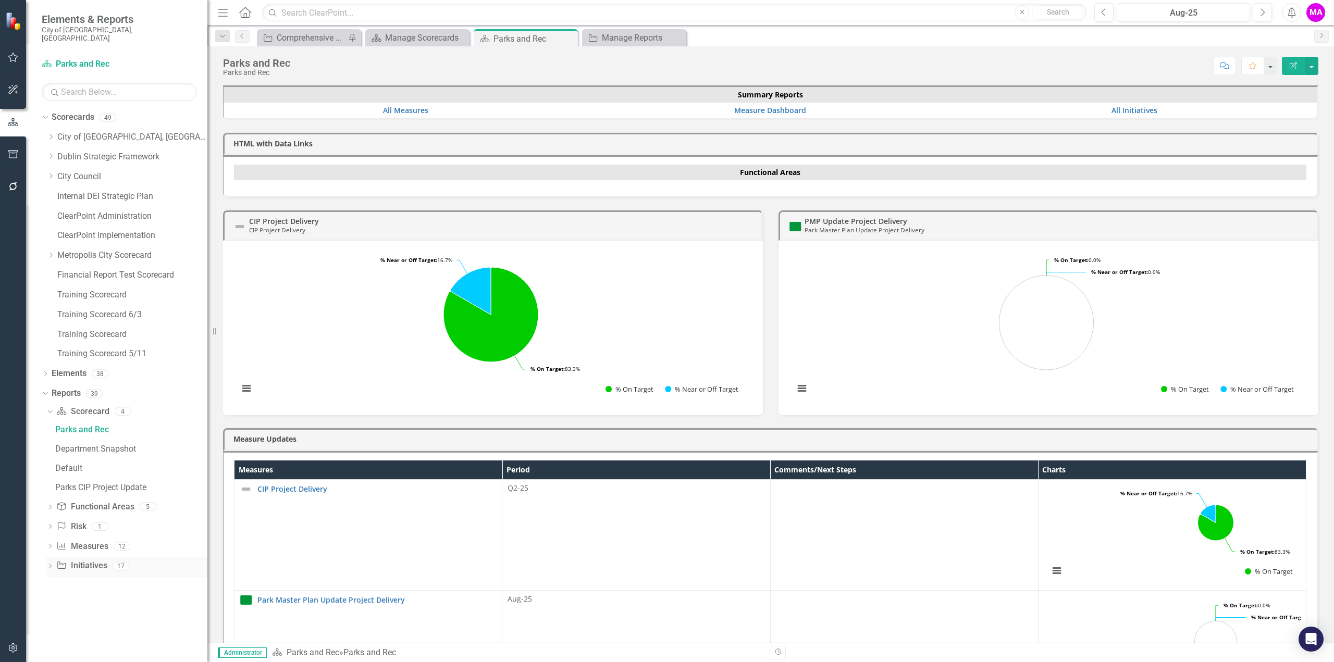
click at [51, 564] on icon "Dropdown" at bounding box center [49, 567] width 7 height 6
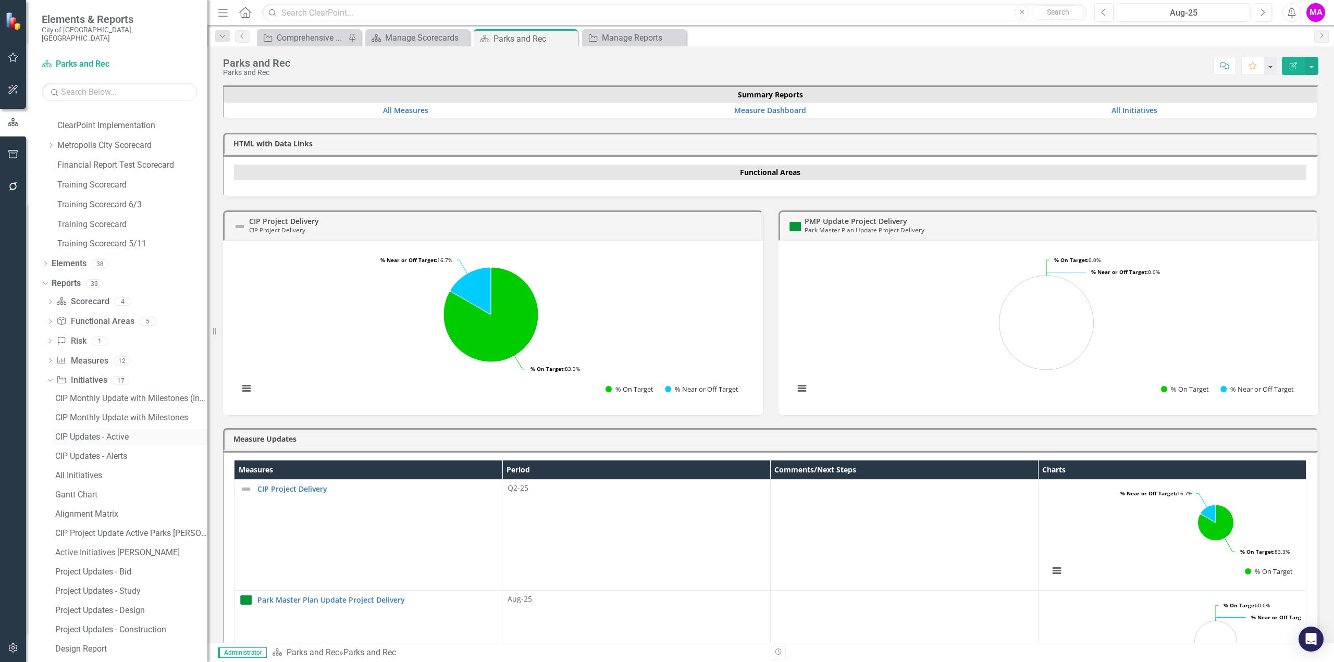
scroll to position [172, 0]
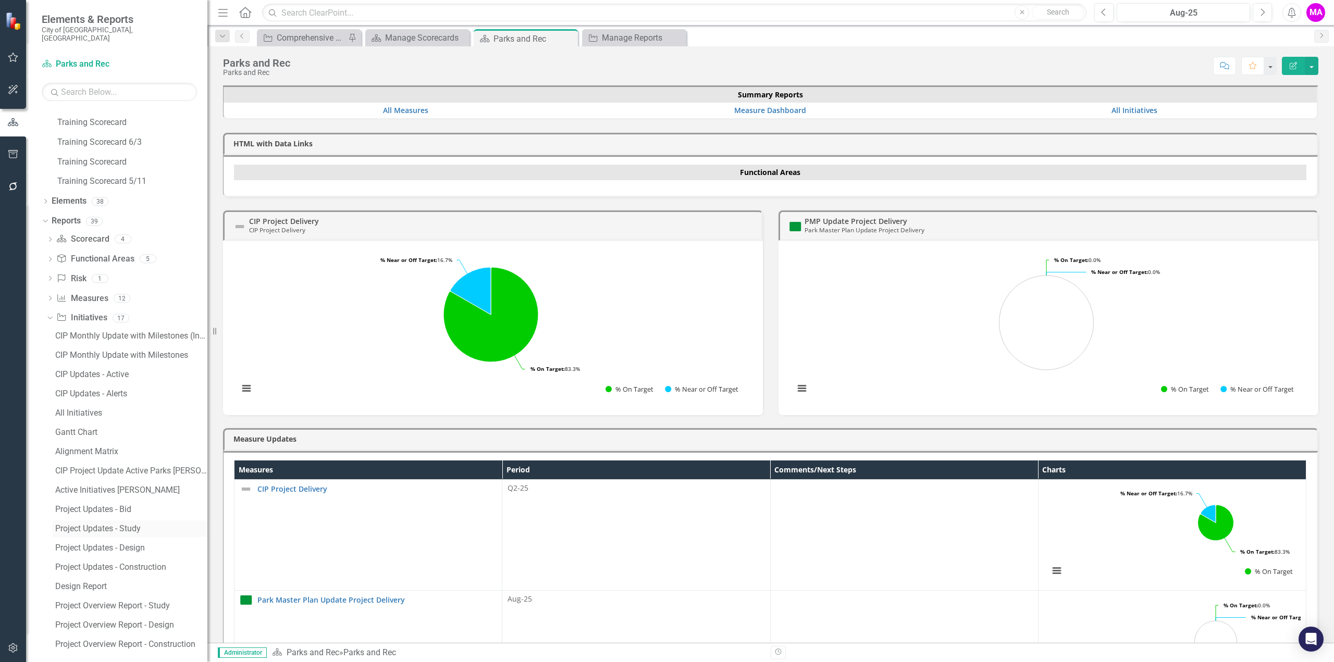
click at [157, 524] on div "Project Updates - Study" at bounding box center [131, 528] width 152 height 9
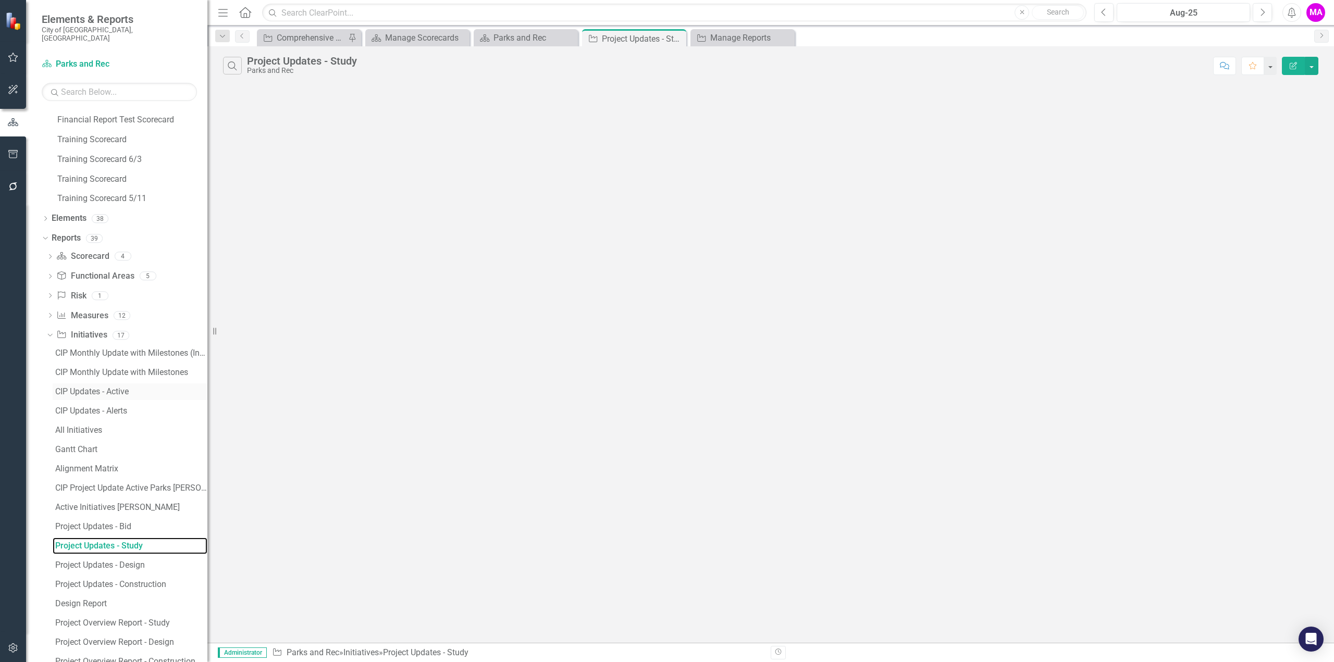
scroll to position [172, 0]
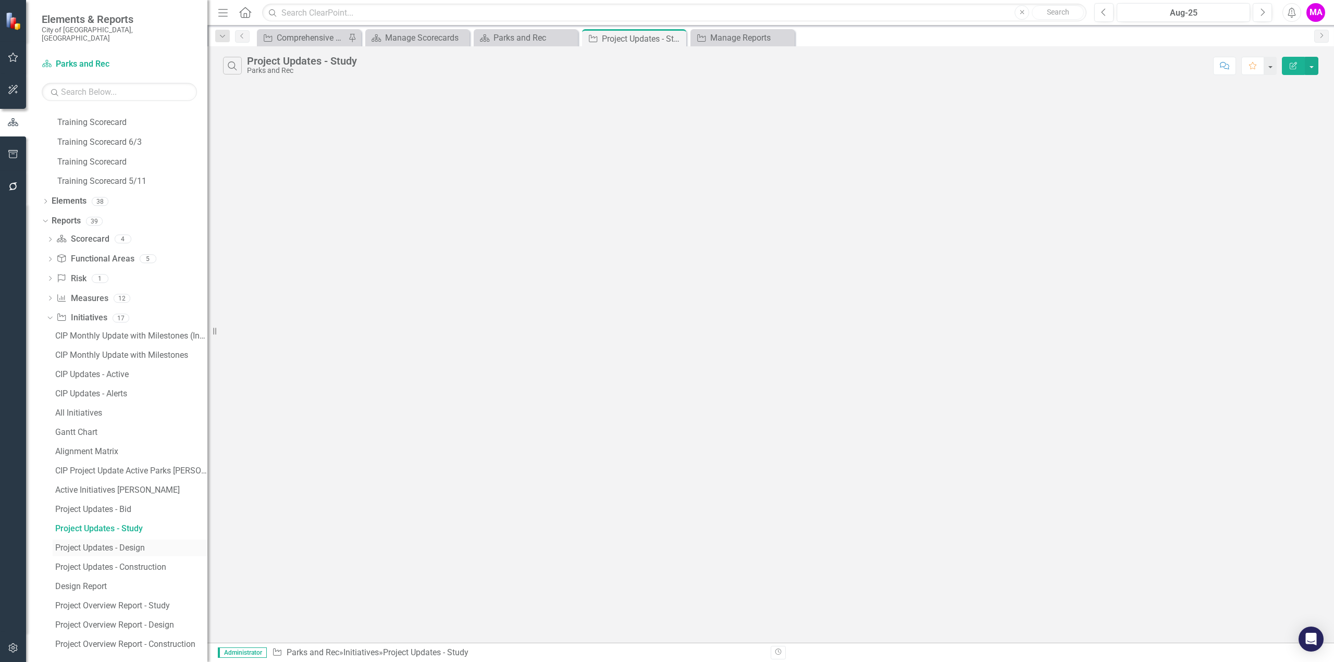
click at [134, 543] on div "Project Updates - Design" at bounding box center [131, 547] width 152 height 9
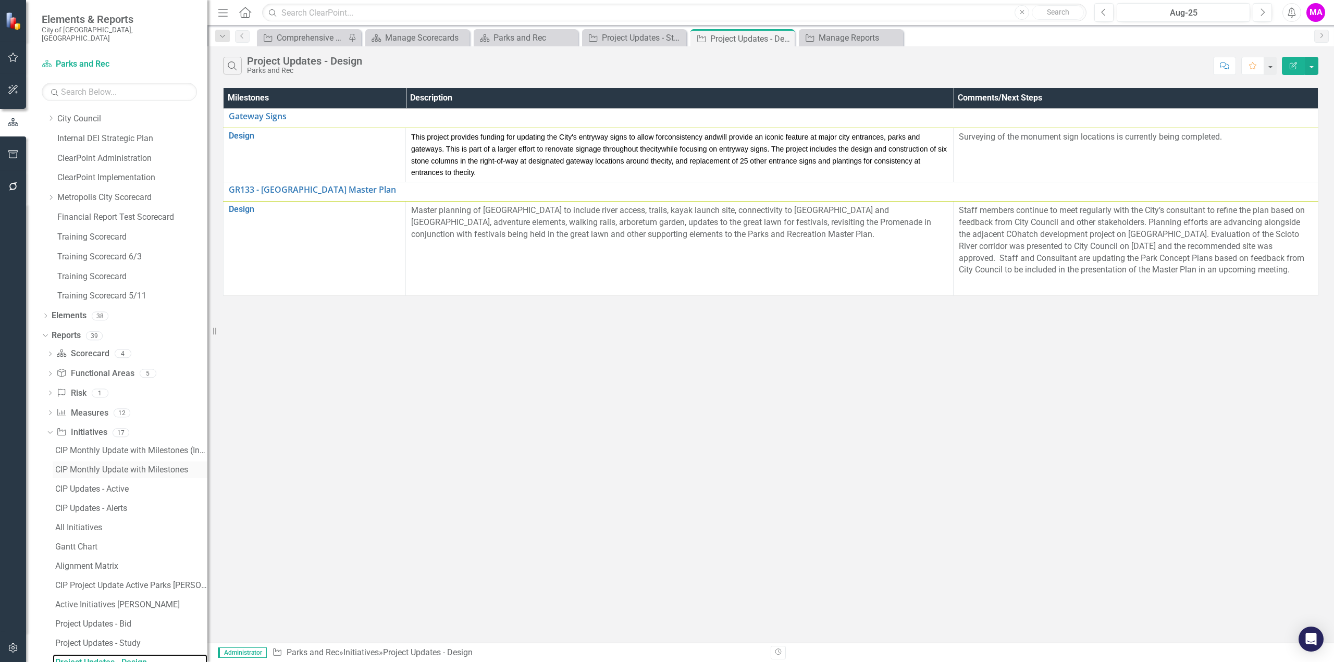
scroll to position [172, 0]
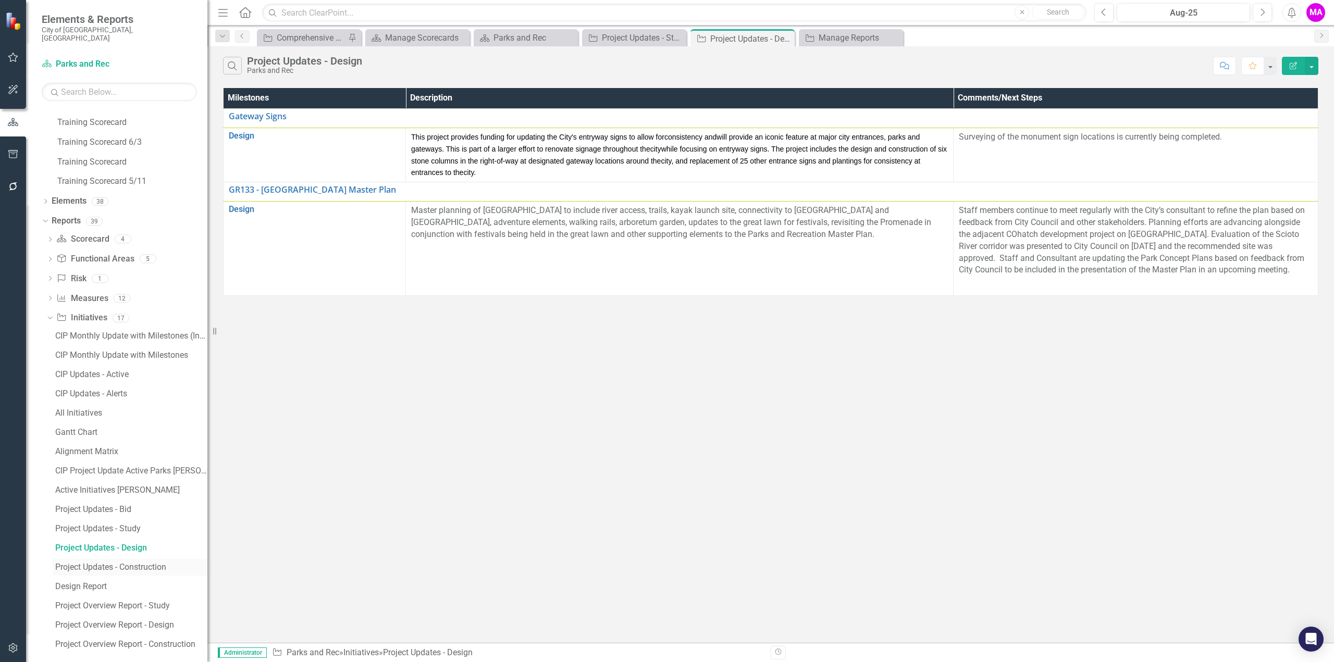
click at [153, 563] on div "Project Updates - Construction" at bounding box center [131, 567] width 152 height 9
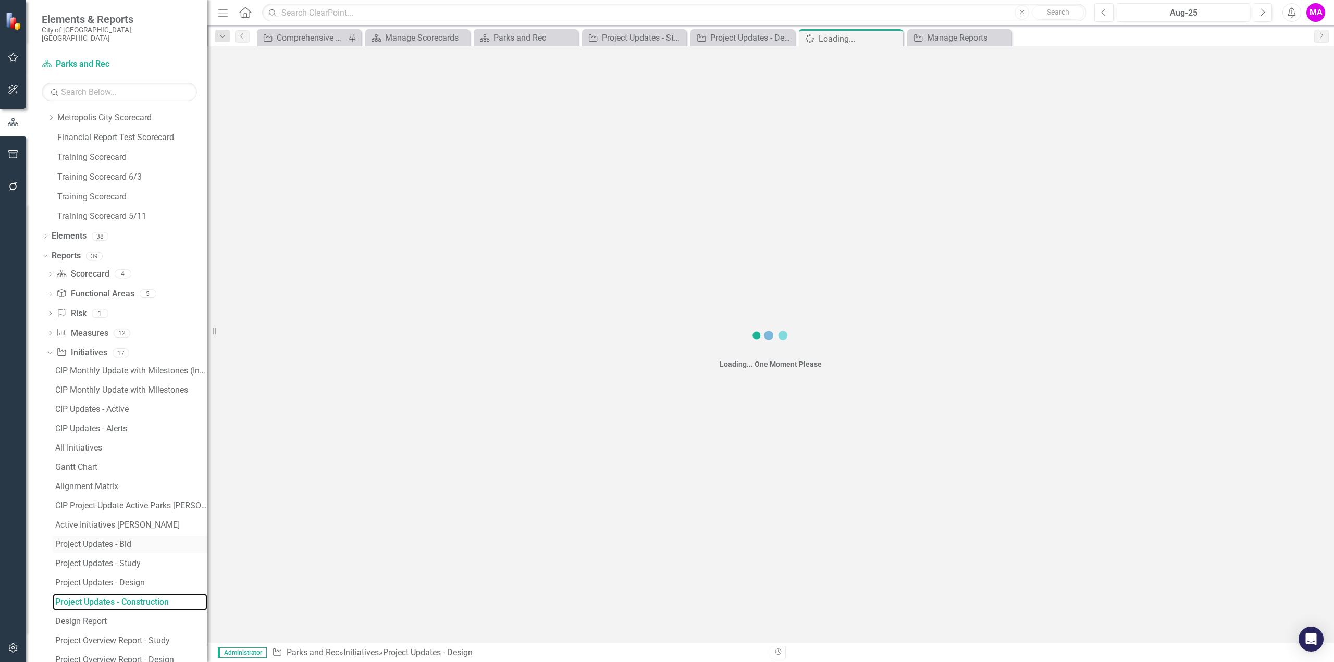
scroll to position [77, 0]
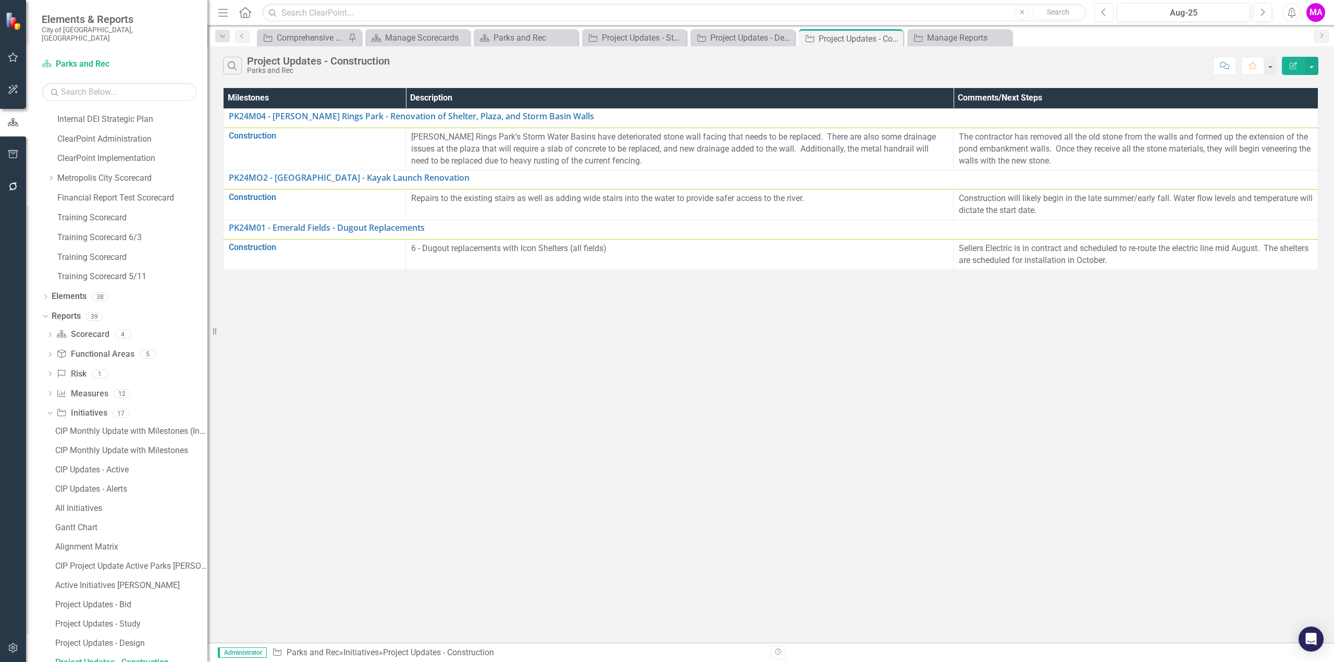
click at [1105, 16] on icon "Previous" at bounding box center [1104, 12] width 6 height 9
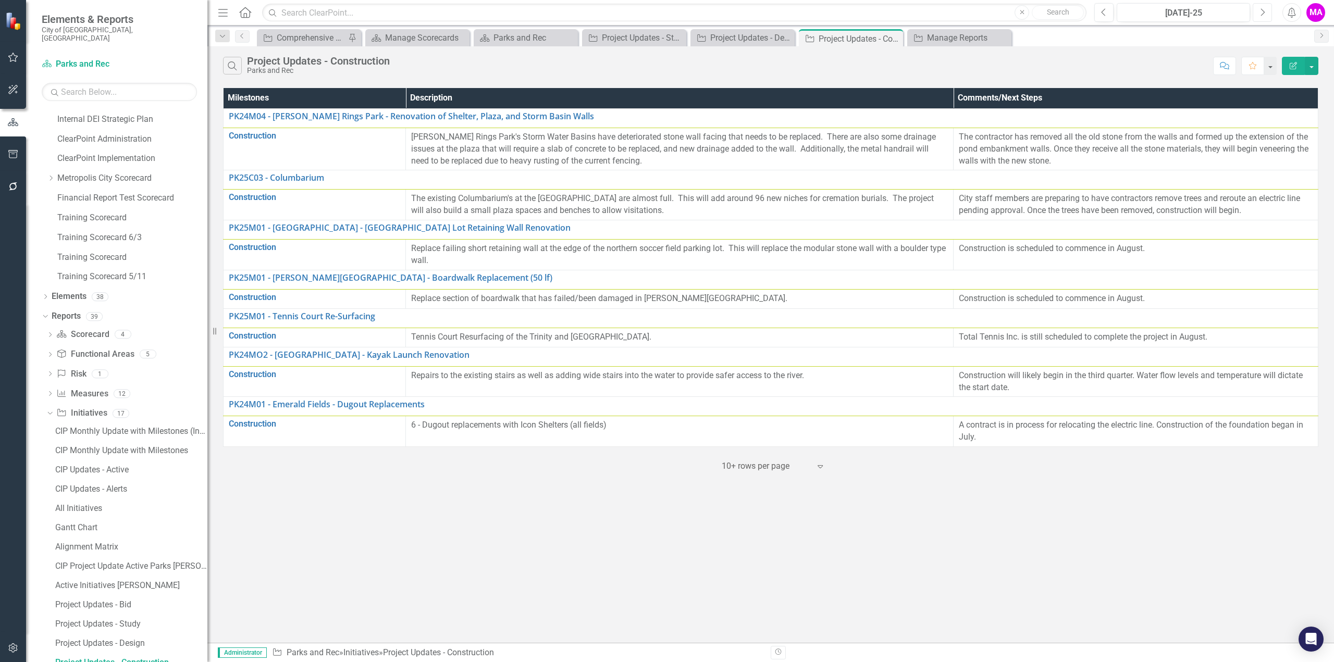
click at [1270, 11] on button "Next" at bounding box center [1261, 12] width 19 height 19
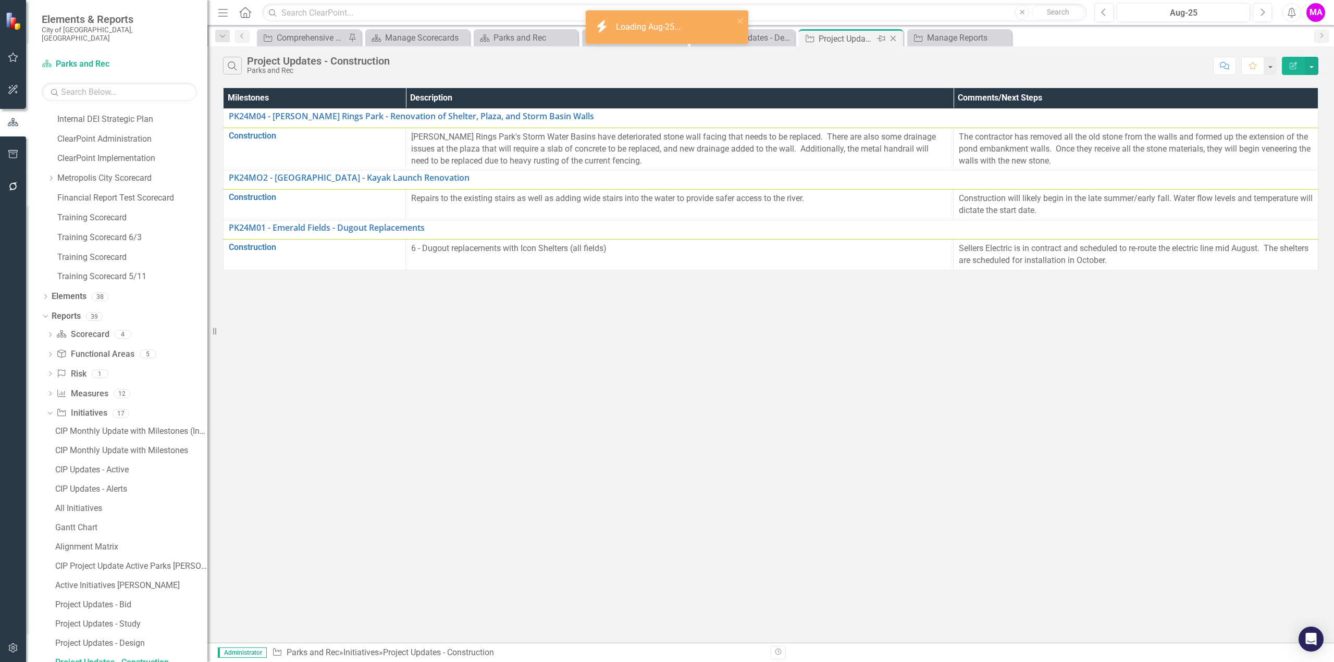
click at [892, 38] on icon at bounding box center [893, 39] width 6 height 6
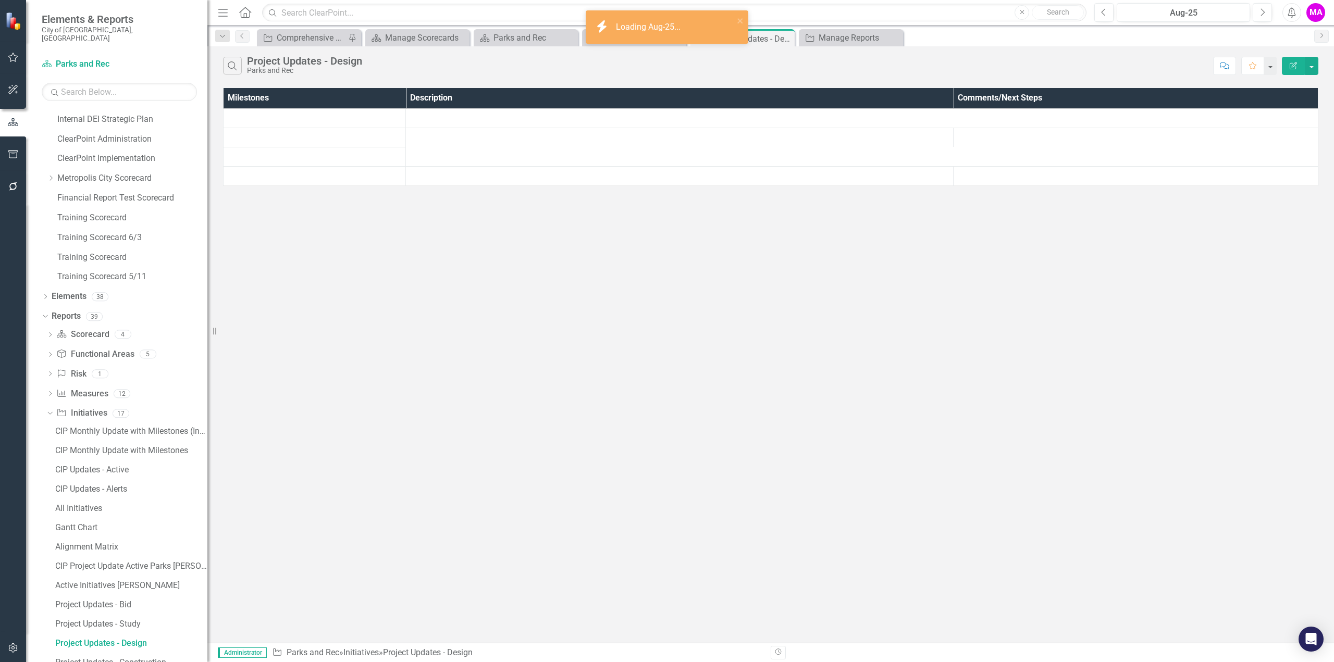
scroll to position [58, 0]
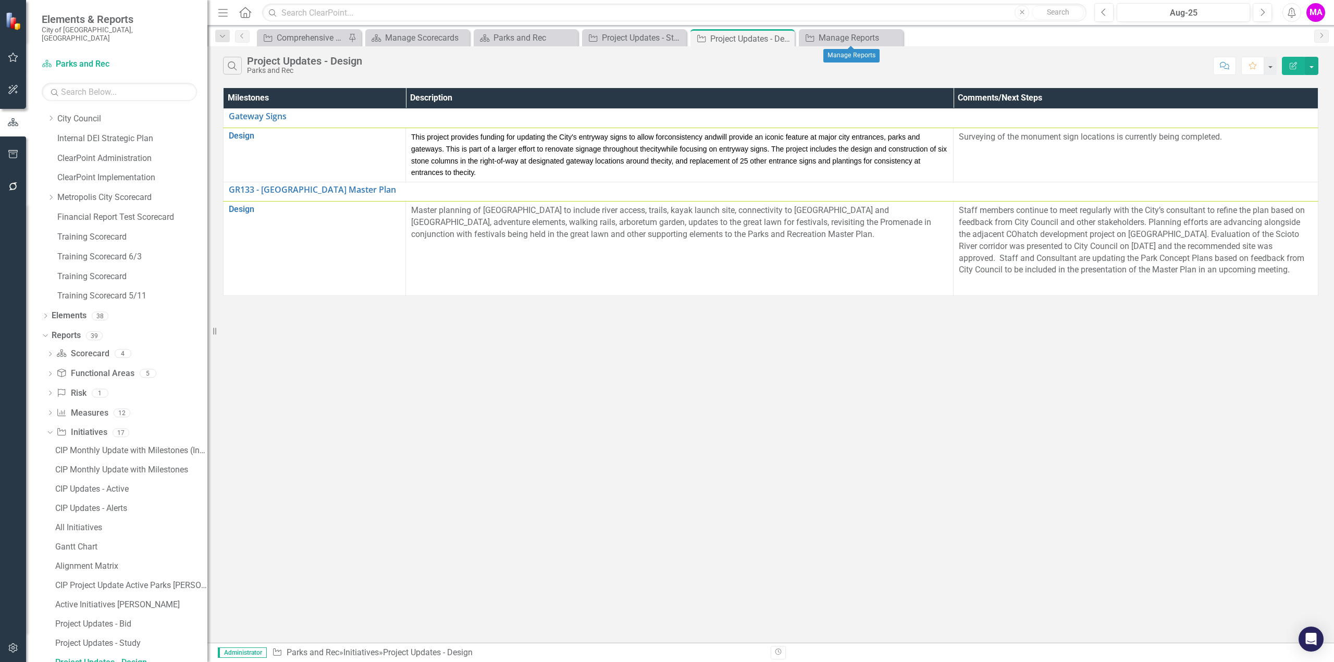
click at [0, 0] on icon "Close" at bounding box center [0, 0] width 0 height 0
click at [783, 39] on icon at bounding box center [785, 39] width 6 height 6
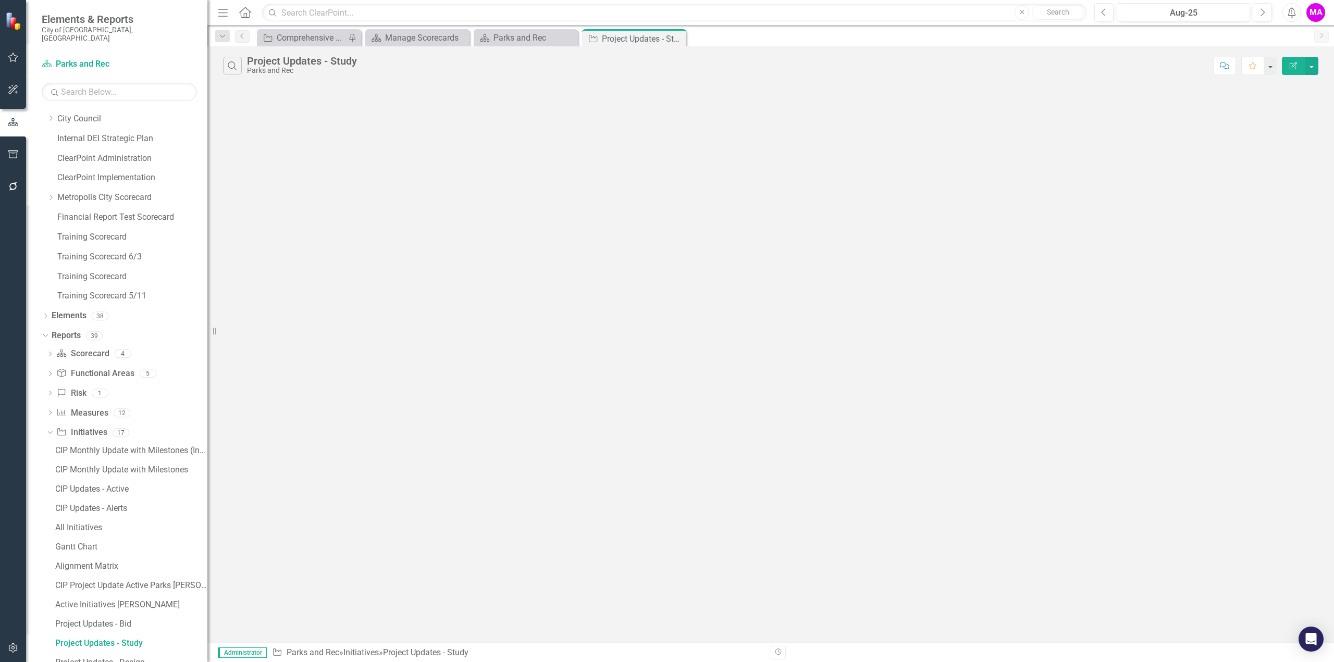
scroll to position [39, 0]
click at [675, 37] on icon at bounding box center [677, 39] width 6 height 6
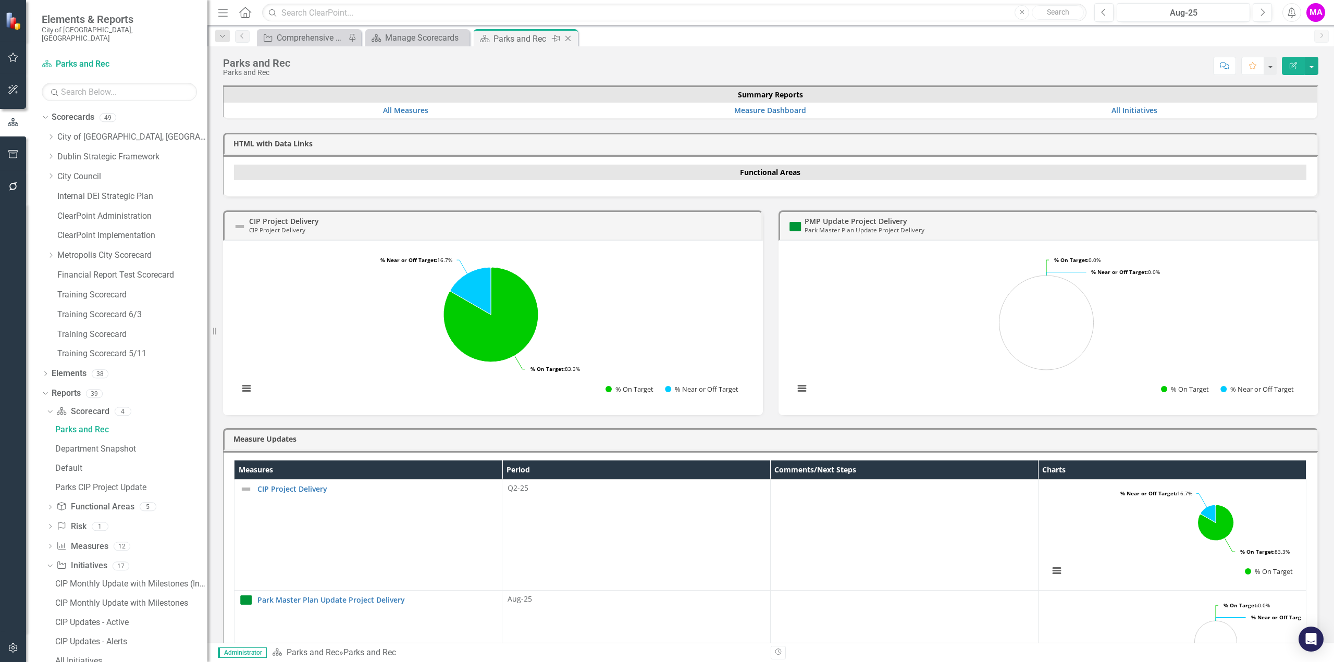
click at [569, 38] on icon "Close" at bounding box center [568, 38] width 10 height 8
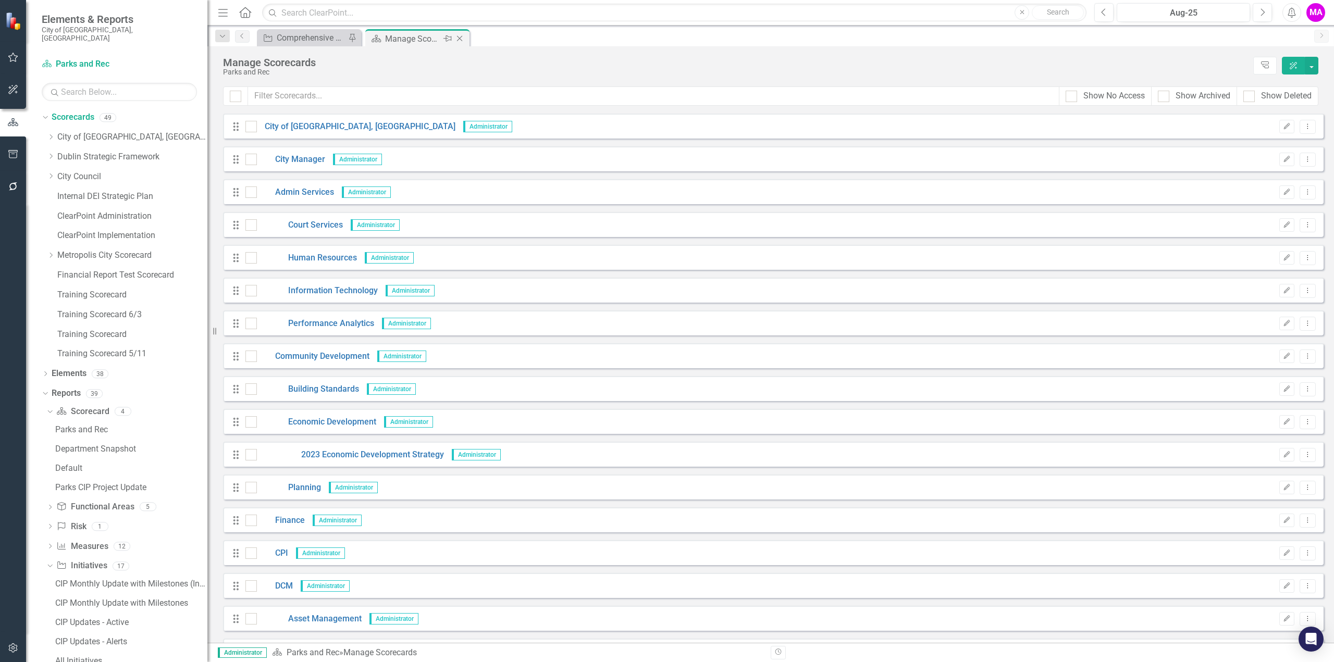
click at [459, 38] on icon at bounding box center [460, 39] width 6 height 6
